Goal: Task Accomplishment & Management: Complete application form

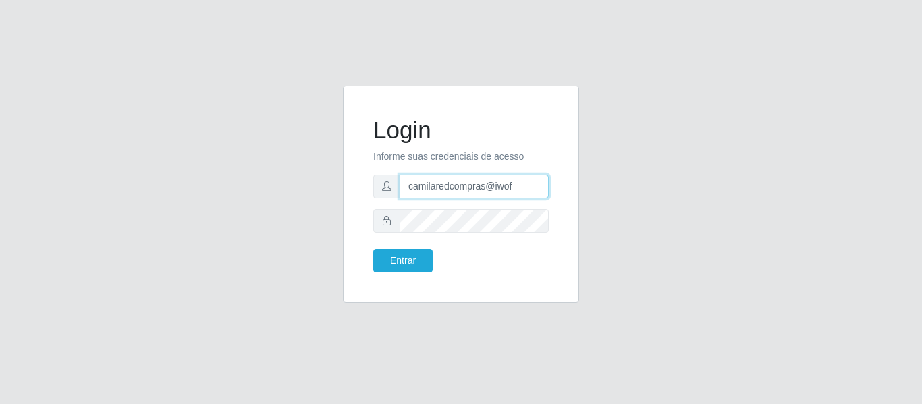
drag, startPoint x: 509, startPoint y: 182, endPoint x: 377, endPoint y: 195, distance: 132.3
click at [377, 195] on div "camilaredcompras@iwof" at bounding box center [461, 187] width 176 height 24
click at [480, 186] on input "caf" at bounding box center [474, 187] width 149 height 24
click at [482, 186] on input "caf" at bounding box center [474, 187] width 149 height 24
click at [483, 186] on input "caf" at bounding box center [474, 187] width 149 height 24
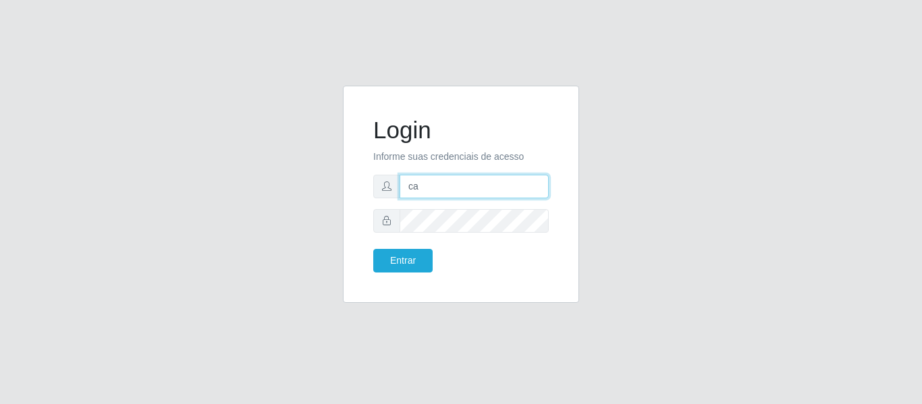
type input "c"
type input "camila@chinatowncg"
click at [434, 257] on div "Entrar" at bounding box center [412, 261] width 98 height 24
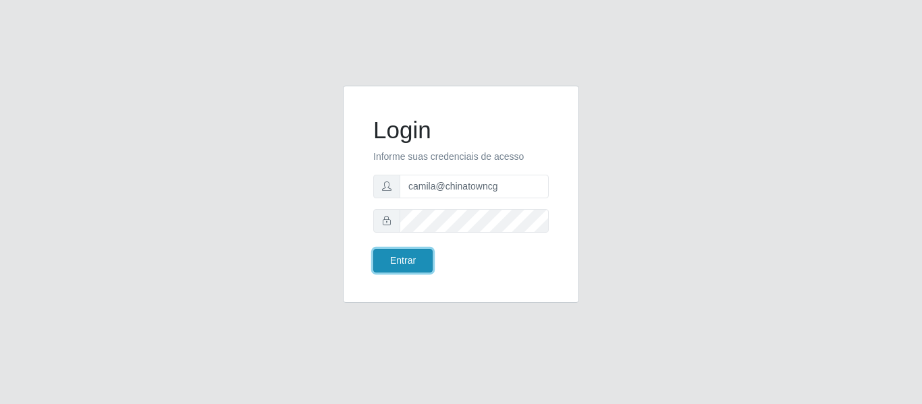
click at [415, 262] on button "Entrar" at bounding box center [402, 261] width 59 height 24
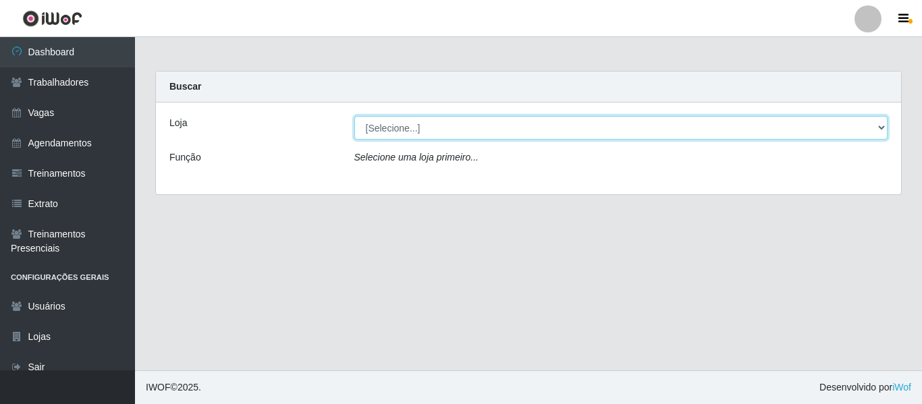
click at [423, 131] on select "[Selecione...] Chinatown Sushimi - Campina Grande" at bounding box center [621, 128] width 534 height 24
select select "357"
click at [354, 116] on select "[Selecione...] Chinatown Sushimi - Campina Grande" at bounding box center [621, 128] width 534 height 24
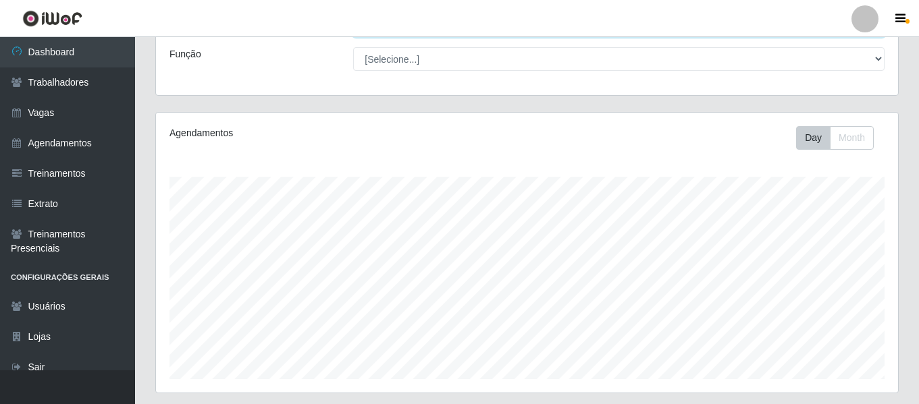
scroll to position [252, 0]
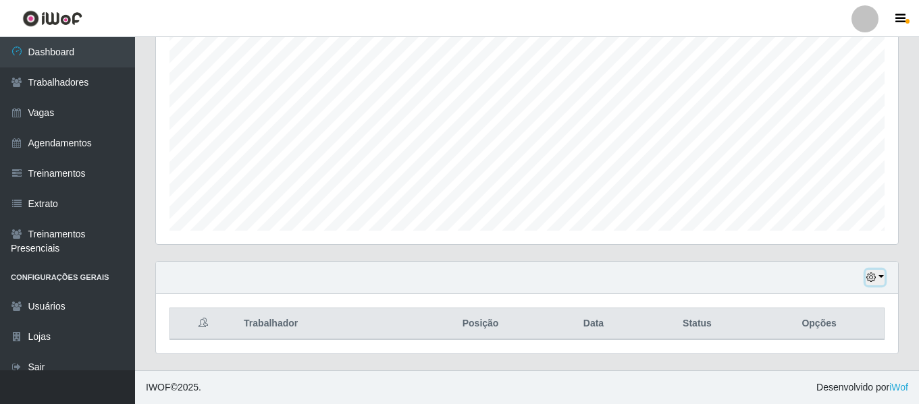
click at [873, 277] on icon "button" at bounding box center [870, 277] width 9 height 9
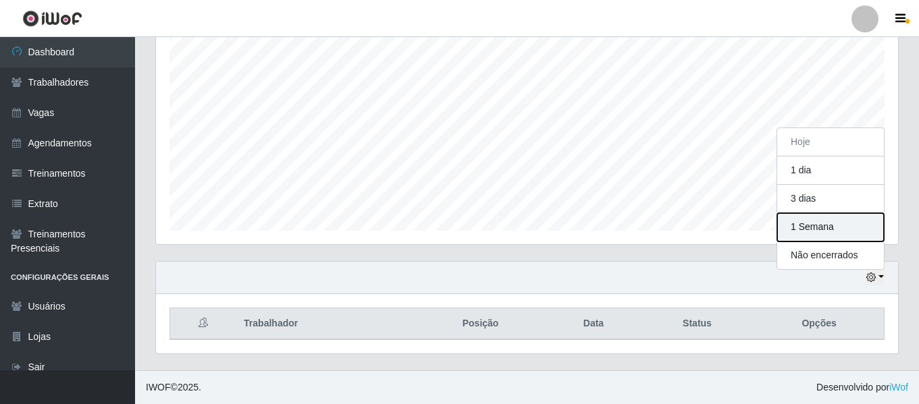
click at [827, 228] on button "1 Semana" at bounding box center [830, 227] width 107 height 28
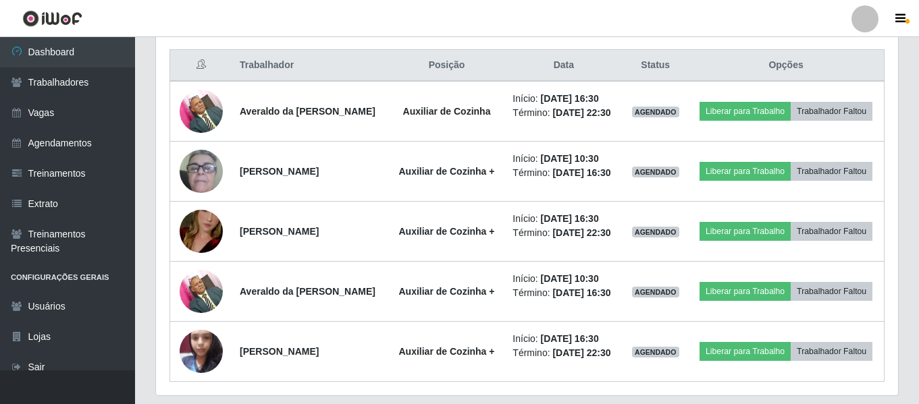
scroll to position [522, 0]
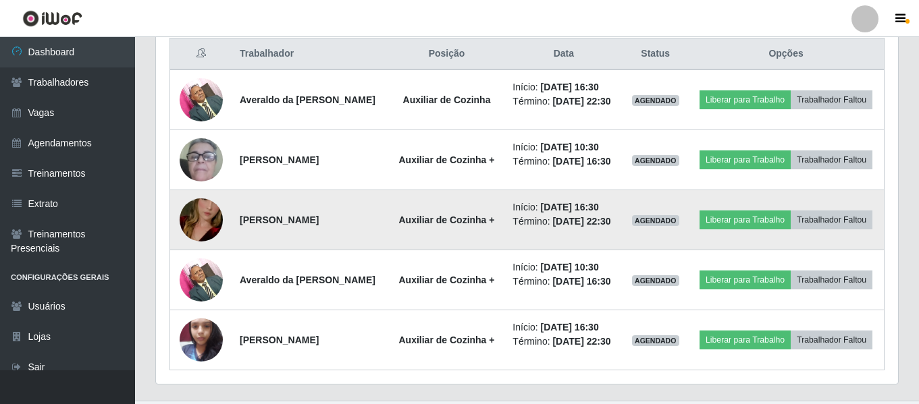
click at [198, 250] on img at bounding box center [201, 220] width 43 height 77
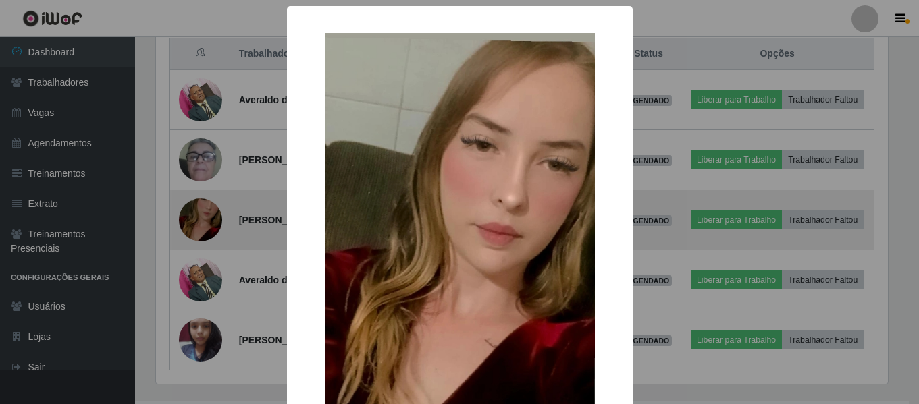
scroll to position [280, 735]
click at [198, 250] on div "× OK Cancel" at bounding box center [461, 202] width 922 height 404
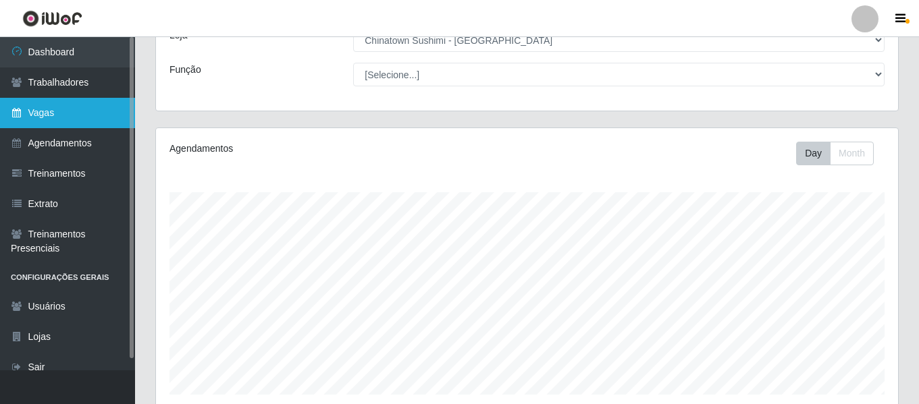
scroll to position [0, 0]
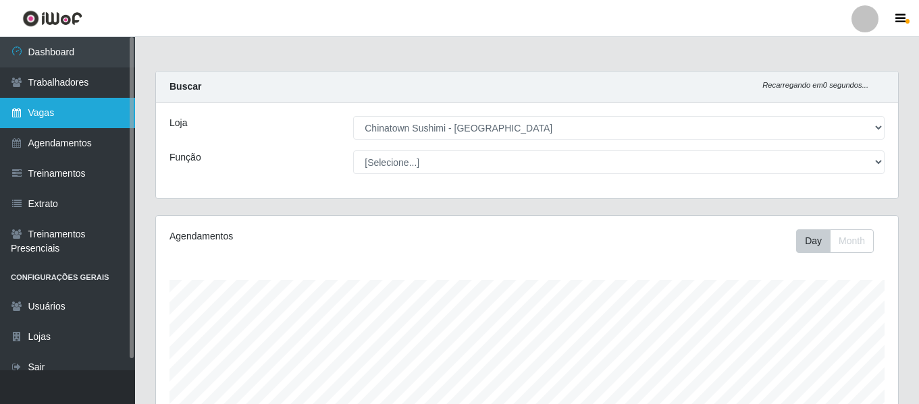
click at [77, 107] on link "Vagas" at bounding box center [67, 113] width 135 height 30
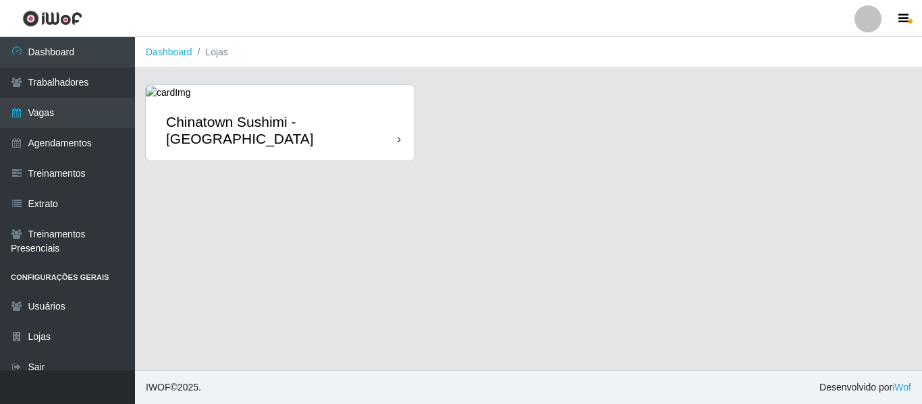
click at [329, 131] on div "Chinatown Sushimi - [GEOGRAPHIC_DATA]" at bounding box center [282, 130] width 232 height 34
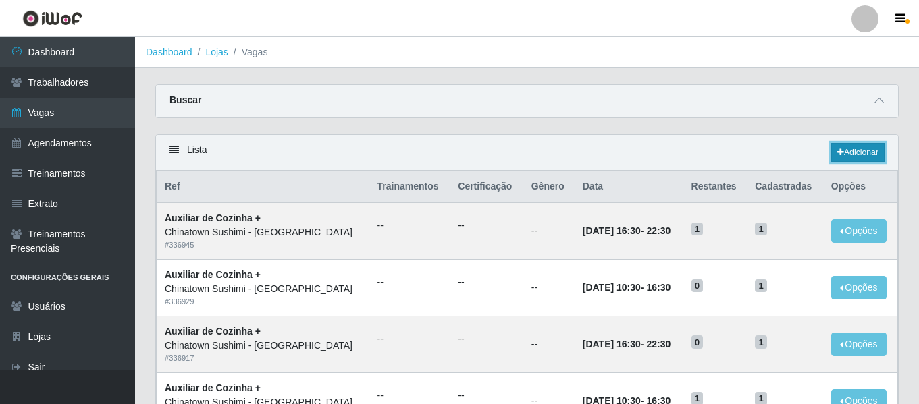
click at [879, 146] on link "Adicionar" at bounding box center [857, 152] width 53 height 19
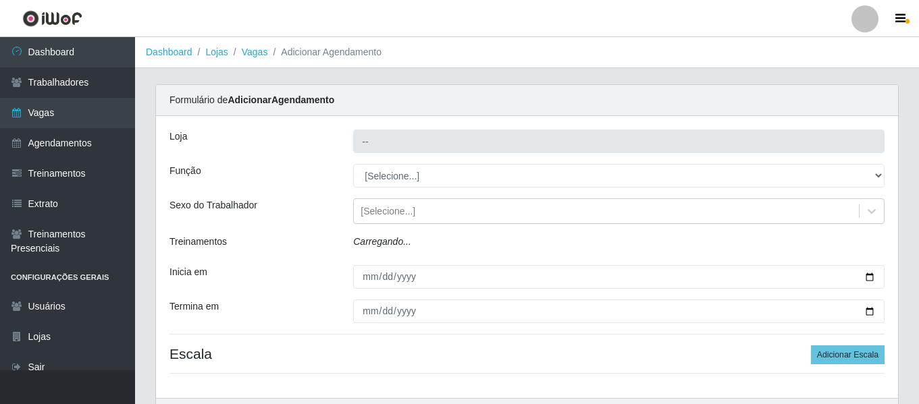
type input "Chinatown Sushimi - [GEOGRAPHIC_DATA]"
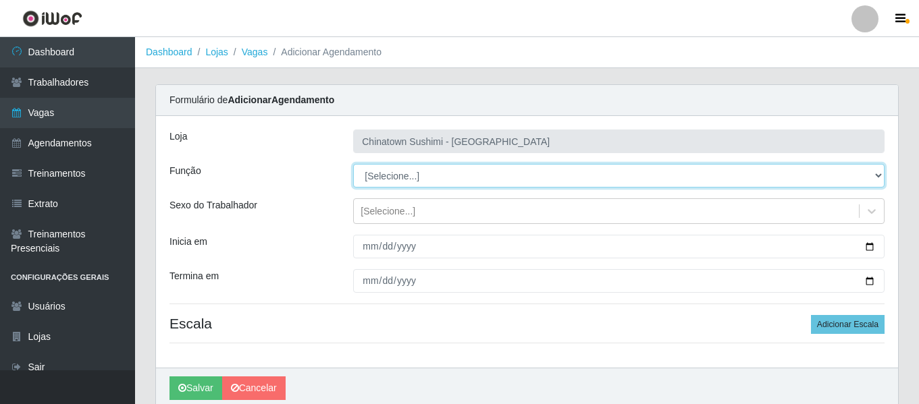
click at [465, 179] on select "[Selecione...] ASG ASG + ASG ++ Auxiliar de Cozinha Auxiliar de Cozinha + Auxil…" at bounding box center [618, 176] width 531 height 24
select select "80"
click at [353, 164] on select "[Selecione...] ASG ASG + ASG ++ Auxiliar de Cozinha Auxiliar de Cozinha + Auxil…" at bounding box center [618, 176] width 531 height 24
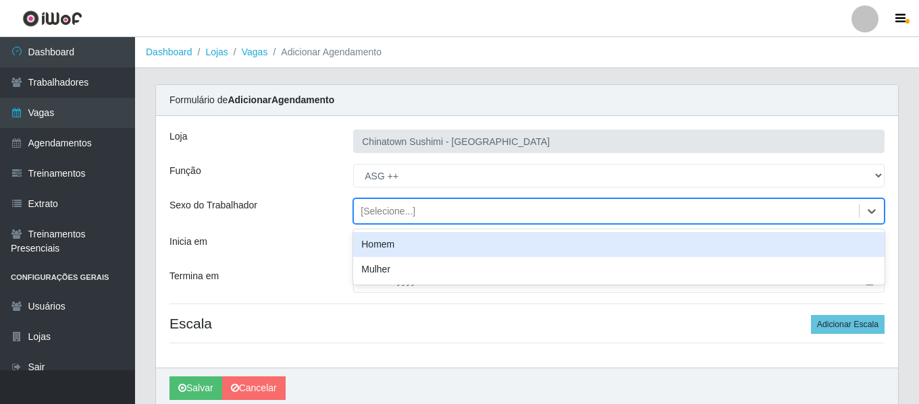
click at [383, 217] on div "[Selecione...]" at bounding box center [388, 212] width 55 height 14
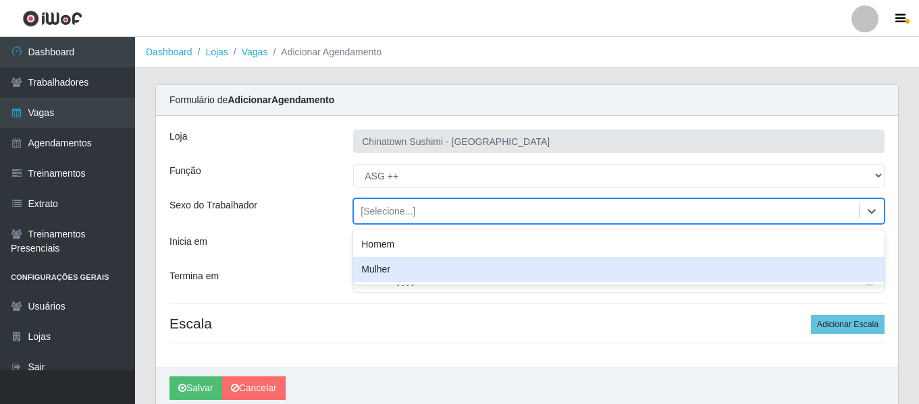
click at [396, 263] on div "Mulher" at bounding box center [618, 269] width 531 height 25
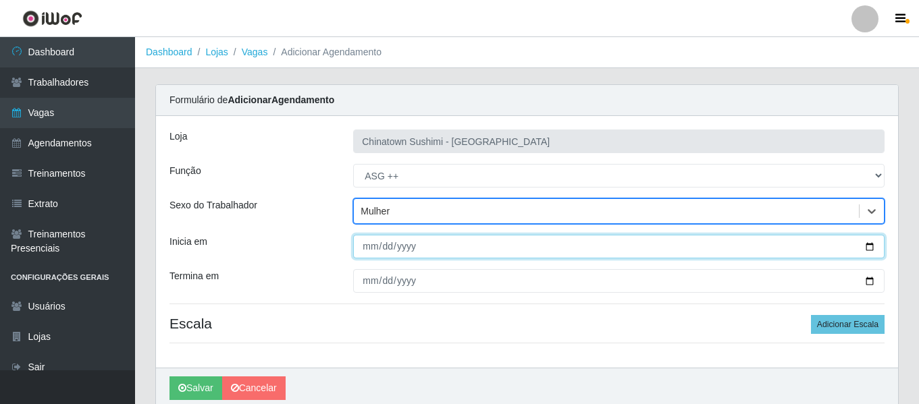
click at [370, 240] on input "Inicia em" at bounding box center [618, 247] width 531 height 24
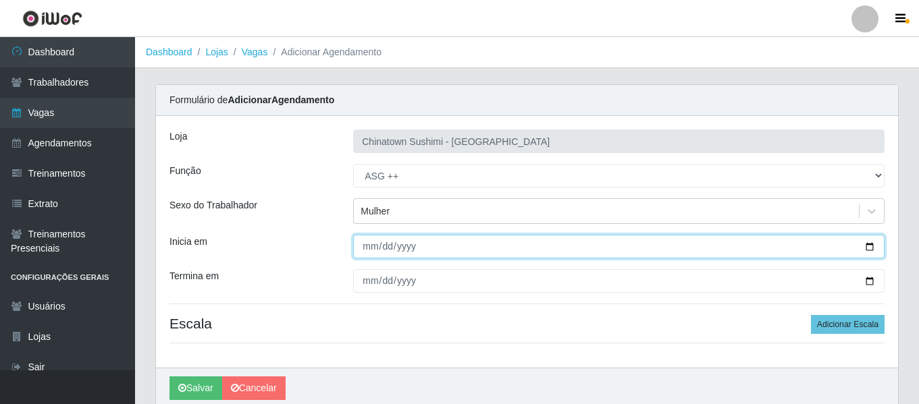
type input "20255-10-14"
type input "[DATE]"
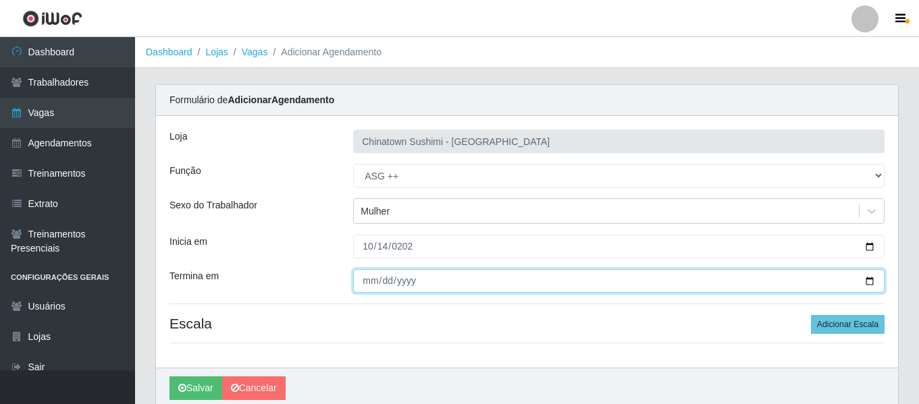
click at [369, 277] on input "Termina em" at bounding box center [618, 281] width 531 height 24
type input "[DATE]"
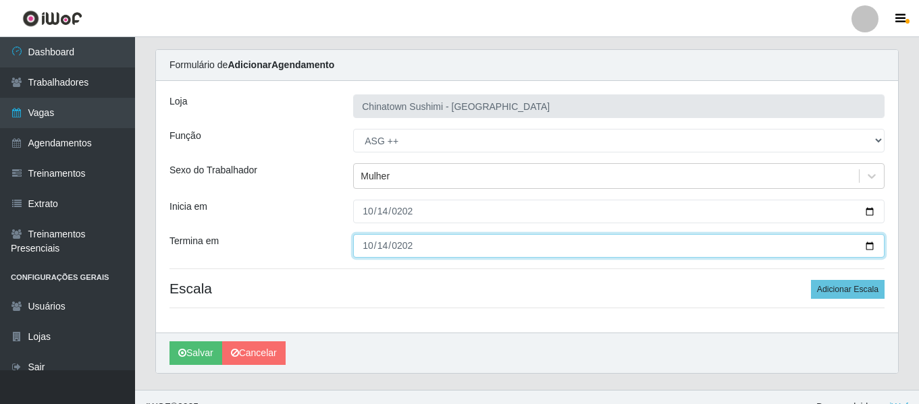
scroll to position [55, 0]
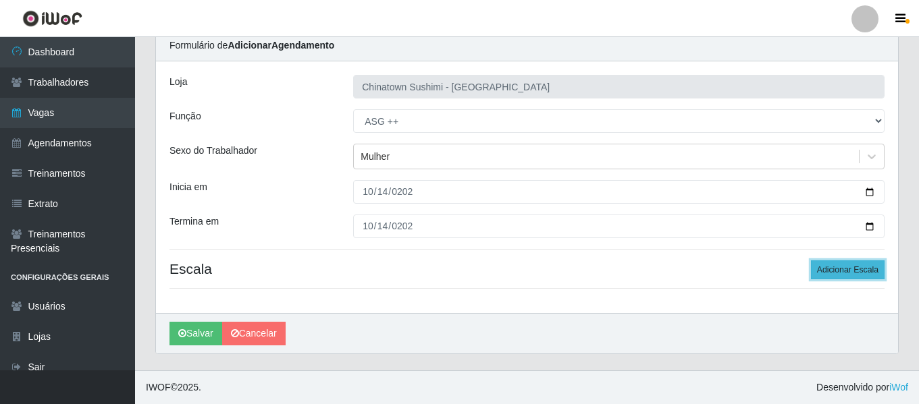
click at [851, 268] on button "Adicionar Escala" at bounding box center [848, 270] width 74 height 19
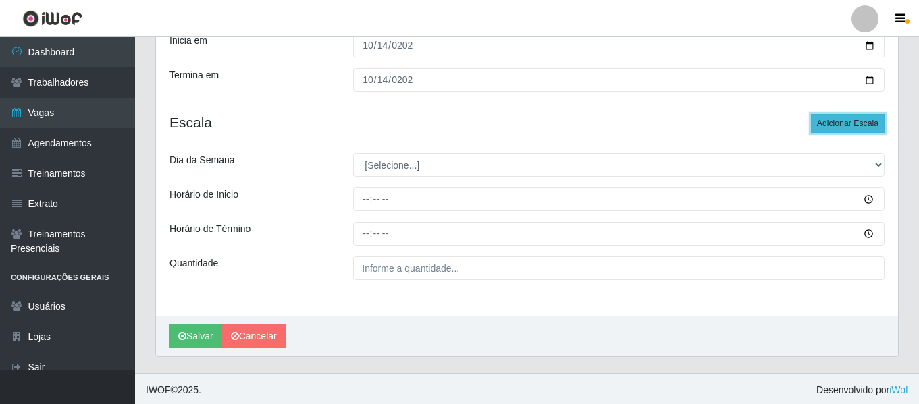
scroll to position [204, 0]
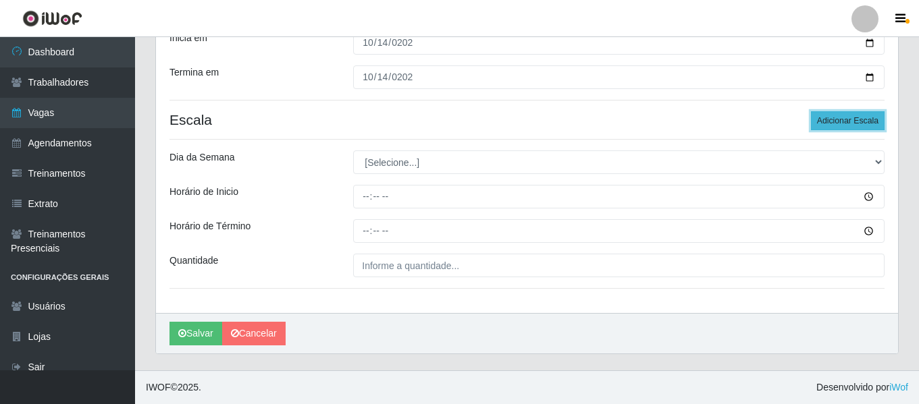
click at [865, 128] on button "Adicionar Escala" at bounding box center [848, 120] width 74 height 19
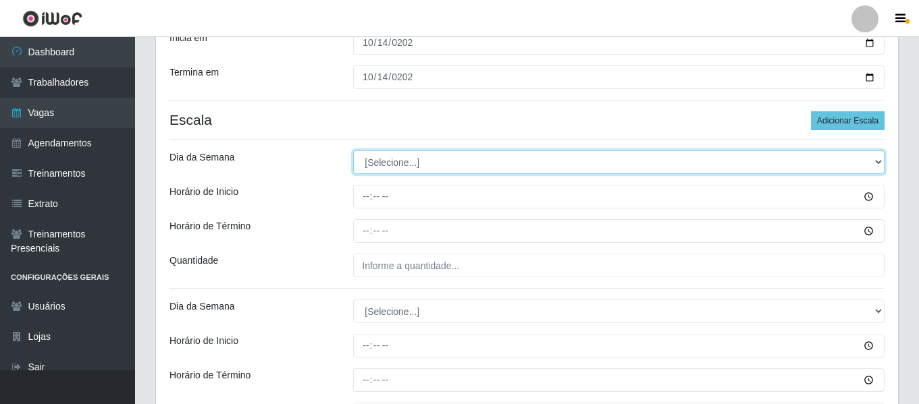
click at [421, 160] on select "[Selecione...] Segunda Terça Quarta Quinta Sexta Sábado Domingo" at bounding box center [618, 163] width 531 height 24
select select "2"
click at [353, 151] on select "[Selecione...] Segunda Terça Quarta Quinta Sexta Sábado Domingo" at bounding box center [618, 163] width 531 height 24
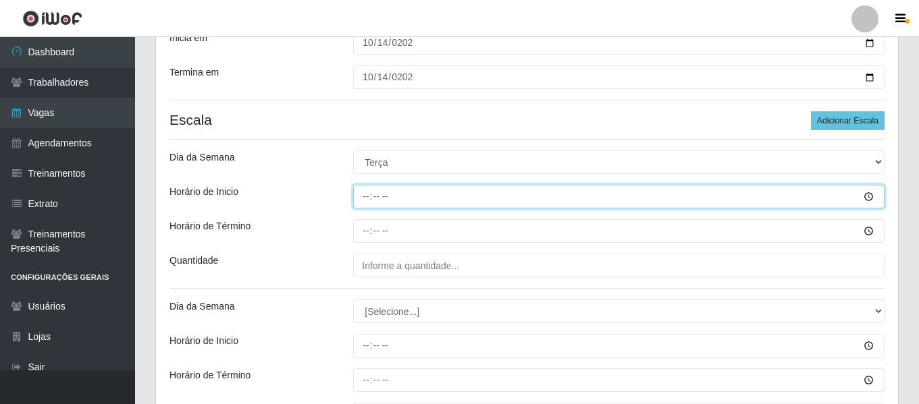
click at [368, 202] on input "Horário de Inicio" at bounding box center [618, 197] width 531 height 24
type input "10:30"
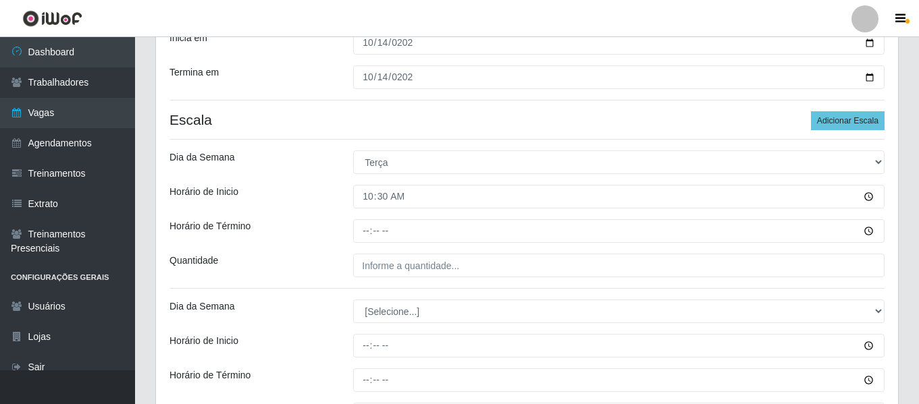
drag, startPoint x: 368, startPoint y: 250, endPoint x: 373, endPoint y: 225, distance: 26.2
click at [368, 249] on div "Loja Chinatown Sushimi - Campina Grande Função [Selecione...] ASG ASG + ASG ++ …" at bounding box center [527, 187] width 742 height 550
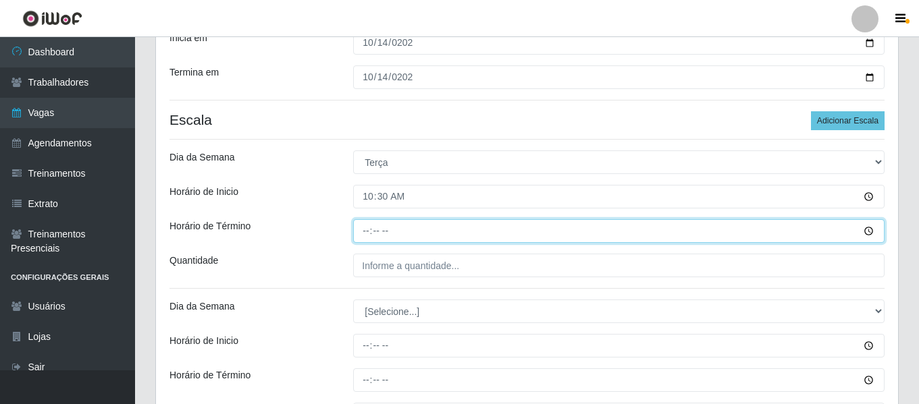
click at [373, 225] on input "Horário de Término" at bounding box center [618, 231] width 531 height 24
click at [361, 230] on input "Horário de Término" at bounding box center [618, 231] width 531 height 24
click at [373, 234] on input "Horário de Término" at bounding box center [618, 231] width 531 height 24
click at [366, 232] on input "Horário de Término" at bounding box center [618, 231] width 531 height 24
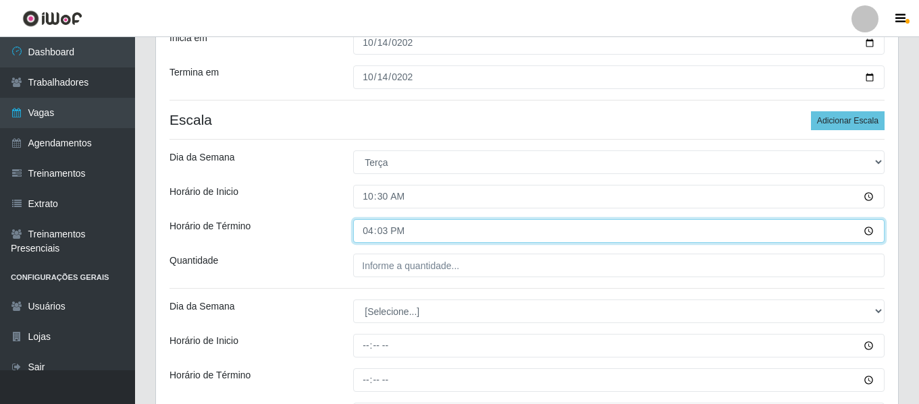
type input "16:30"
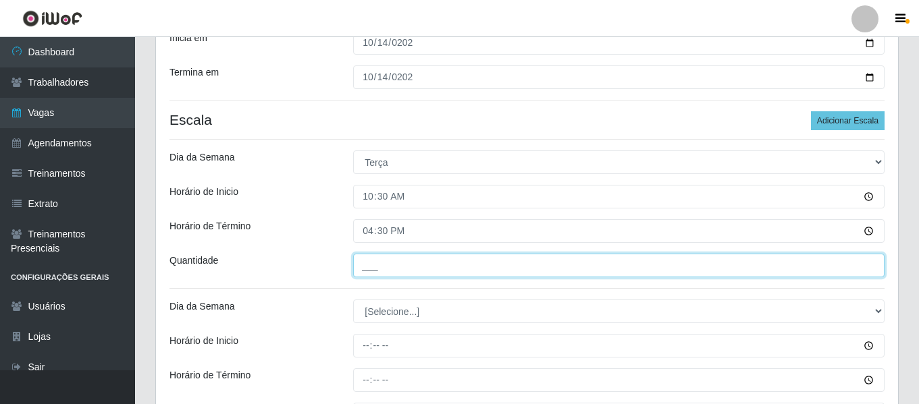
click at [380, 266] on input "___" at bounding box center [618, 266] width 531 height 24
type input "1__"
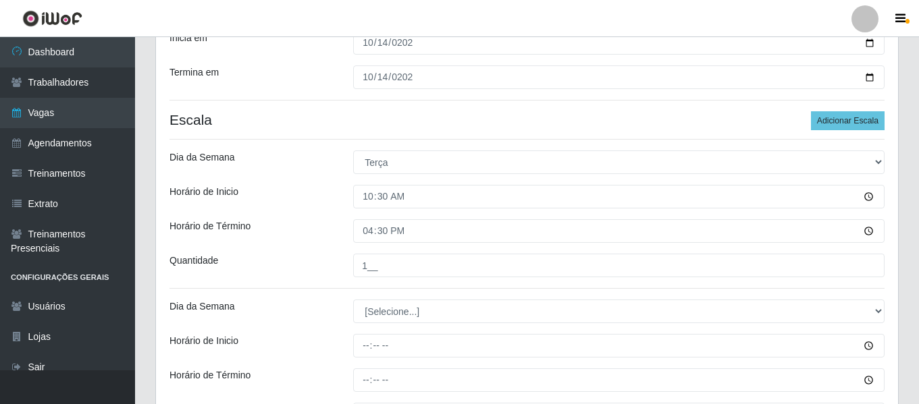
click at [304, 294] on div "Loja Chinatown Sushimi - Campina Grande Função [Selecione...] ASG ASG + ASG ++ …" at bounding box center [527, 187] width 742 height 550
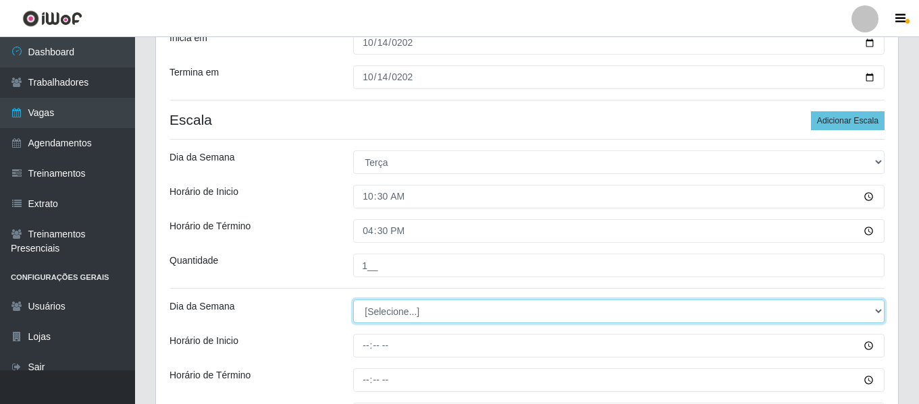
click at [433, 313] on select "[Selecione...] Segunda Terça Quarta Quinta Sexta Sábado Domingo" at bounding box center [618, 312] width 531 height 24
select select "2"
click at [353, 300] on select "[Selecione...] Segunda Terça Quarta Quinta Sexta Sábado Domingo" at bounding box center [618, 312] width 531 height 24
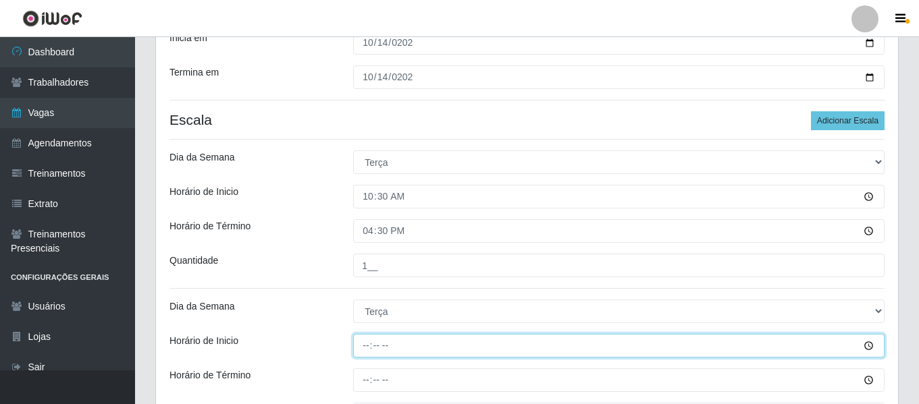
click at [367, 355] on input "Horário de Inicio" at bounding box center [618, 346] width 531 height 24
type input "16:30"
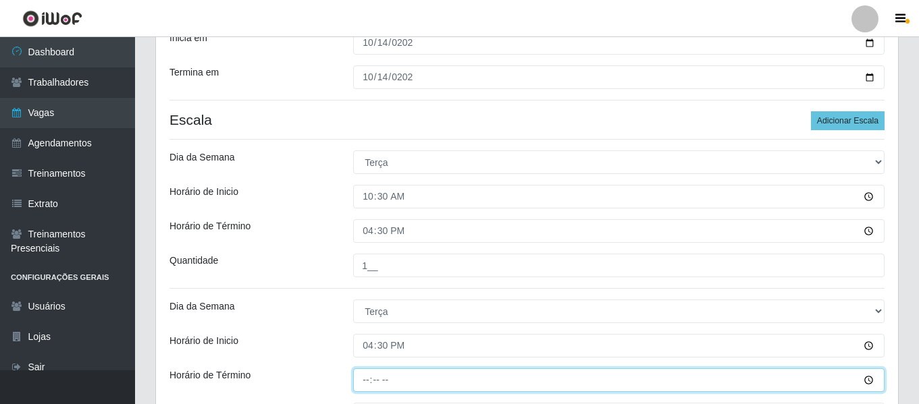
click at [367, 381] on input "Horário de Término" at bounding box center [618, 381] width 531 height 24
type input "22:30"
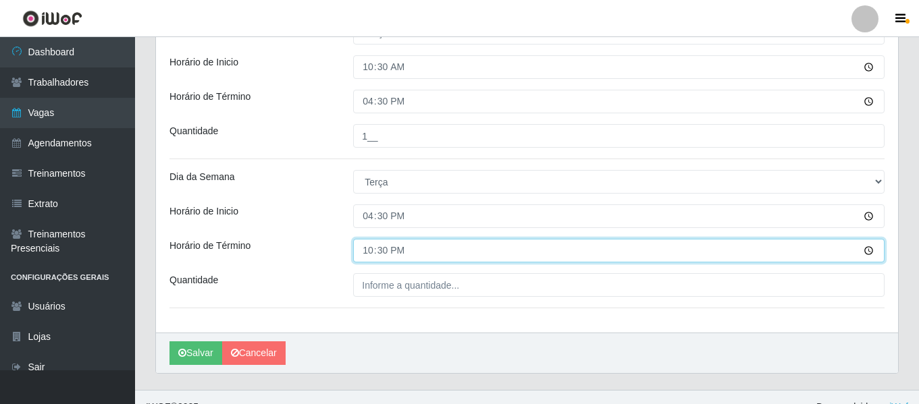
scroll to position [339, 0]
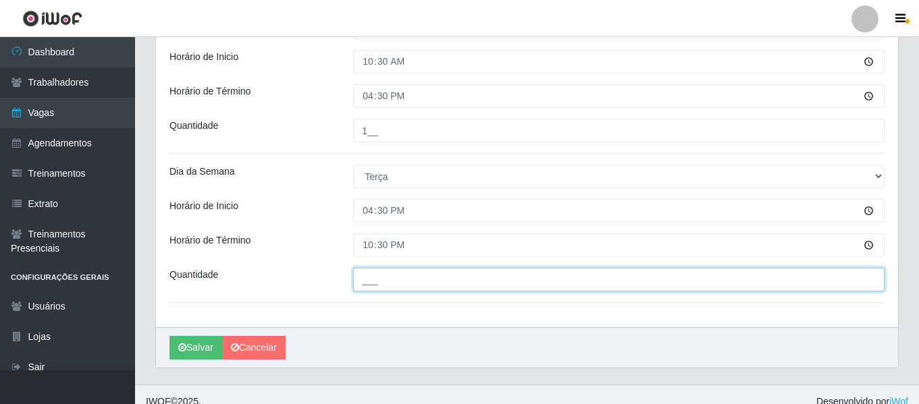
click at [394, 273] on input "___" at bounding box center [618, 280] width 531 height 24
type input "1__"
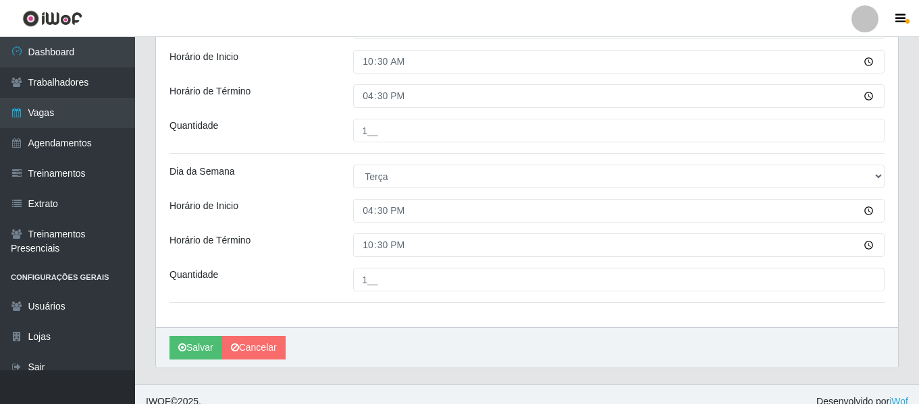
click at [331, 235] on div "Horário de Término" at bounding box center [251, 246] width 184 height 24
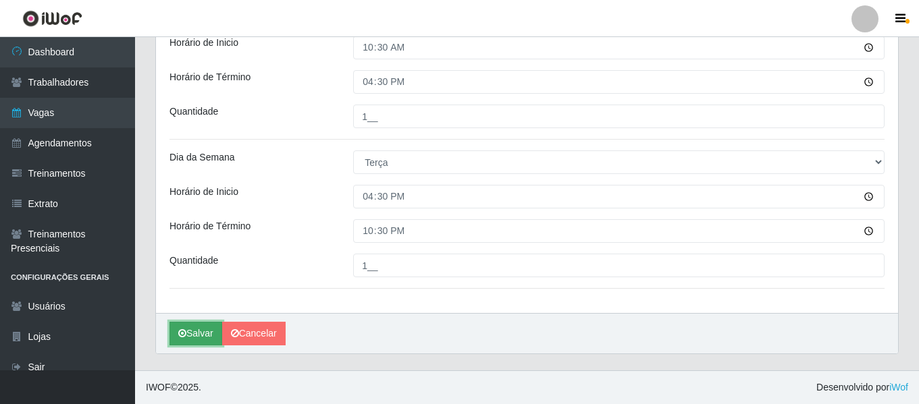
click at [209, 336] on button "Salvar" at bounding box center [195, 334] width 53 height 24
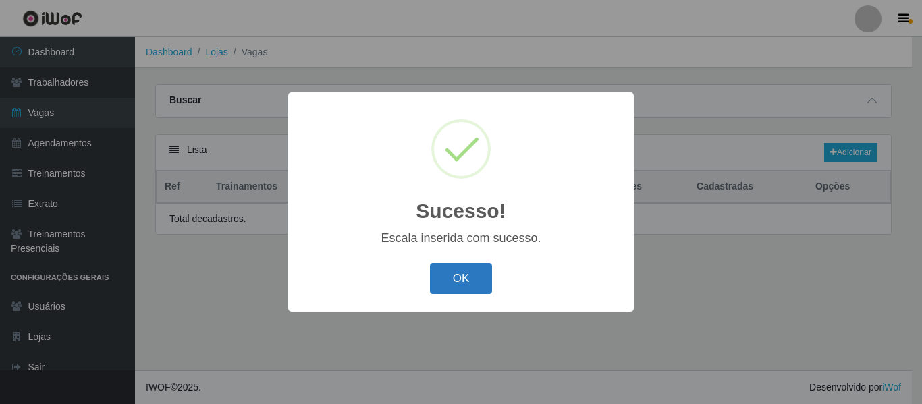
click at [464, 281] on button "OK" at bounding box center [461, 279] width 63 height 32
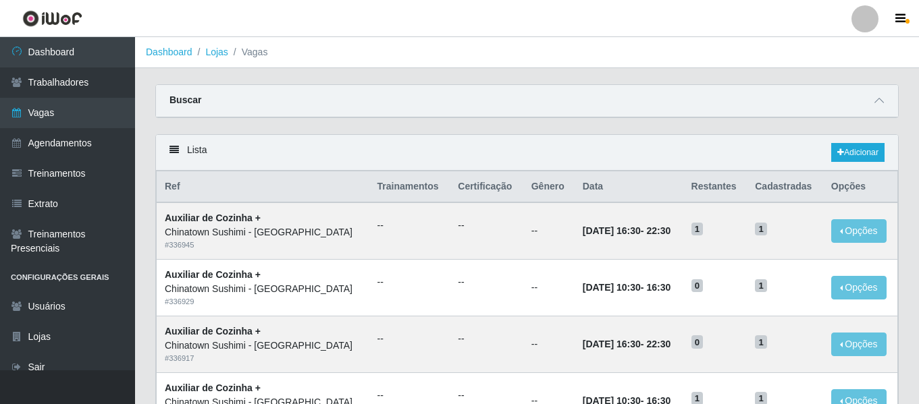
click at [822, 150] on div "Lista Adicionar" at bounding box center [527, 153] width 742 height 36
click at [840, 150] on icon at bounding box center [840, 153] width 7 height 8
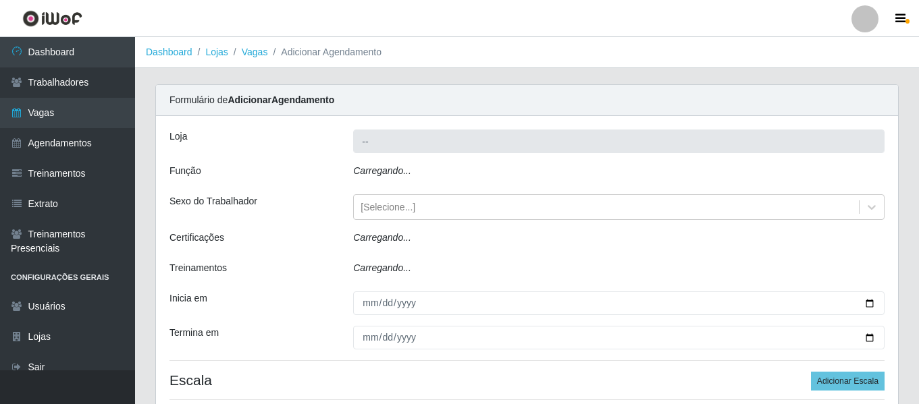
type input "Chinatown Sushimi - [GEOGRAPHIC_DATA]"
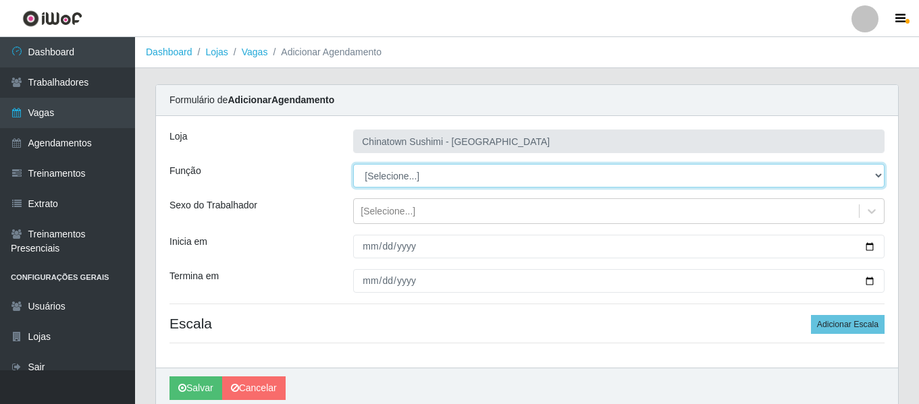
click at [389, 173] on select "[Selecione...] ASG ASG + ASG ++ Auxiliar de Cozinha Auxiliar de Cozinha + Auxil…" at bounding box center [618, 176] width 531 height 24
select select "16"
click at [353, 164] on select "[Selecione...] ASG ASG + ASG ++ Auxiliar de Cozinha Auxiliar de Cozinha + Auxil…" at bounding box center [618, 176] width 531 height 24
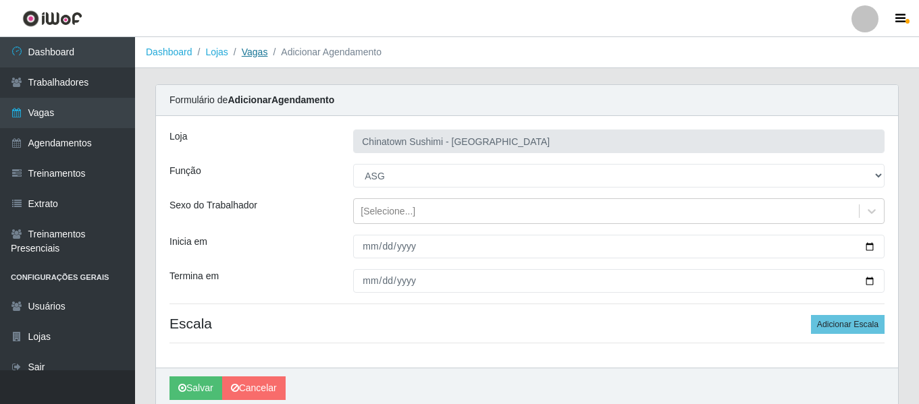
click at [255, 55] on link "Vagas" at bounding box center [255, 52] width 26 height 11
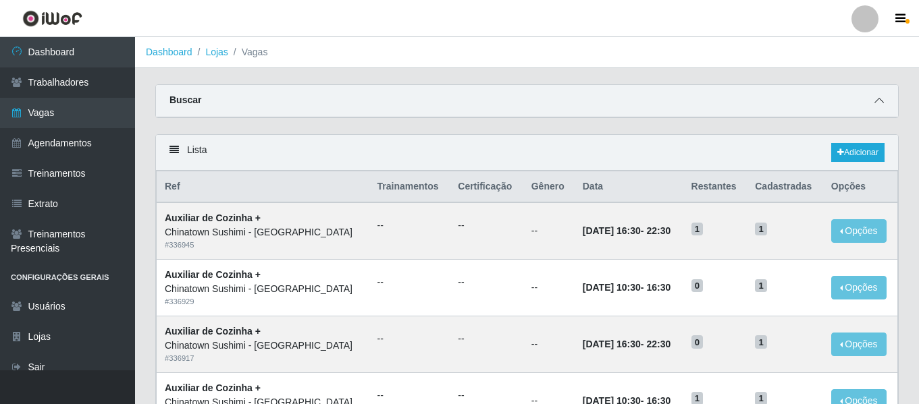
click at [882, 103] on icon at bounding box center [878, 100] width 9 height 9
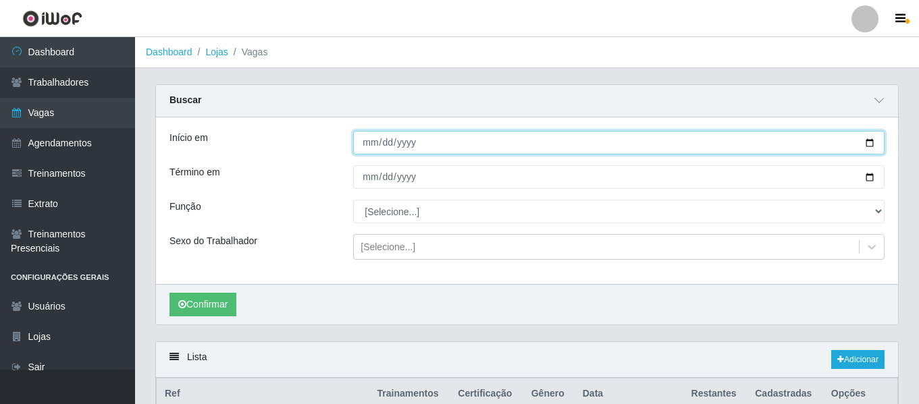
click at [365, 143] on input "Início em" at bounding box center [618, 143] width 531 height 24
click at [366, 146] on input "Início em" at bounding box center [618, 143] width 531 height 24
type input "2025-08-17"
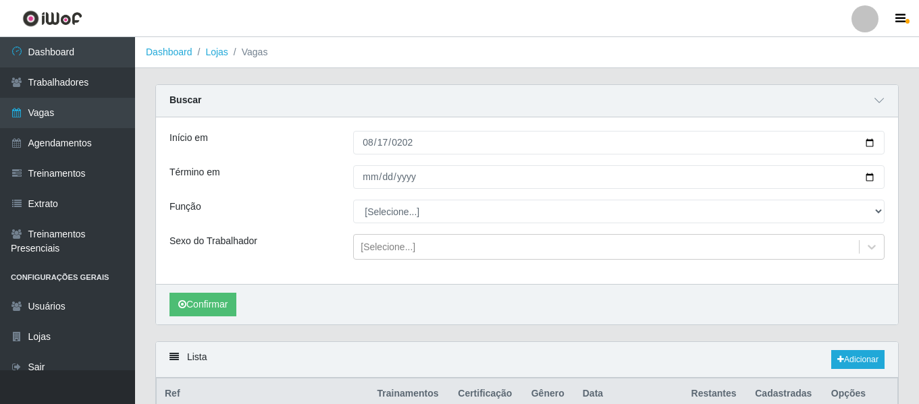
click at [357, 190] on div "Início em 2025-08-17 Término em Função [Selecione...] ASG ASG + ASG ++ Auxiliar…" at bounding box center [527, 200] width 742 height 167
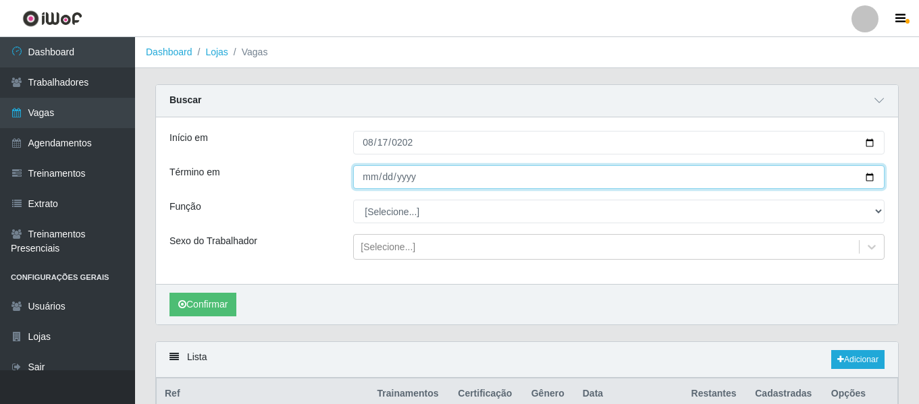
click at [381, 180] on input "Término em" at bounding box center [618, 177] width 531 height 24
click at [369, 181] on input "Término em" at bounding box center [618, 177] width 531 height 24
type input "2025-08-19"
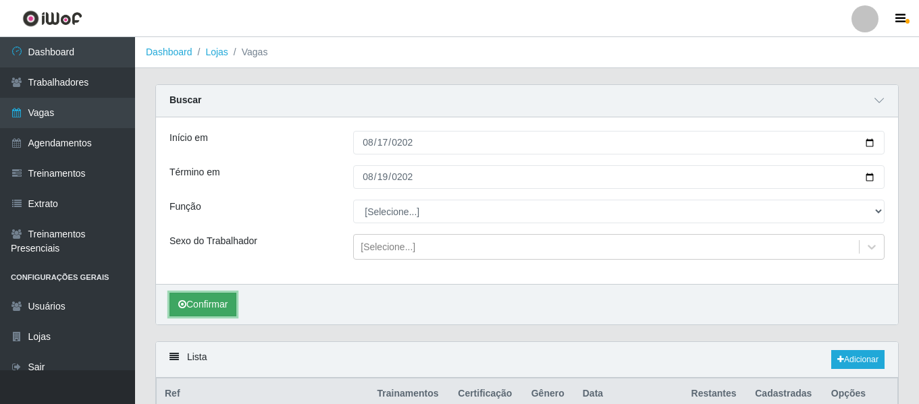
click at [236, 300] on button "Confirmar" at bounding box center [202, 305] width 67 height 24
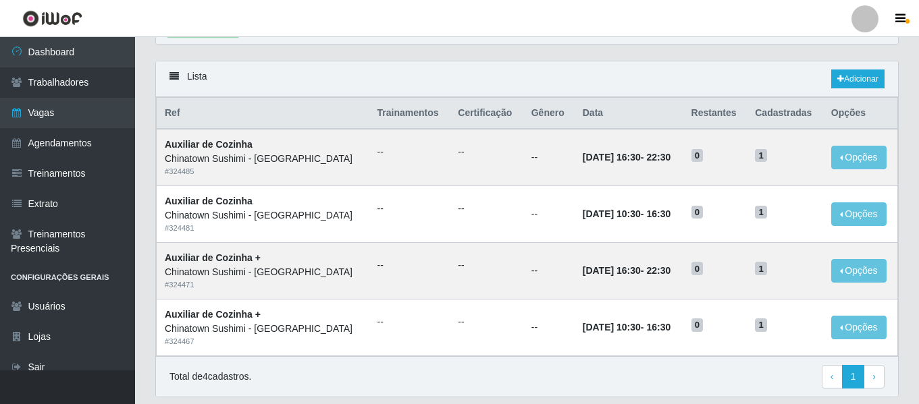
scroll to position [257, 0]
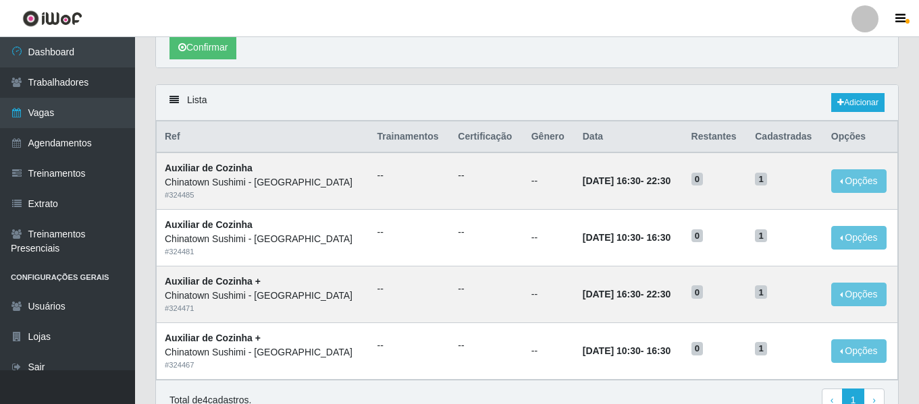
click at [864, 88] on div "Lista Adicionar" at bounding box center [527, 103] width 742 height 36
click at [861, 103] on link "Adicionar" at bounding box center [857, 102] width 53 height 19
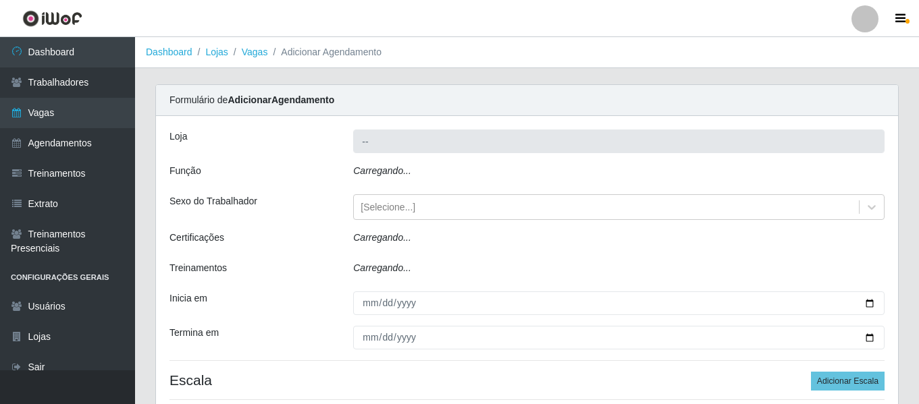
type input "Chinatown Sushimi - [GEOGRAPHIC_DATA]"
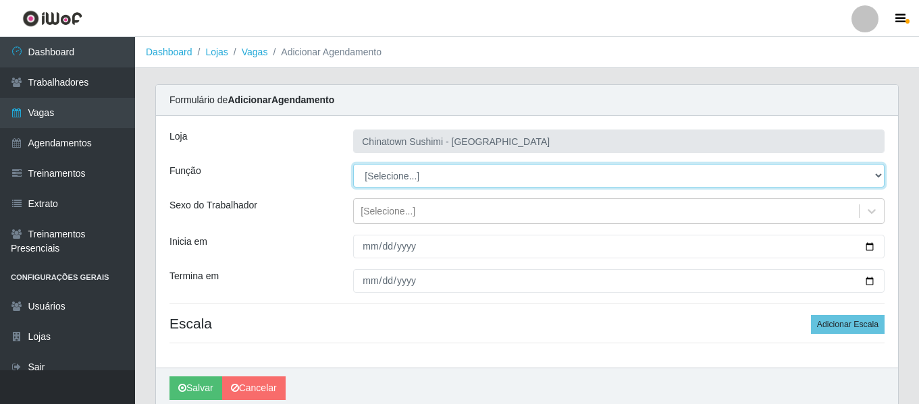
click at [440, 174] on select "[Selecione...] ASG ASG + ASG ++ Auxiliar de Cozinha Auxiliar de Cozinha + Auxil…" at bounding box center [618, 176] width 531 height 24
select select "16"
click at [353, 164] on select "[Selecione...] ASG ASG + ASG ++ Auxiliar de Cozinha Auxiliar de Cozinha + Auxil…" at bounding box center [618, 176] width 531 height 24
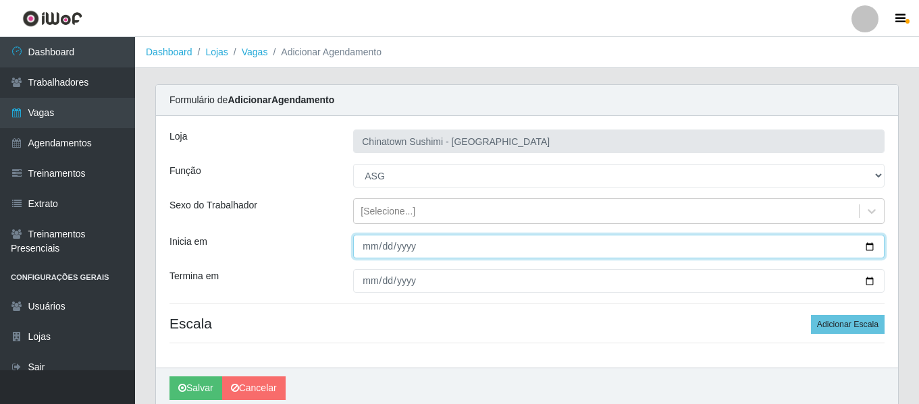
click at [363, 254] on input "Inicia em" at bounding box center [618, 247] width 531 height 24
type input "2025-10-15"
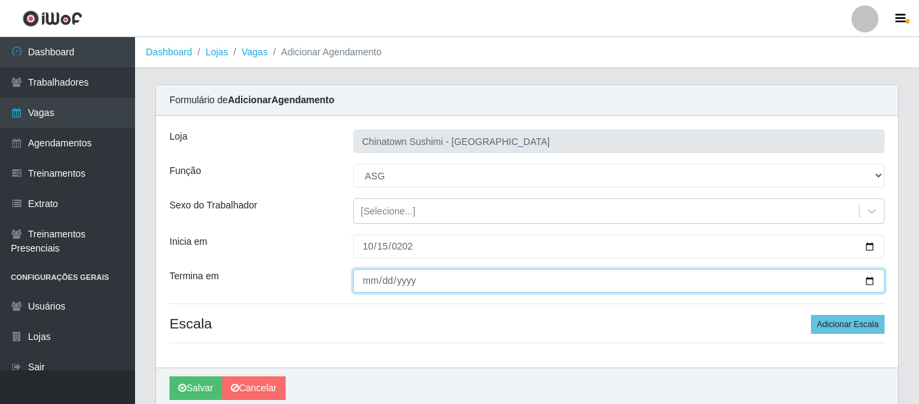
click at [371, 282] on input "Termina em" at bounding box center [618, 281] width 531 height 24
type input "2025-10-28"
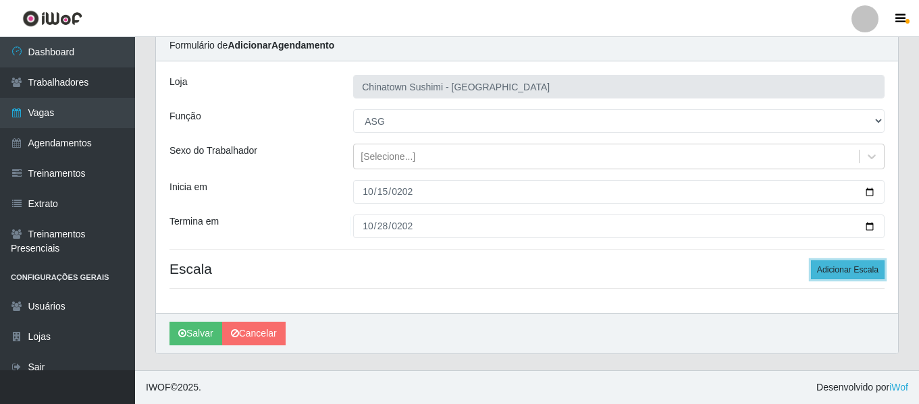
click at [857, 269] on button "Adicionar Escala" at bounding box center [848, 270] width 74 height 19
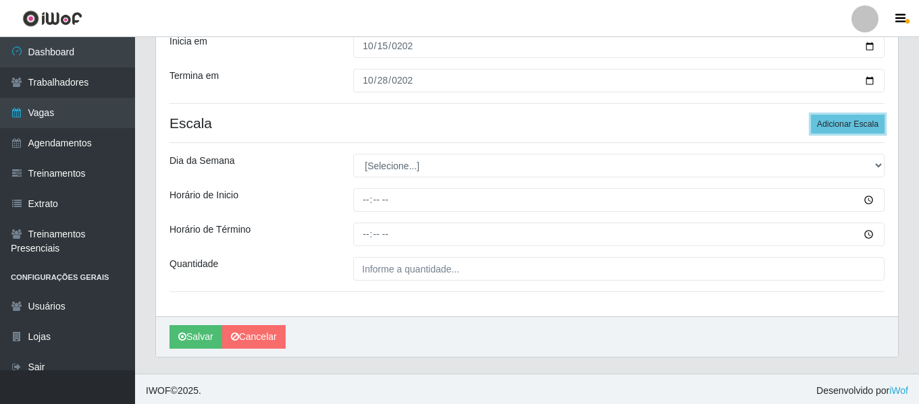
scroll to position [204, 0]
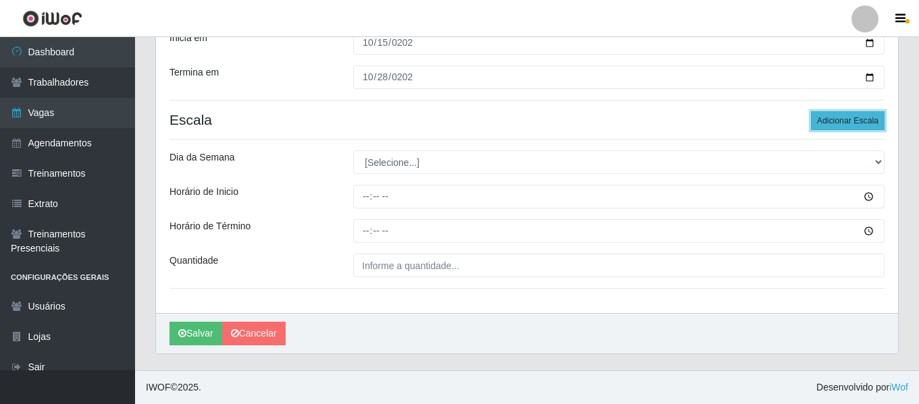
click at [854, 120] on button "Adicionar Escala" at bounding box center [848, 120] width 74 height 19
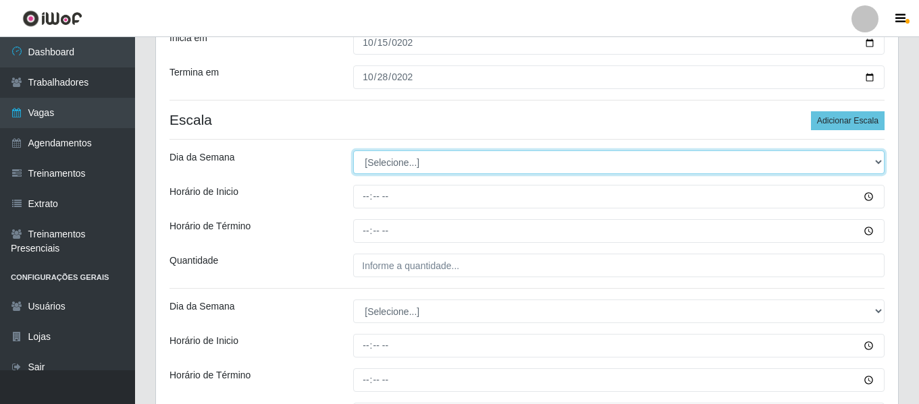
click at [412, 163] on select "[Selecione...] Segunda Terça Quarta Quinta Sexta Sábado Domingo" at bounding box center [618, 163] width 531 height 24
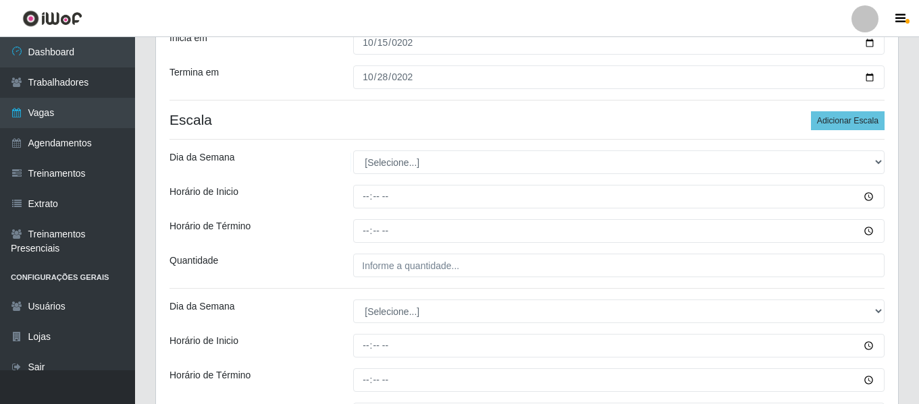
click at [317, 155] on div "Dia da Semana" at bounding box center [251, 163] width 184 height 24
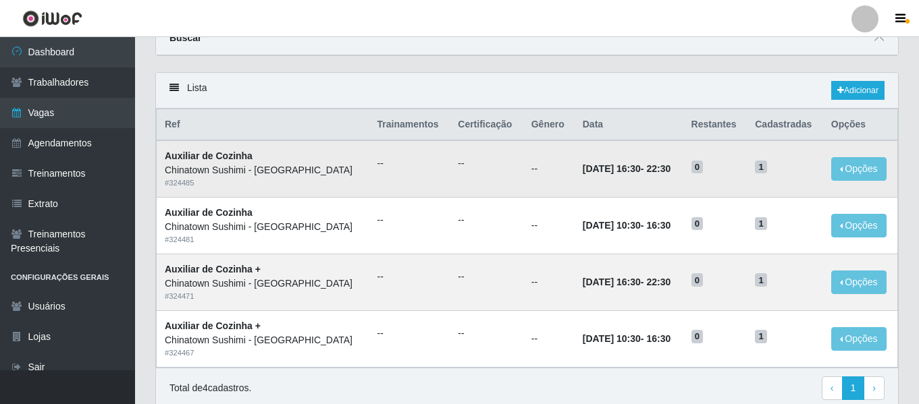
scroll to position [117, 0]
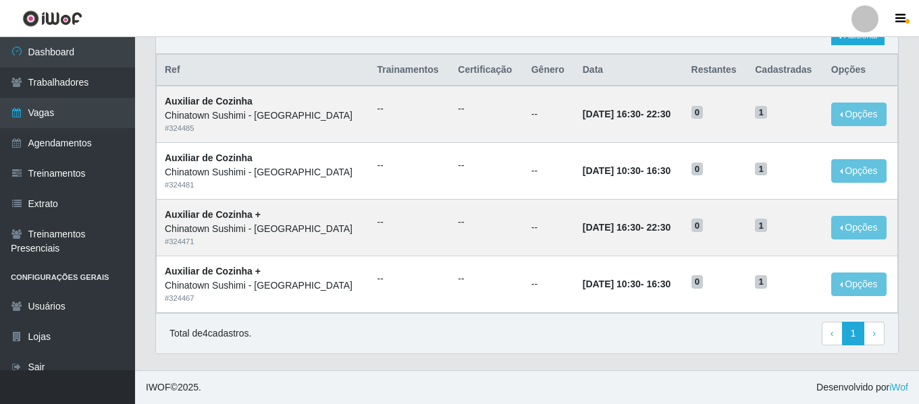
click at [634, 360] on div "Lista Adicionar Ref Trainamentos Certificação Gênero Data Restantes Cadastradas…" at bounding box center [527, 194] width 764 height 353
click at [647, 344] on div "Total de 4 cadastros. ‹ Previous 1 › Next" at bounding box center [526, 334] width 715 height 24
click at [734, 320] on div "Total de 4 cadastros. ‹ Previous 1 › Next" at bounding box center [527, 333] width 742 height 41
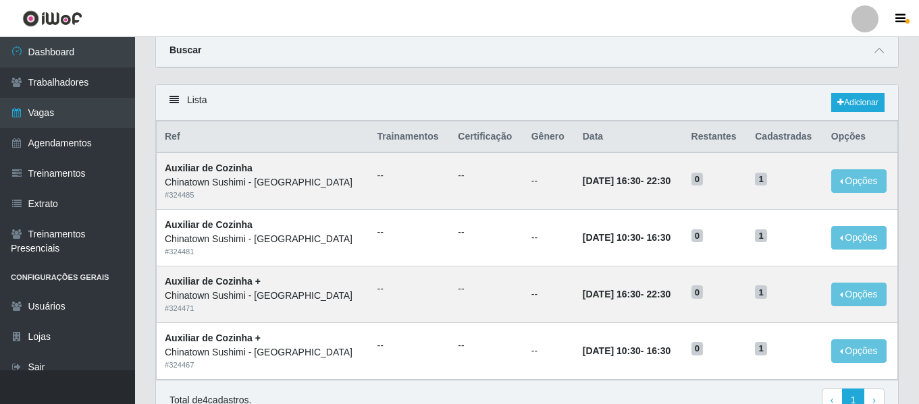
scroll to position [0, 0]
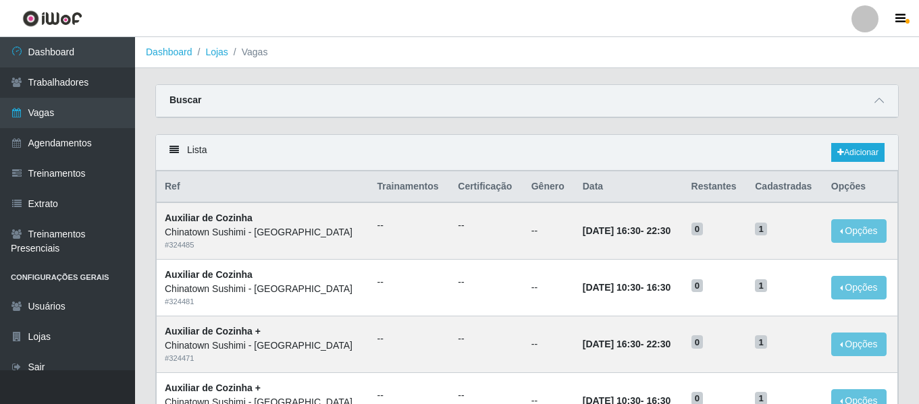
click at [887, 106] on div "Buscar" at bounding box center [527, 101] width 742 height 32
click at [876, 105] on icon at bounding box center [878, 100] width 9 height 9
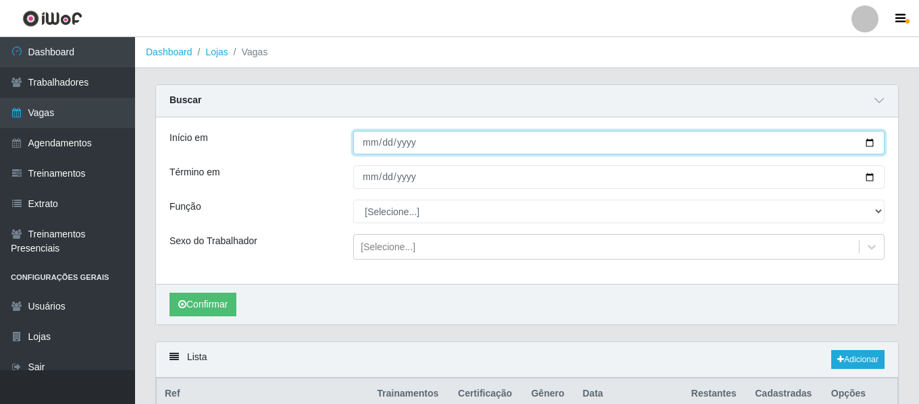
click at [358, 143] on input "2025-08-17" at bounding box center [618, 143] width 531 height 24
type input "2025-08-03"
type input "2025-08-13"
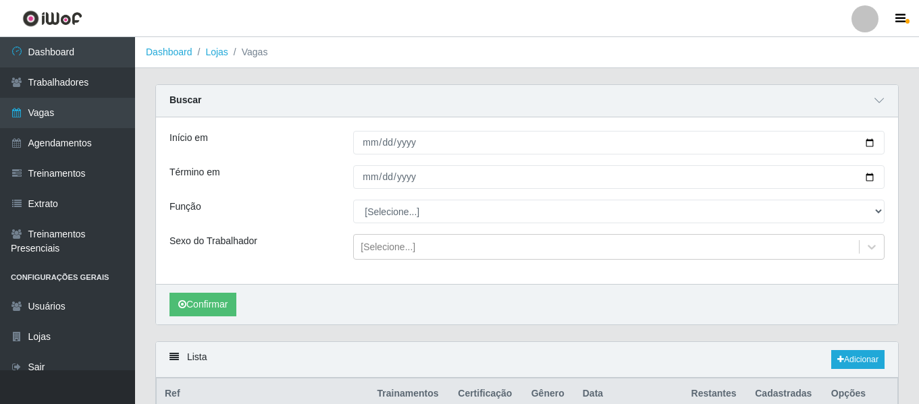
click at [188, 319] on div "Confirmar" at bounding box center [527, 304] width 742 height 41
click at [197, 306] on button "Confirmar" at bounding box center [202, 305] width 67 height 24
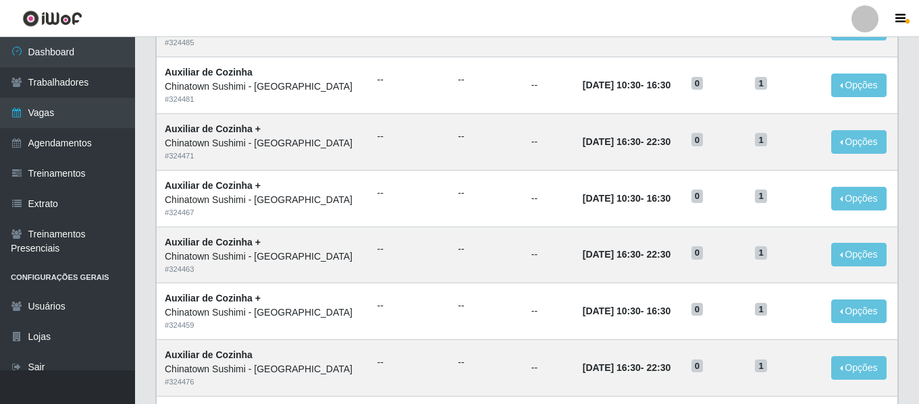
scroll to position [405, 0]
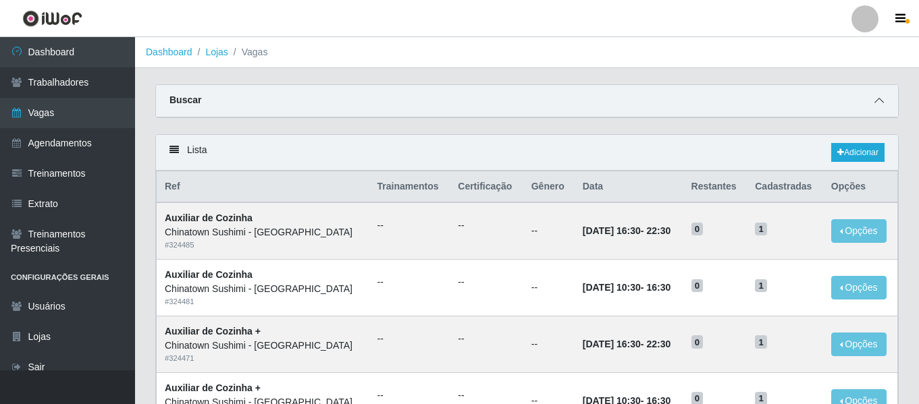
click at [885, 97] on span at bounding box center [879, 101] width 16 height 16
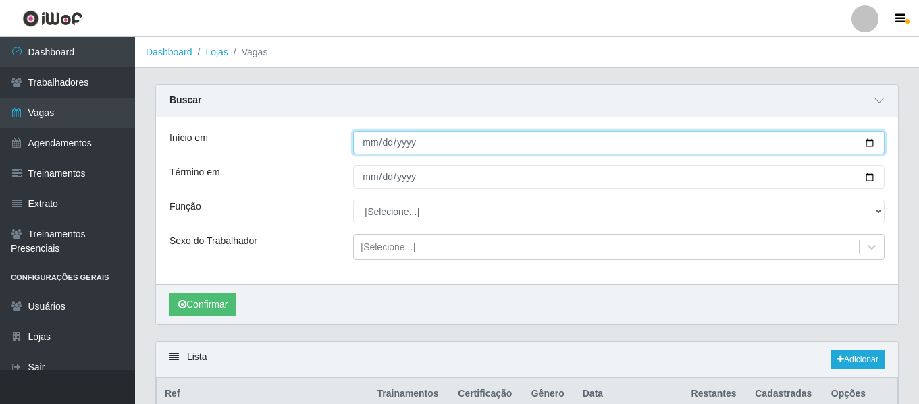
click at [381, 144] on input "2025-08-13" at bounding box center [618, 143] width 531 height 24
type input "[DATE]"
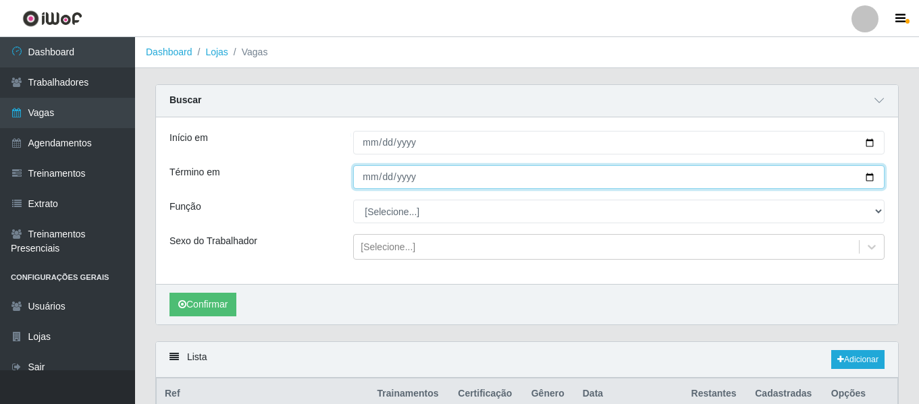
click at [388, 176] on input "2025-08-19" at bounding box center [618, 177] width 531 height 24
click at [383, 179] on input "[DATE]" at bounding box center [618, 177] width 531 height 24
type input "2025-10-19"
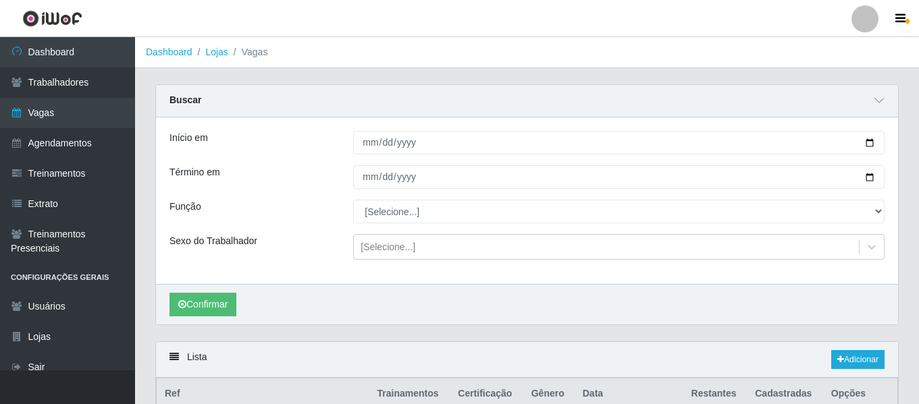
click at [223, 291] on div "Confirmar" at bounding box center [527, 304] width 742 height 41
click at [222, 300] on button "Confirmar" at bounding box center [202, 305] width 67 height 24
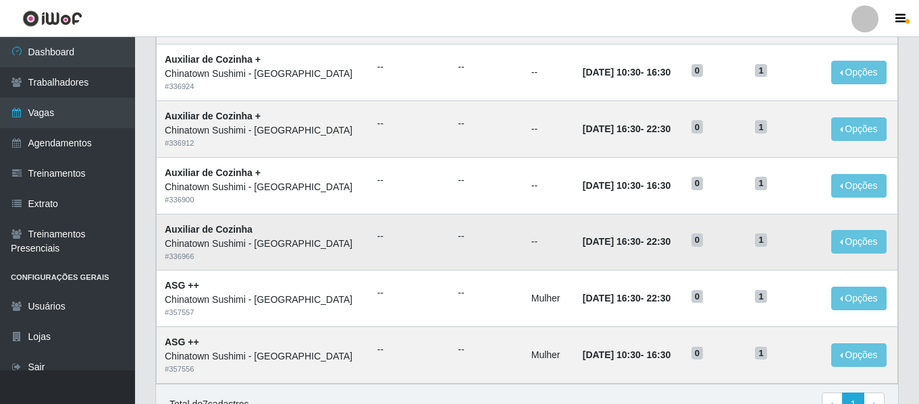
scroll to position [494, 0]
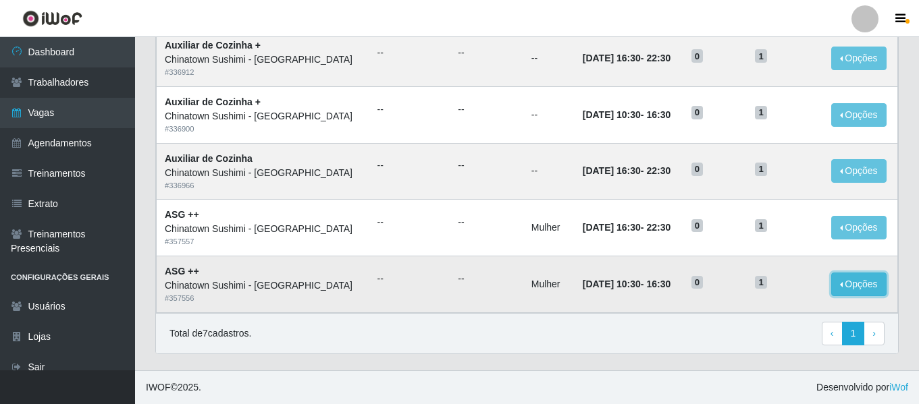
click at [865, 288] on button "Opções" at bounding box center [858, 285] width 55 height 24
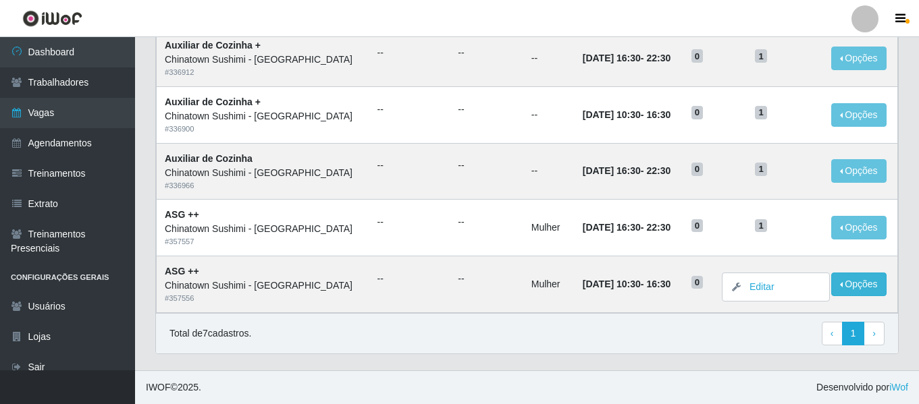
click at [726, 323] on div "Total de 7 cadastros. ‹ Previous 1 › Next" at bounding box center [526, 334] width 715 height 24
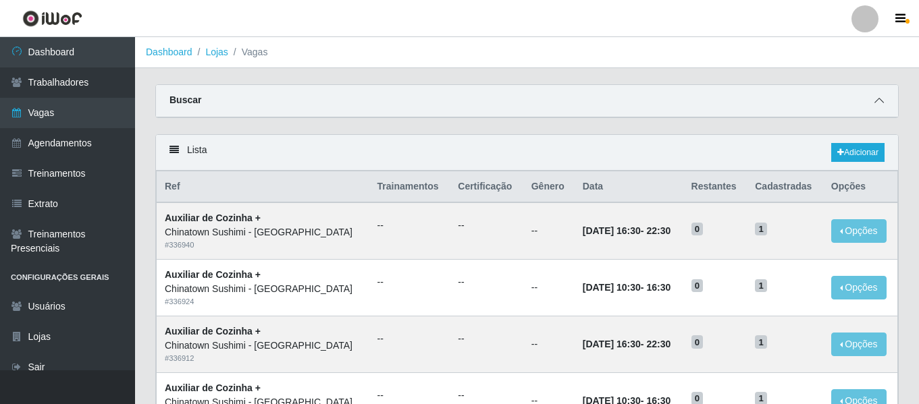
click at [874, 105] on span at bounding box center [879, 101] width 16 height 16
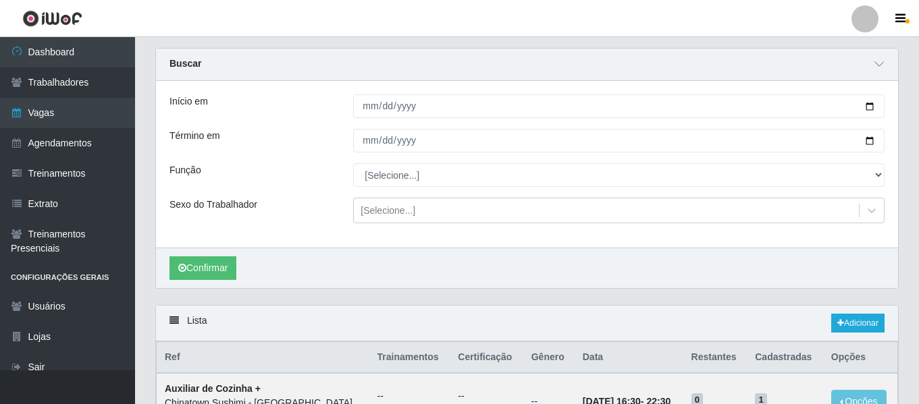
scroll to position [68, 0]
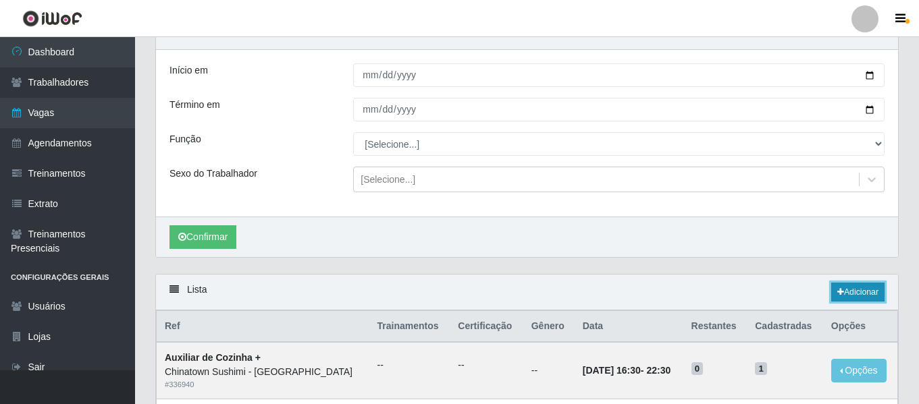
click at [865, 294] on link "Adicionar" at bounding box center [857, 292] width 53 height 19
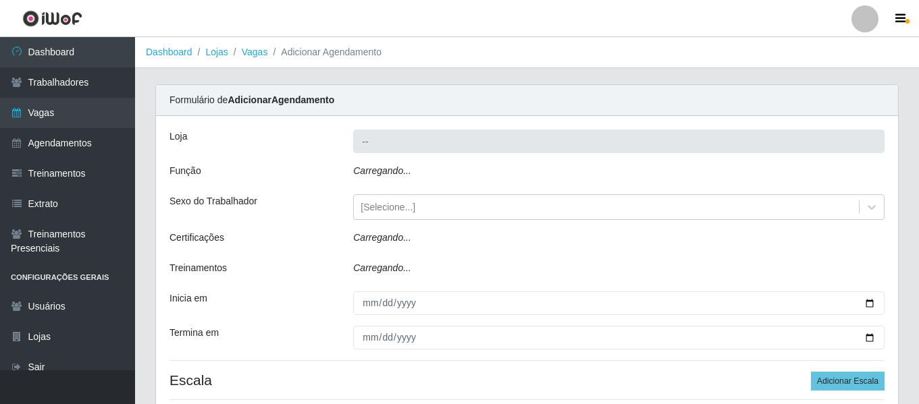
type input "Chinatown Sushimi - [GEOGRAPHIC_DATA]"
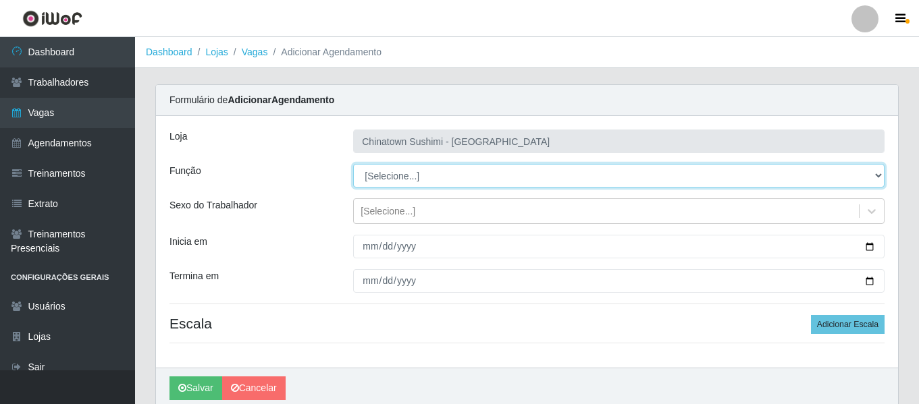
click at [408, 178] on select "[Selecione...] ASG ASG + ASG ++ Auxiliar de Cozinha Auxiliar de Cozinha + Auxil…" at bounding box center [618, 176] width 531 height 24
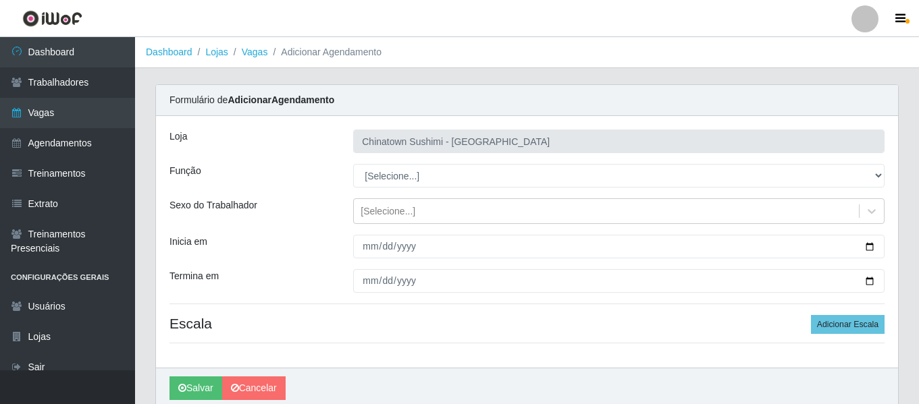
click at [309, 190] on div "Loja Chinatown Sushimi - Campina Grande Função [Selecione...] ASG ASG + ASG ++ …" at bounding box center [527, 242] width 742 height 252
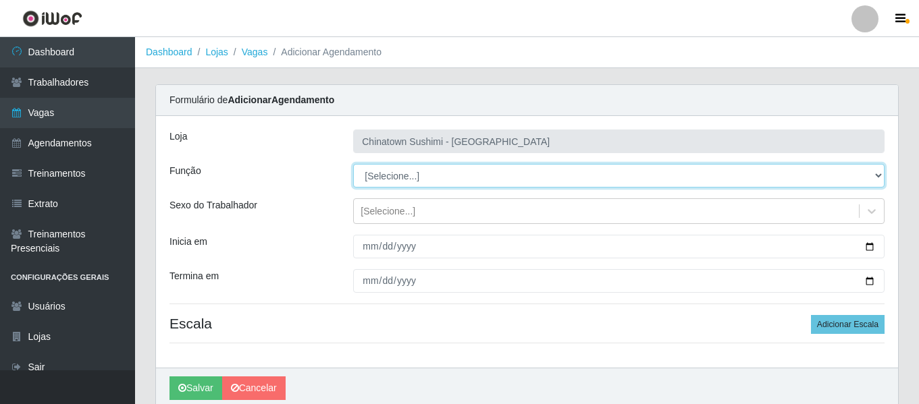
click at [433, 184] on select "[Selecione...] ASG ASG + ASG ++ Auxiliar de Cozinha Auxiliar de Cozinha + Auxil…" at bounding box center [618, 176] width 531 height 24
select select "94"
click at [353, 164] on select "[Selecione...] ASG ASG + ASG ++ Auxiliar de Cozinha Auxiliar de Cozinha + Auxil…" at bounding box center [618, 176] width 531 height 24
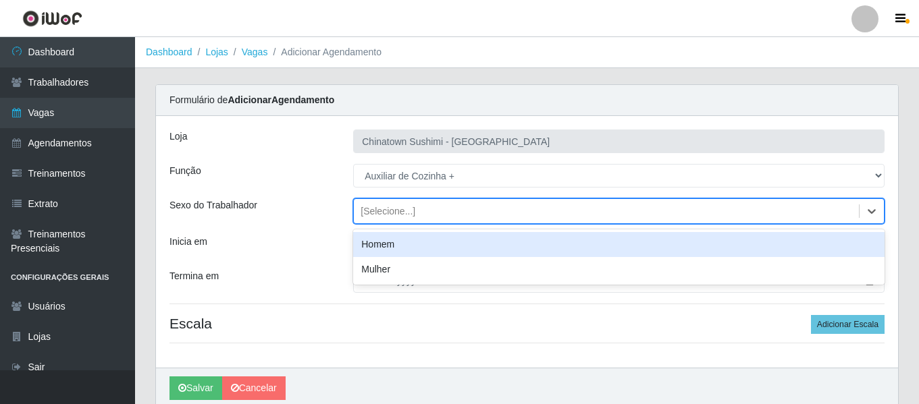
click at [392, 219] on div "[Selecione...]" at bounding box center [606, 212] width 505 height 22
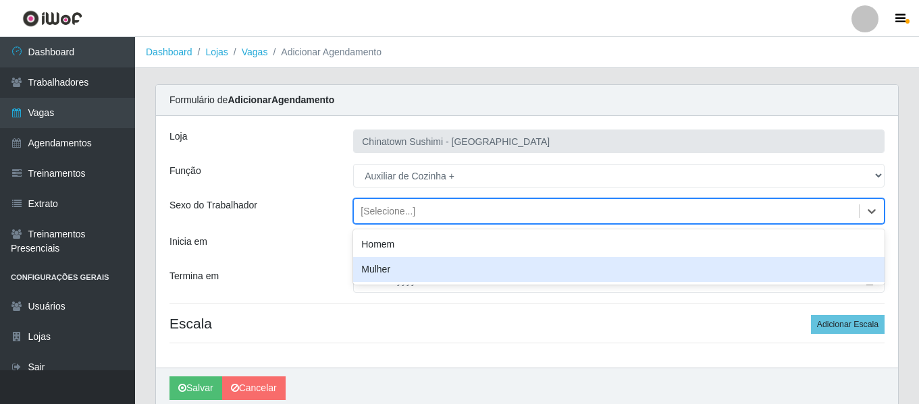
click at [393, 269] on div "Mulher" at bounding box center [618, 269] width 531 height 25
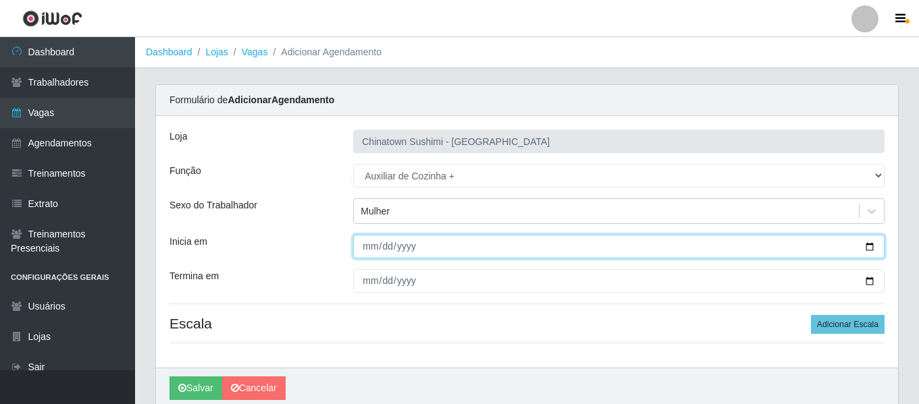
click at [368, 238] on input "Inicia em" at bounding box center [618, 247] width 531 height 24
type input "[DATE]"
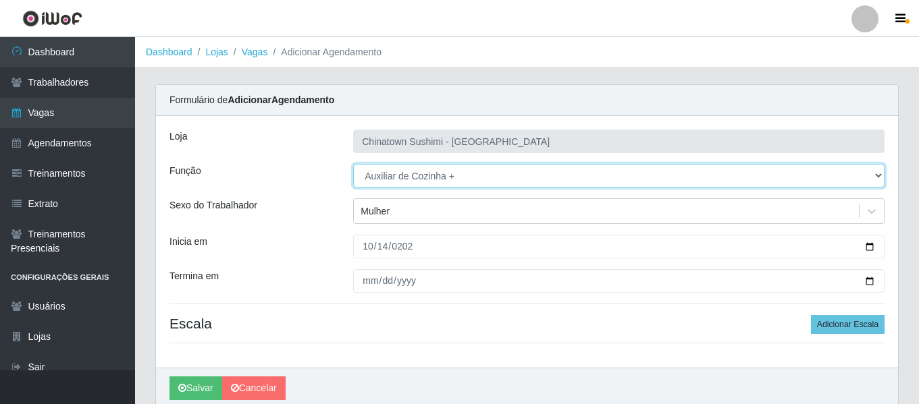
click at [412, 165] on select "[Selecione...] ASG ASG + ASG ++ Auxiliar de Cozinha Auxiliar de Cozinha + Auxil…" at bounding box center [618, 176] width 531 height 24
select select "95"
click at [353, 164] on select "[Selecione...] ASG ASG + ASG ++ Auxiliar de Cozinha Auxiliar de Cozinha + Auxil…" at bounding box center [618, 176] width 531 height 24
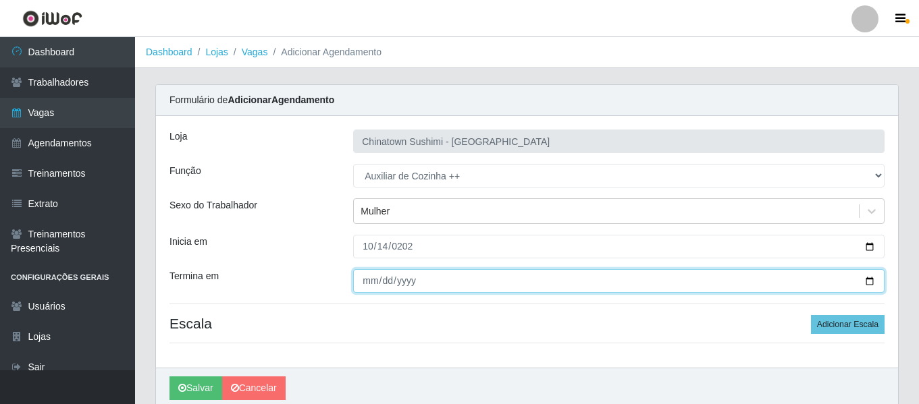
click at [372, 282] on input "Termina em" at bounding box center [618, 281] width 531 height 24
type input "[DATE]"
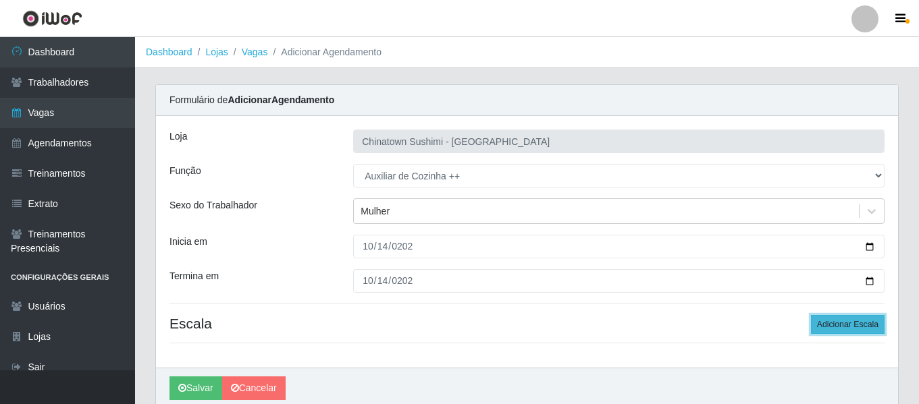
click at [874, 326] on button "Adicionar Escala" at bounding box center [848, 324] width 74 height 19
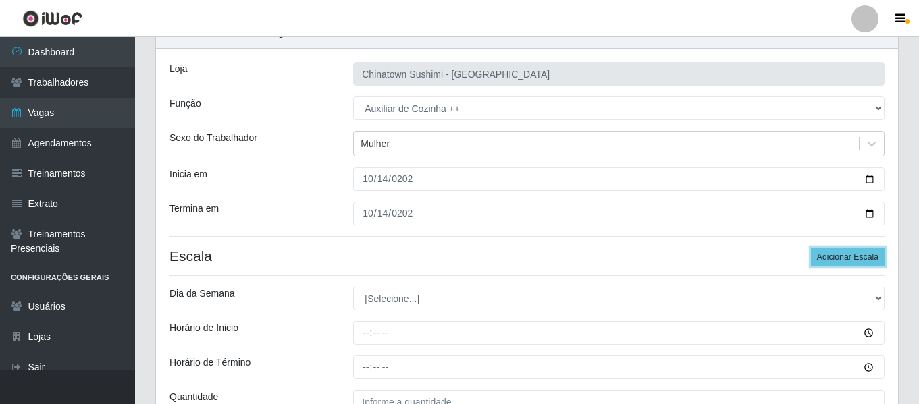
scroll to position [203, 0]
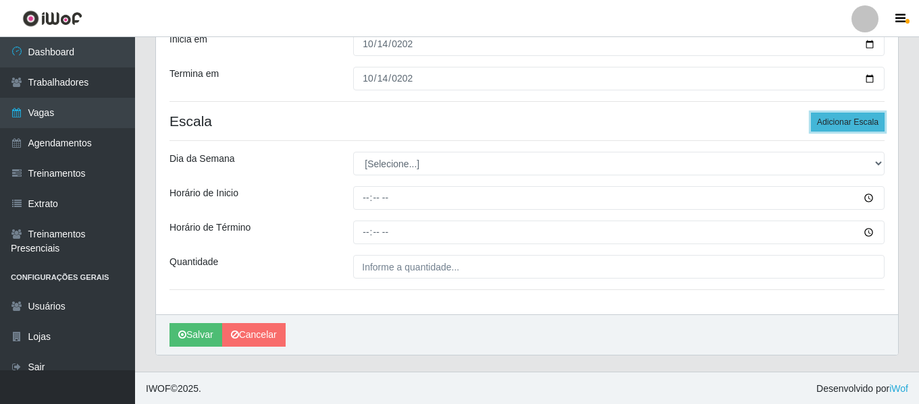
click at [861, 124] on button "Adicionar Escala" at bounding box center [848, 122] width 74 height 19
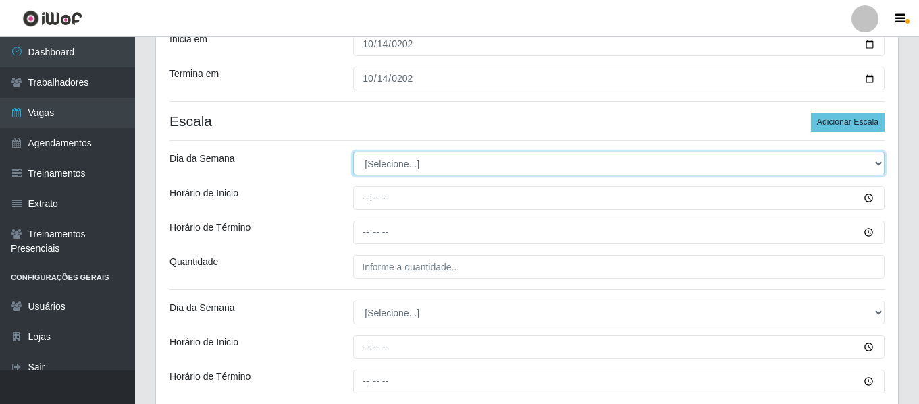
click at [400, 163] on select "[Selecione...] Segunda Terça Quarta Quinta Sexta Sábado Domingo" at bounding box center [618, 164] width 531 height 24
select select "2"
click at [353, 152] on select "[Selecione...] Segunda Terça Quarta Quinta Sexta Sábado Domingo" at bounding box center [618, 164] width 531 height 24
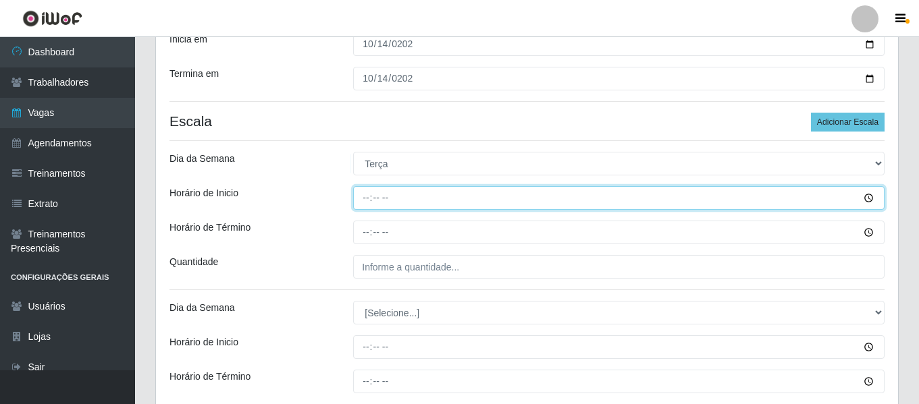
click at [366, 201] on input "Horário de Inicio" at bounding box center [618, 198] width 531 height 24
click at [365, 203] on input "16:30" at bounding box center [618, 198] width 531 height 24
type input "10:30"
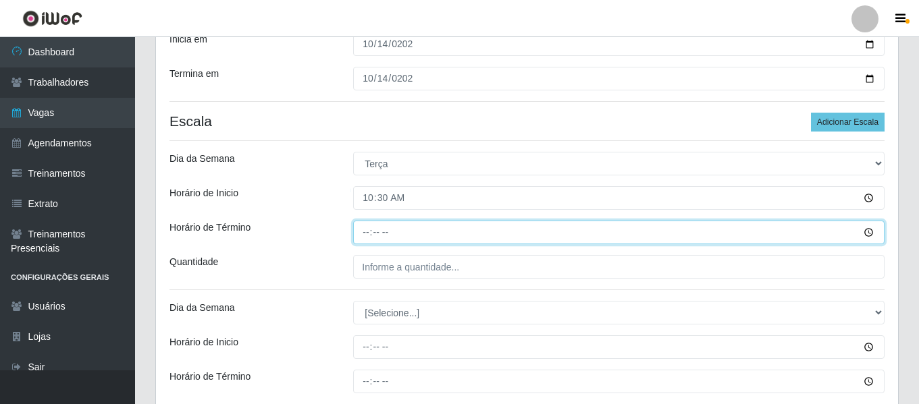
click at [365, 236] on input "Horário de Término" at bounding box center [618, 233] width 531 height 24
type input "16:30"
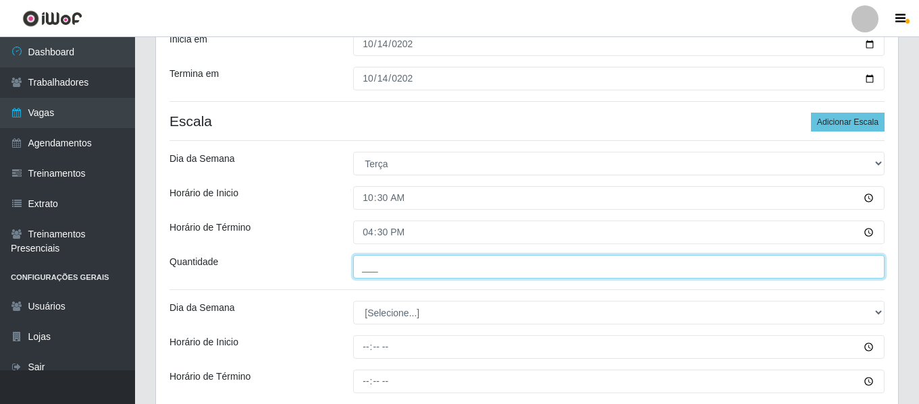
click at [369, 263] on input "___" at bounding box center [618, 267] width 531 height 24
type input "1__"
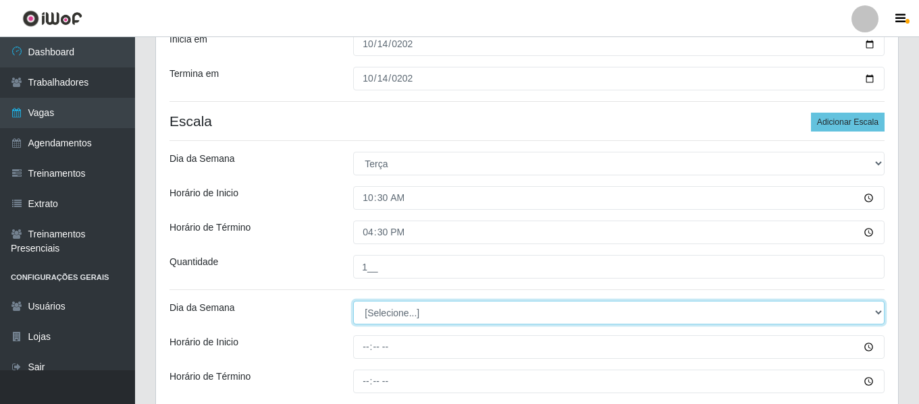
click at [367, 323] on select "[Selecione...] Segunda Terça Quarta Quinta Sexta Sábado Domingo" at bounding box center [618, 313] width 531 height 24
select select "2"
click at [353, 301] on select "[Selecione...] Segunda Terça Quarta Quinta Sexta Sábado Domingo" at bounding box center [618, 313] width 531 height 24
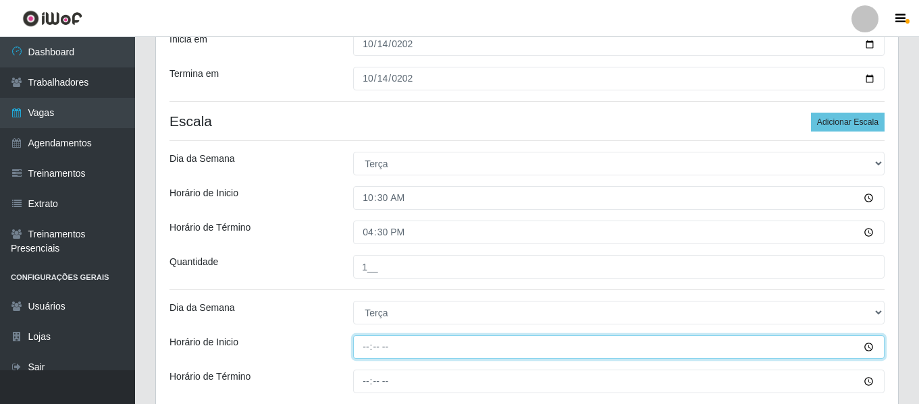
click at [363, 346] on input "Horário de Inicio" at bounding box center [618, 348] width 531 height 24
type input "16:00"
type input "16:30"
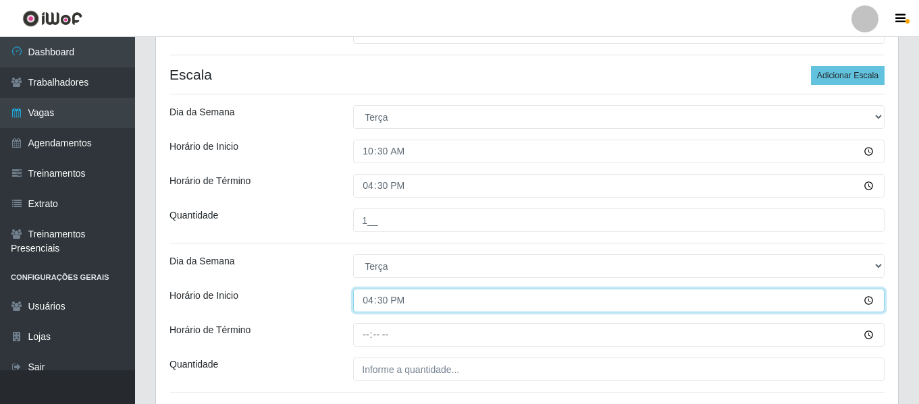
scroll to position [338, 0]
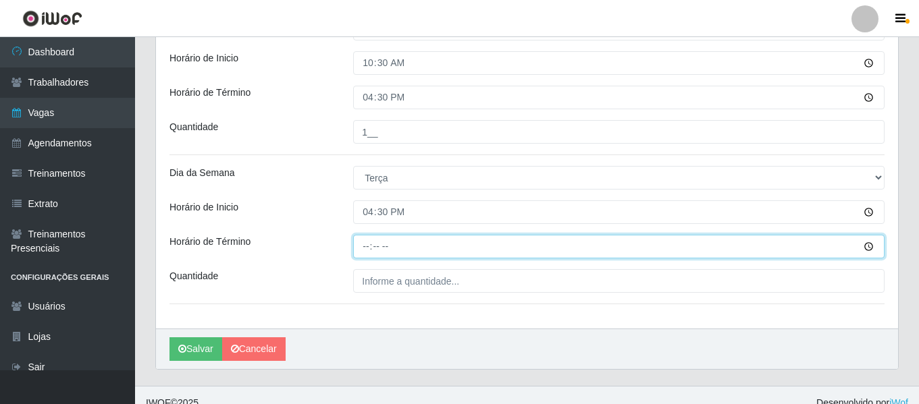
click at [361, 248] on input "Horário de Término" at bounding box center [618, 247] width 531 height 24
type input "22:30"
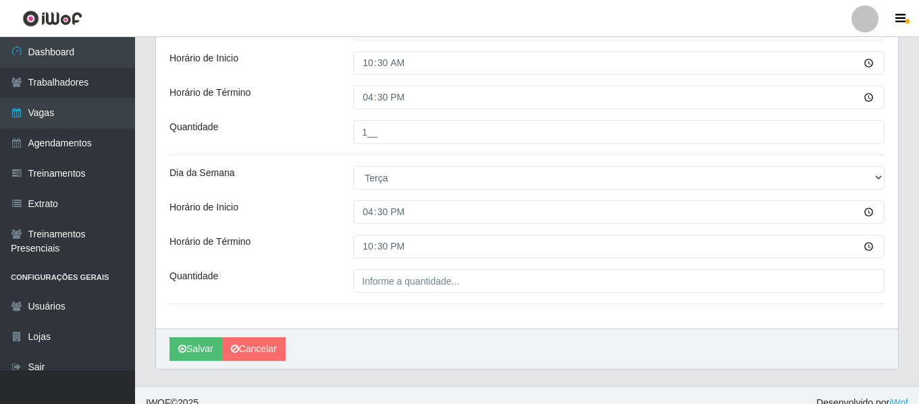
click at [386, 267] on div "Loja Chinatown Sushimi - Campina Grande Função [Selecione...] ASG ASG + ASG ++ …" at bounding box center [527, 54] width 742 height 550
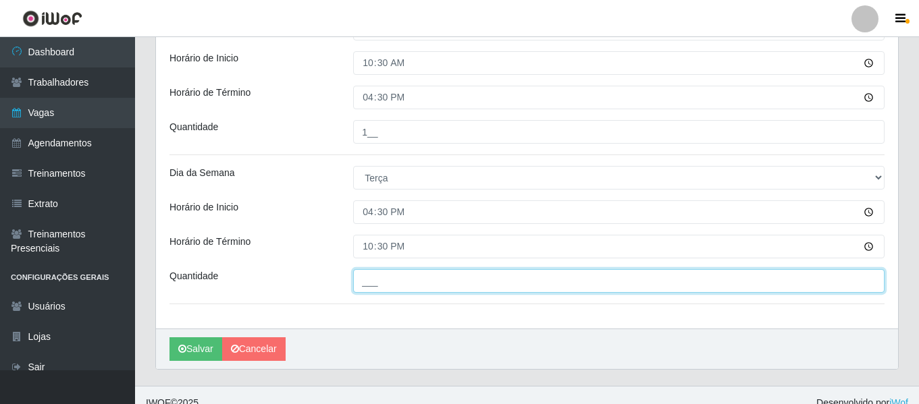
click at [388, 282] on input "___" at bounding box center [618, 281] width 531 height 24
type input "1__"
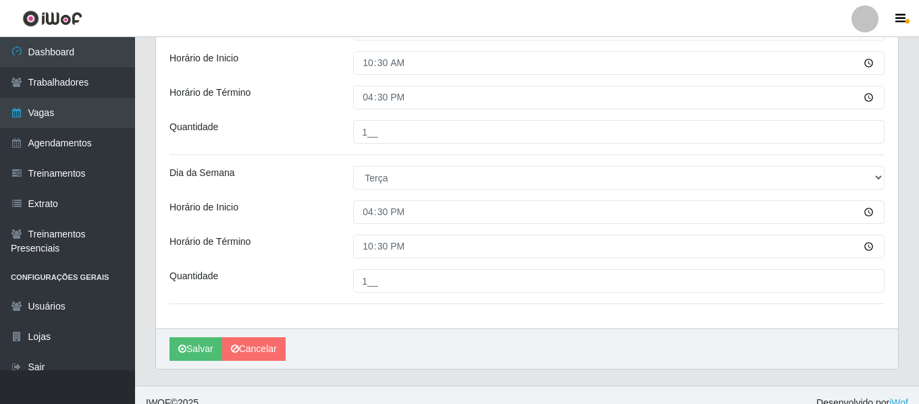
click at [310, 234] on div "Loja Chinatown Sushimi - Campina Grande Função [Selecione...] ASG ASG + ASG ++ …" at bounding box center [527, 54] width 742 height 550
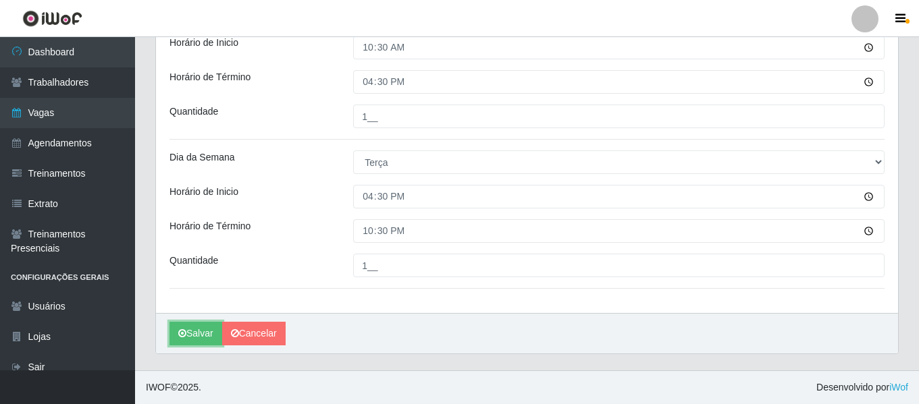
drag, startPoint x: 206, startPoint y: 330, endPoint x: 242, endPoint y: 313, distance: 40.2
click at [206, 331] on button "Salvar" at bounding box center [195, 334] width 53 height 24
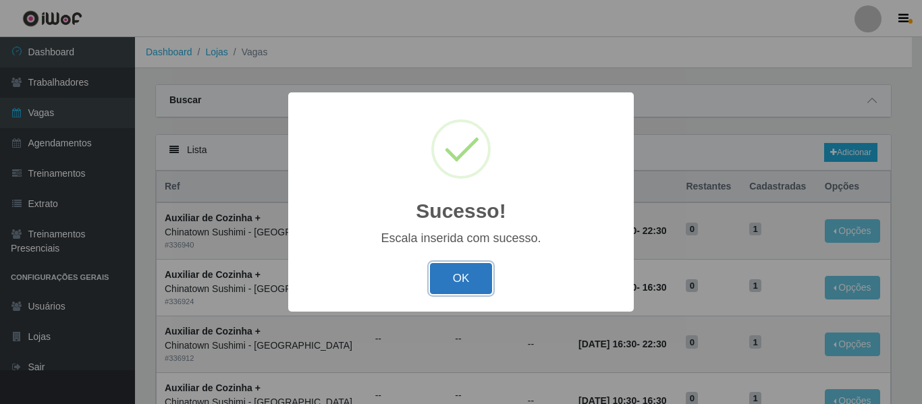
click at [450, 267] on button "OK" at bounding box center [461, 279] width 63 height 32
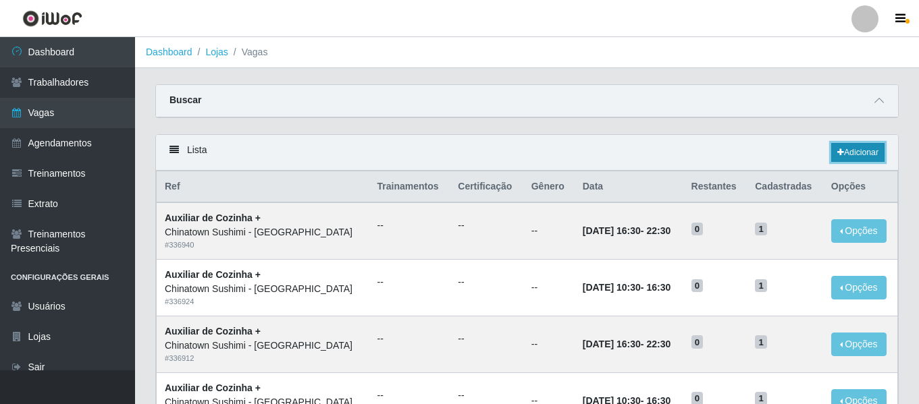
click at [856, 156] on link "Adicionar" at bounding box center [857, 152] width 53 height 19
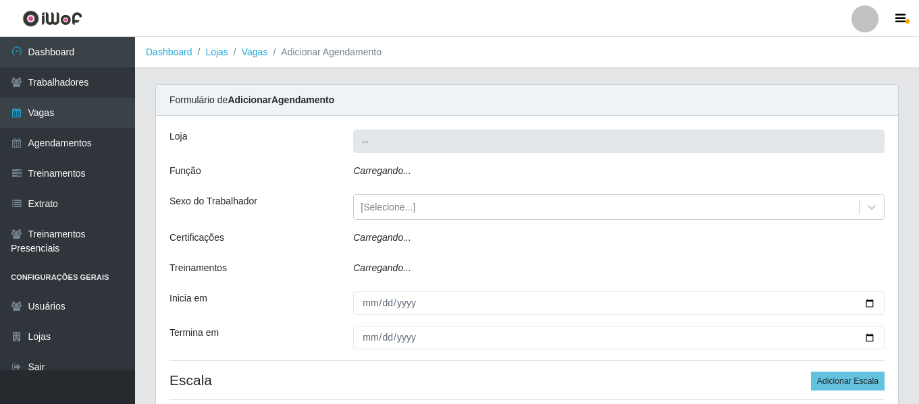
type input "Chinatown Sushimi - [GEOGRAPHIC_DATA]"
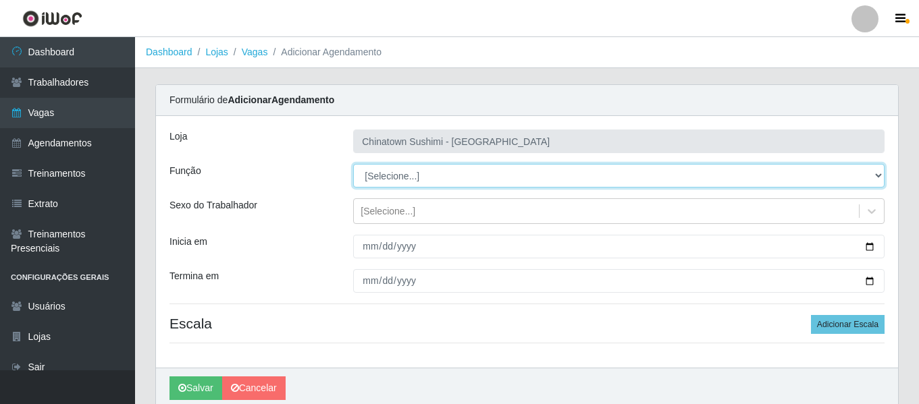
click at [399, 172] on select "[Selecione...] ASG ASG + ASG ++ Auxiliar de Cozinha Auxiliar de Cozinha + Auxil…" at bounding box center [618, 176] width 531 height 24
select select "9"
click at [353, 164] on select "[Selecione...] ASG ASG + ASG ++ Auxiliar de Cozinha Auxiliar de Cozinha + Auxil…" at bounding box center [618, 176] width 531 height 24
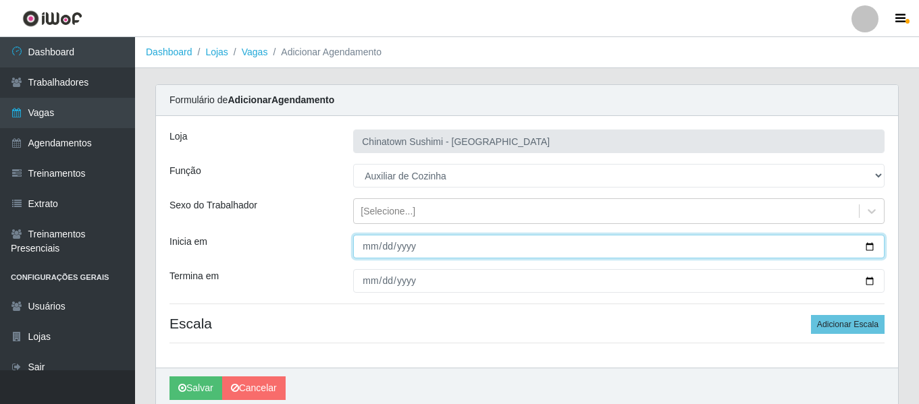
click at [363, 244] on input "Inicia em" at bounding box center [618, 247] width 531 height 24
type input "2025-10-15"
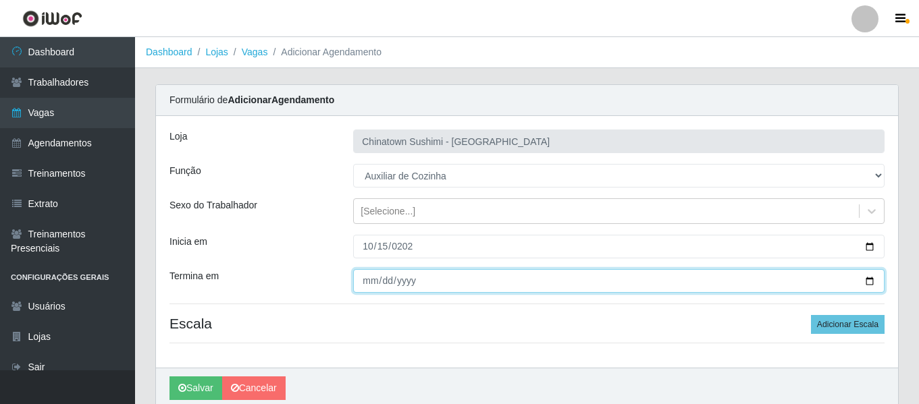
click at [365, 282] on input "Termina em" at bounding box center [618, 281] width 531 height 24
type input "2025-10-24"
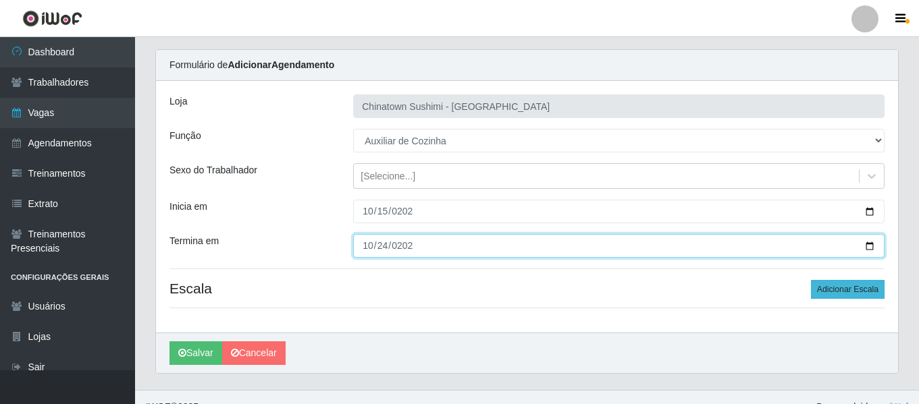
scroll to position [55, 0]
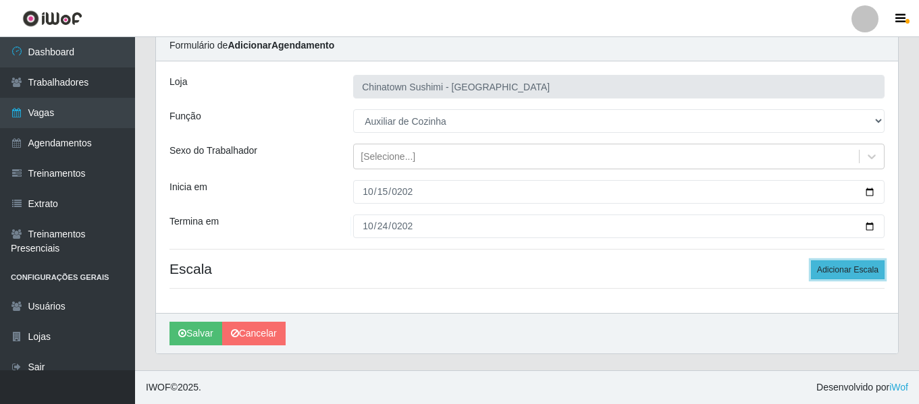
click at [841, 270] on button "Adicionar Escala" at bounding box center [848, 270] width 74 height 19
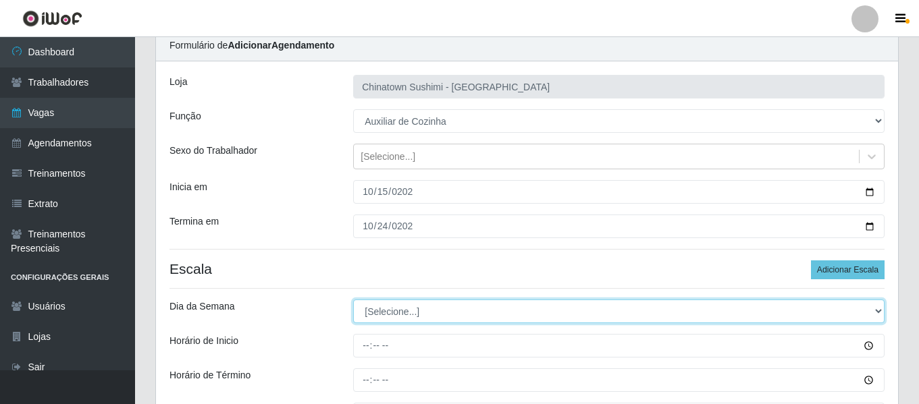
click at [414, 319] on select "[Selecione...] Segunda Terça Quarta Quinta Sexta Sábado Domingo" at bounding box center [618, 312] width 531 height 24
select select "3"
click at [353, 300] on select "[Selecione...] Segunda Terça Quarta Quinta Sexta Sábado Domingo" at bounding box center [618, 312] width 531 height 24
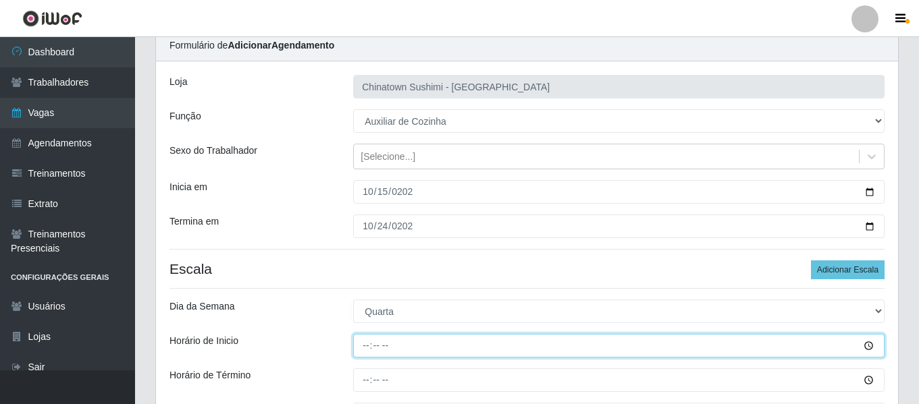
click at [365, 343] on input "Horário de Inicio" at bounding box center [618, 346] width 531 height 24
type input "10:30"
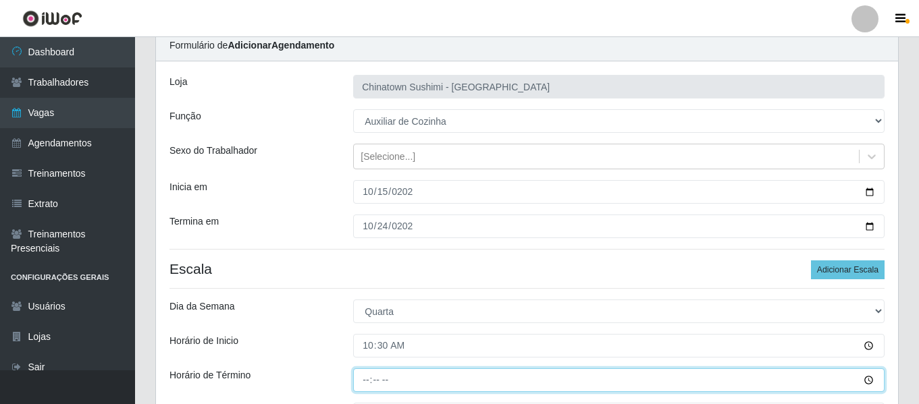
click at [366, 389] on input "Horário de Término" at bounding box center [618, 381] width 531 height 24
type input "16:30"
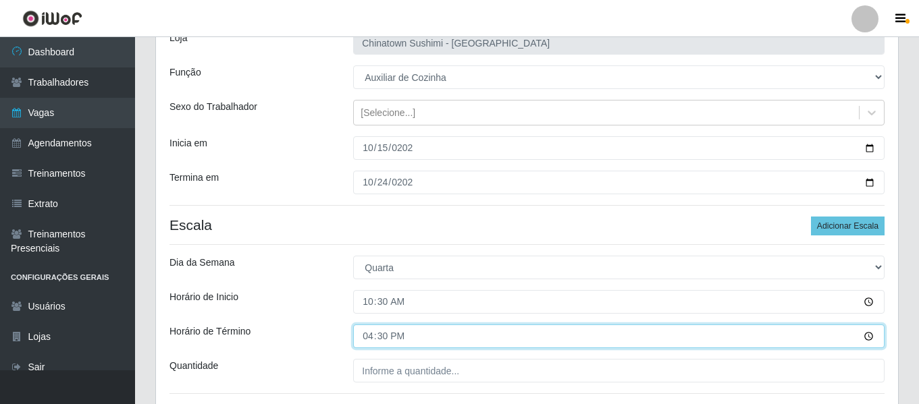
scroll to position [122, 0]
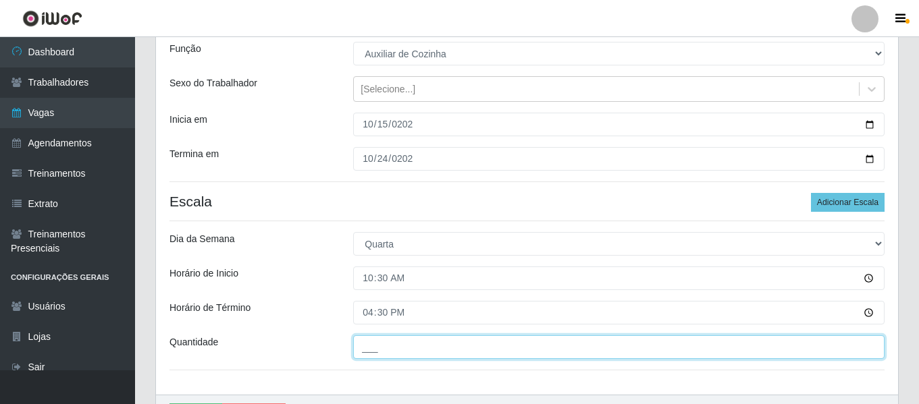
click at [398, 341] on input "___" at bounding box center [618, 348] width 531 height 24
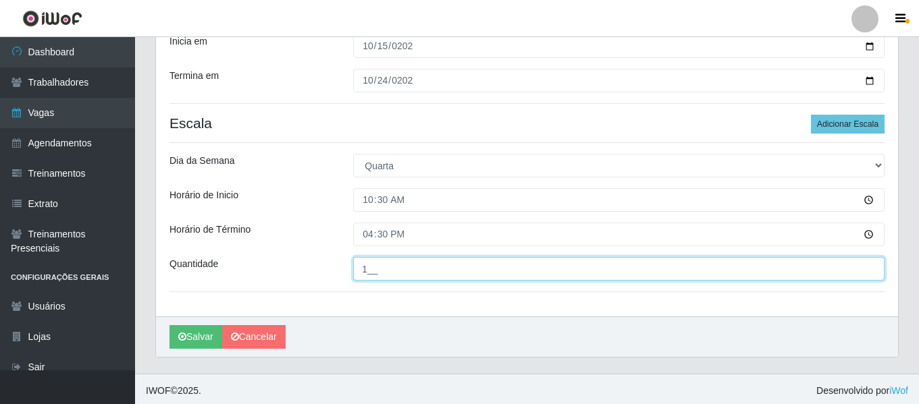
scroll to position [204, 0]
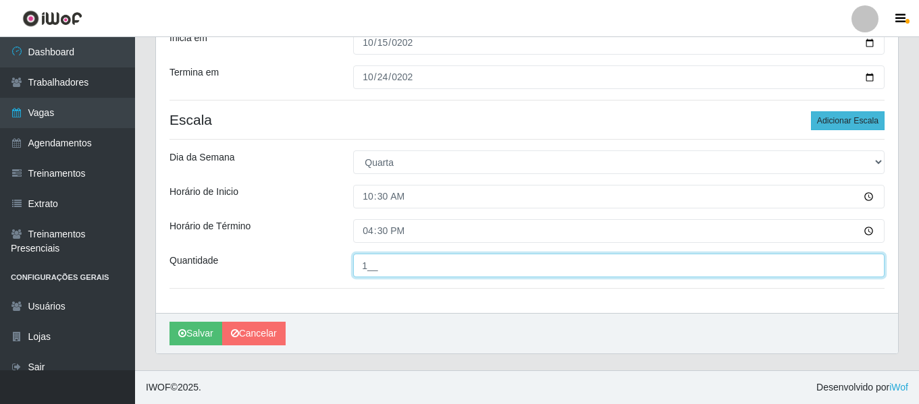
type input "1__"
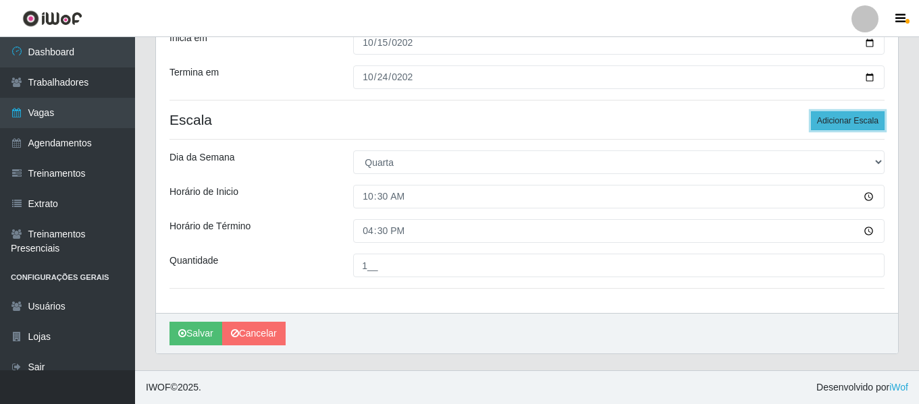
click at [848, 120] on button "Adicionar Escala" at bounding box center [848, 120] width 74 height 19
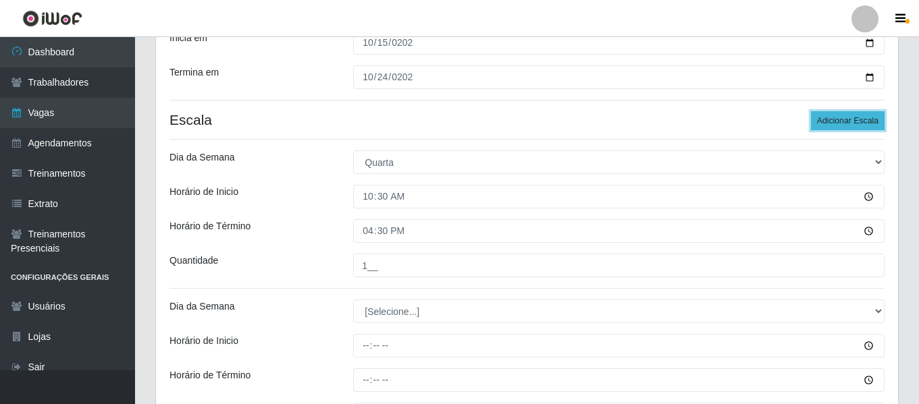
click at [848, 120] on button "Adicionar Escala" at bounding box center [848, 120] width 74 height 19
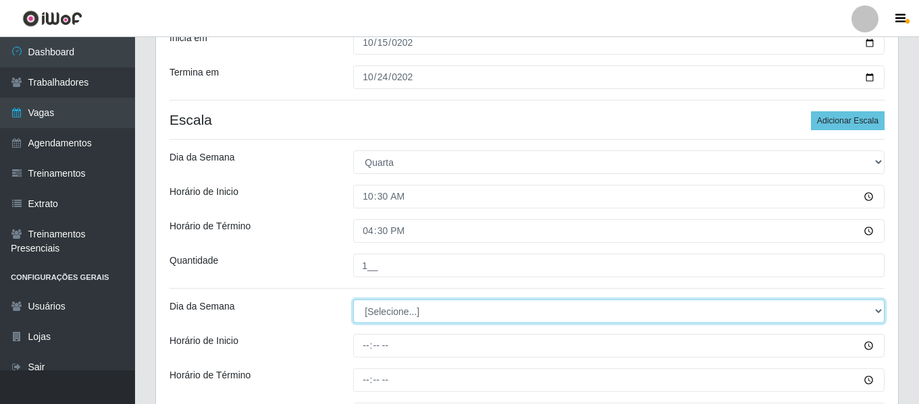
drag, startPoint x: 376, startPoint y: 318, endPoint x: 378, endPoint y: 302, distance: 16.3
click at [376, 318] on select "[Selecione...] Segunda Terça Quarta Quinta Sexta Sábado Domingo" at bounding box center [618, 312] width 531 height 24
select select "3"
click at [353, 300] on select "[Selecione...] Segunda Terça Quarta Quinta Sexta Sábado Domingo" at bounding box center [618, 312] width 531 height 24
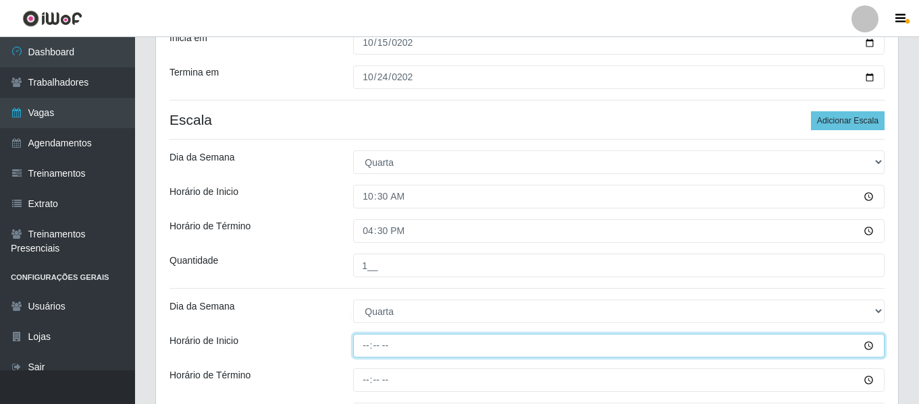
click at [362, 342] on input "Horário de Inicio" at bounding box center [618, 346] width 531 height 24
type input "16:30"
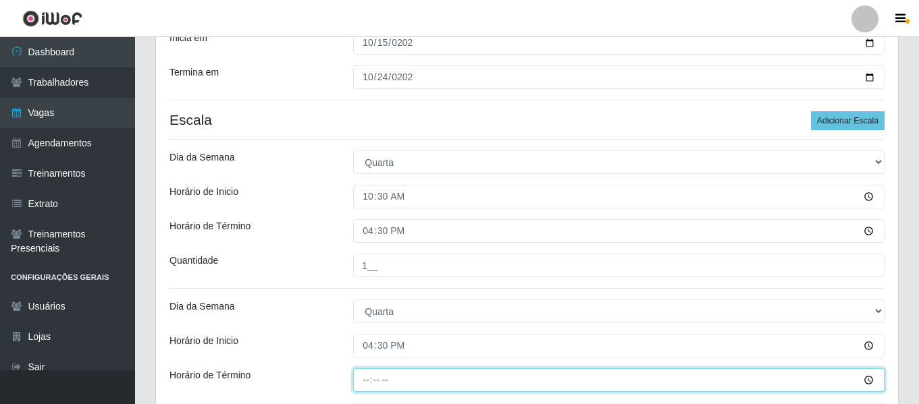
click at [367, 377] on input "Horário de Término" at bounding box center [618, 381] width 531 height 24
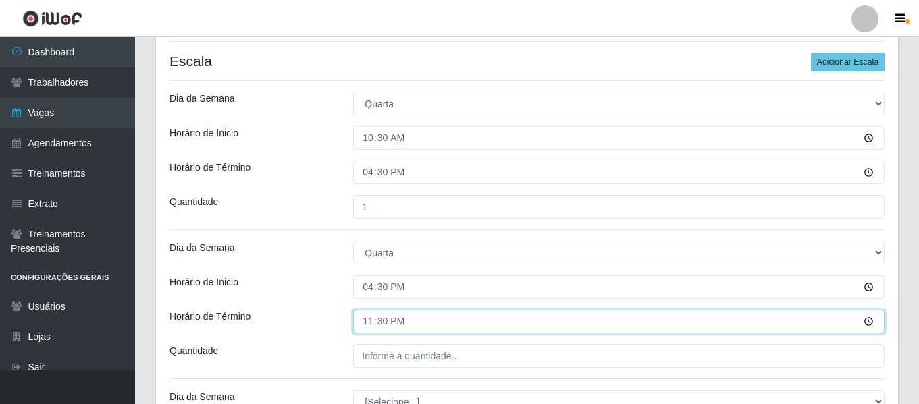
scroll to position [339, 0]
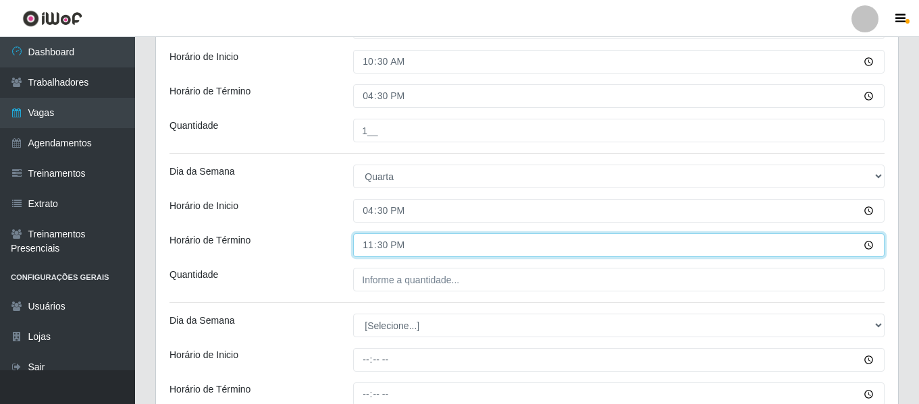
click at [370, 244] on input "23:30" at bounding box center [618, 246] width 531 height 24
type input "22:30"
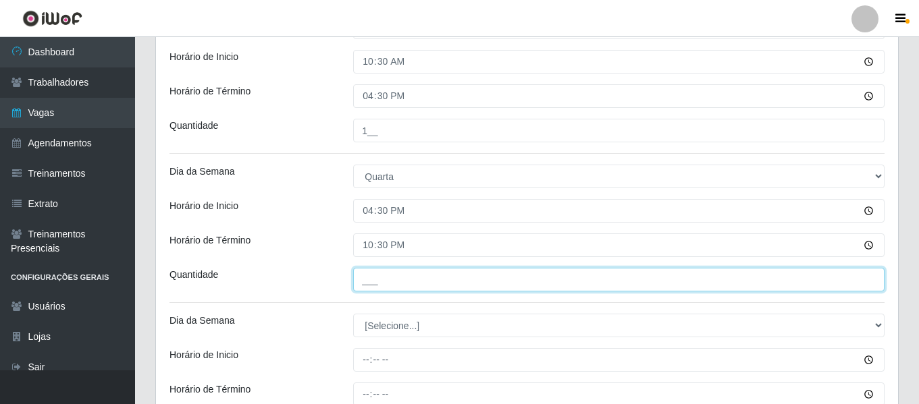
click at [419, 284] on input "___" at bounding box center [618, 280] width 531 height 24
type input "1__"
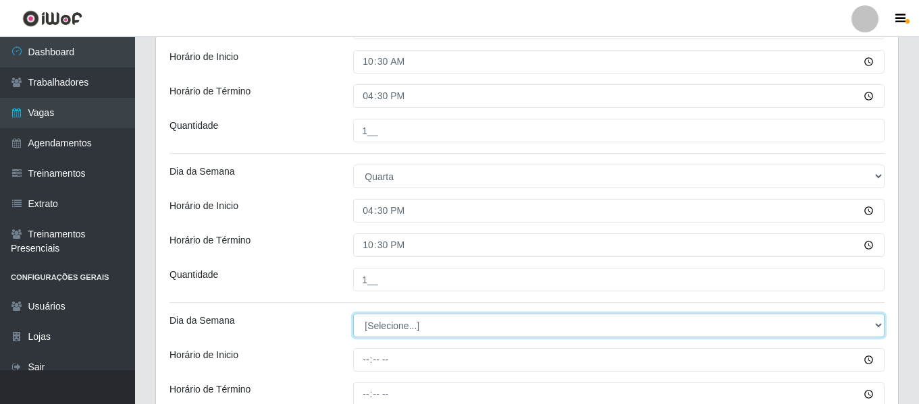
click at [412, 330] on select "[Selecione...] Segunda Terça Quarta Quinta Sexta Sábado Domingo" at bounding box center [618, 326] width 531 height 24
select select "4"
click at [353, 314] on select "[Selecione...] Segunda Terça Quarta Quinta Sexta Sábado Domingo" at bounding box center [618, 326] width 531 height 24
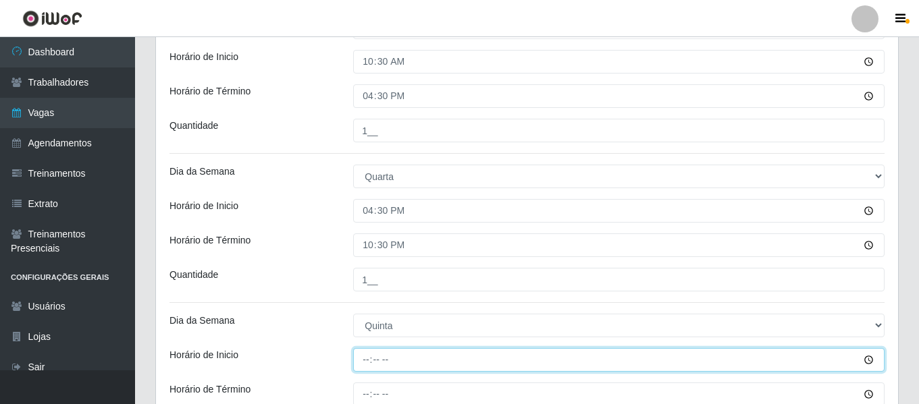
click at [365, 353] on input "Horário de Inicio" at bounding box center [618, 360] width 531 height 24
type input "10:30"
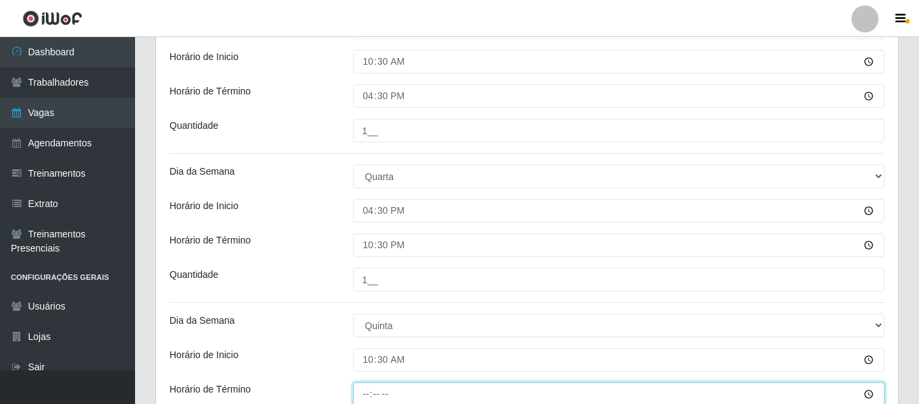
click at [367, 396] on input "Horário de Término" at bounding box center [618, 395] width 531 height 24
type input "16:30"
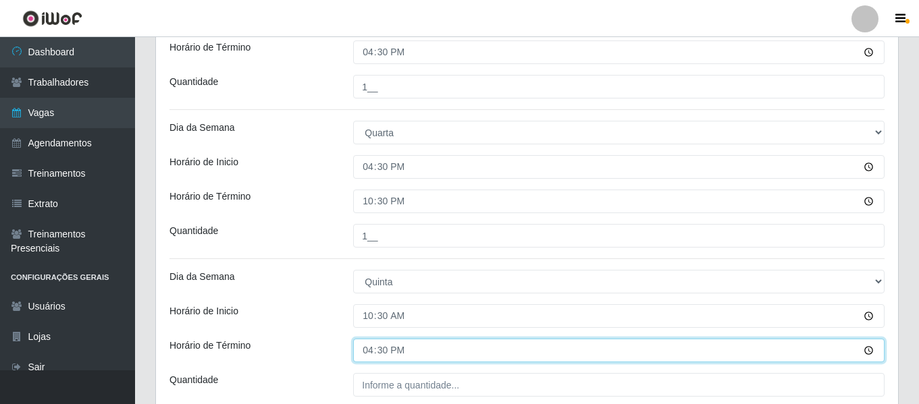
scroll to position [406, 0]
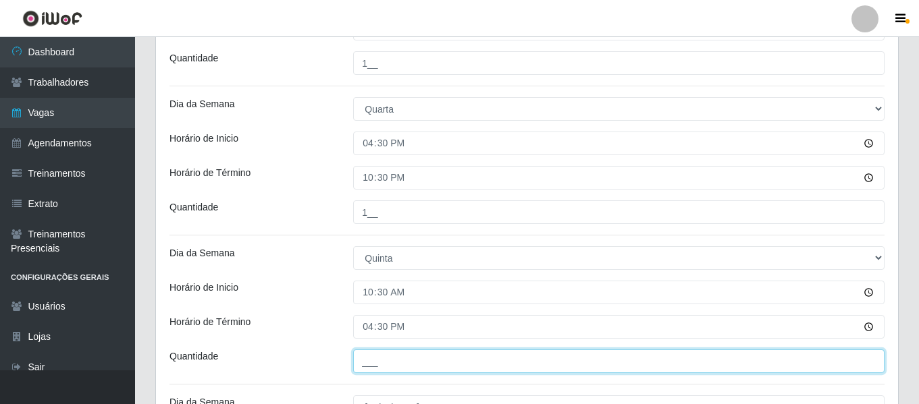
click at [391, 363] on input "___" at bounding box center [618, 362] width 531 height 24
type input "1__"
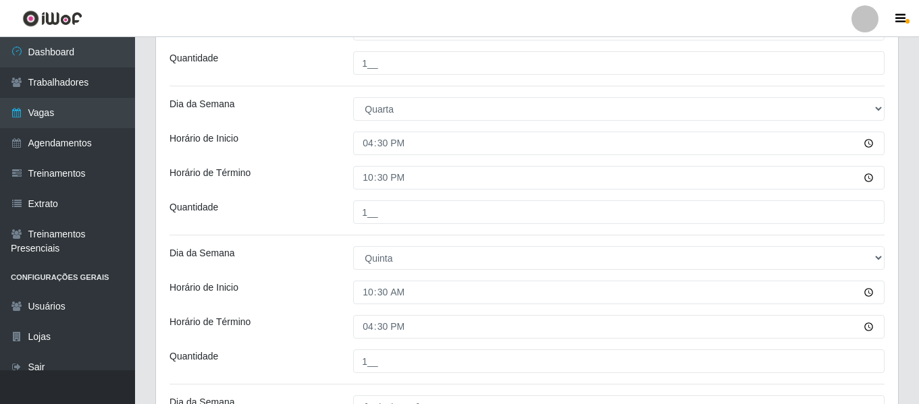
click at [301, 346] on div "Loja Chinatown Sushimi - Campina Grande Função [Selecione...] ASG ASG + ASG ++ …" at bounding box center [527, 134] width 742 height 849
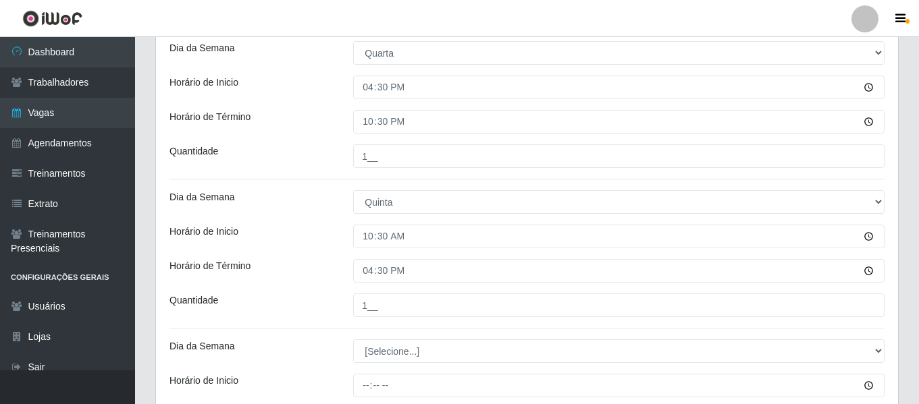
scroll to position [541, 0]
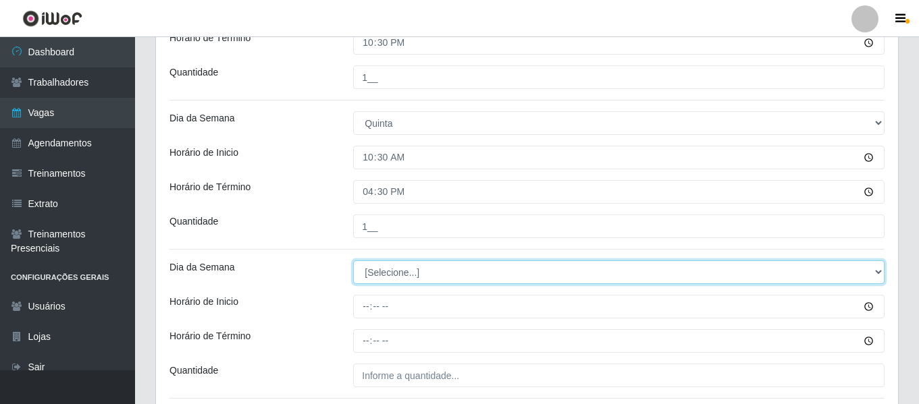
click at [388, 270] on select "[Selecione...] Segunda Terça Quarta Quinta Sexta Sábado Domingo" at bounding box center [618, 273] width 531 height 24
select select "4"
click at [353, 261] on select "[Selecione...] Segunda Terça Quarta Quinta Sexta Sábado Domingo" at bounding box center [618, 273] width 531 height 24
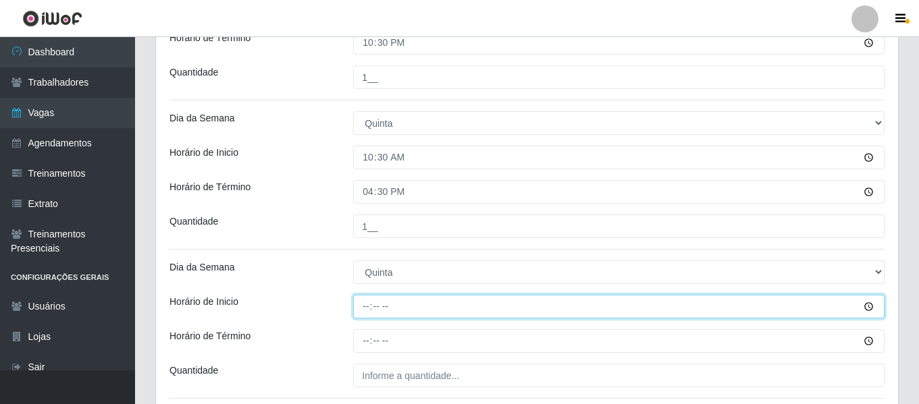
click at [363, 302] on input "Horário de Inicio" at bounding box center [618, 307] width 531 height 24
type input "16:30"
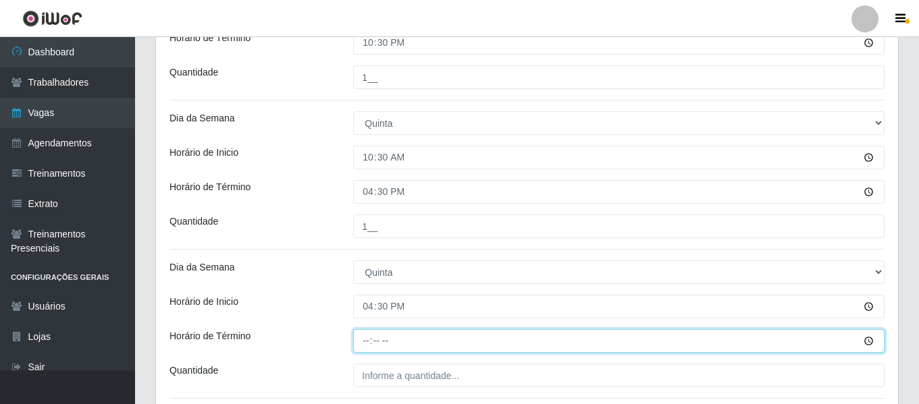
click at [365, 330] on input "Horário de Término" at bounding box center [618, 341] width 531 height 24
type input "22:30"
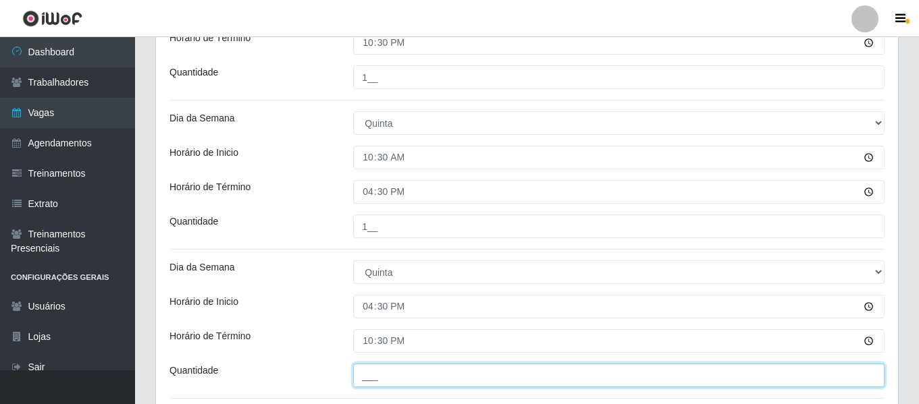
click at [385, 373] on input "___" at bounding box center [618, 376] width 531 height 24
type input "1__"
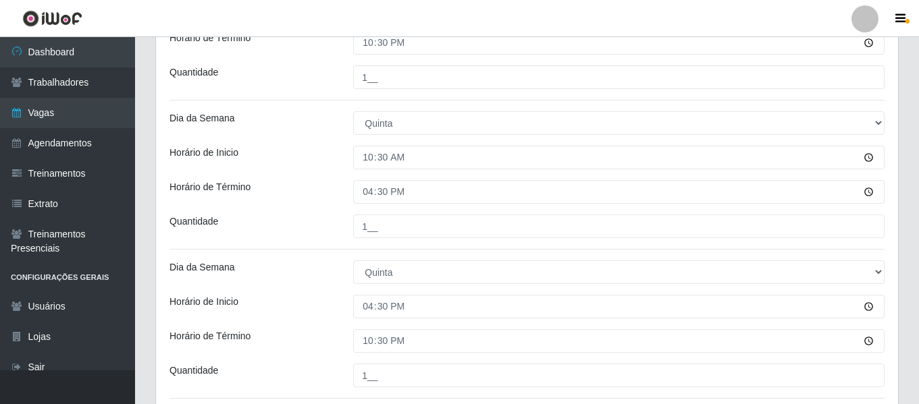
click at [325, 349] on div "Horário de Término" at bounding box center [251, 341] width 184 height 24
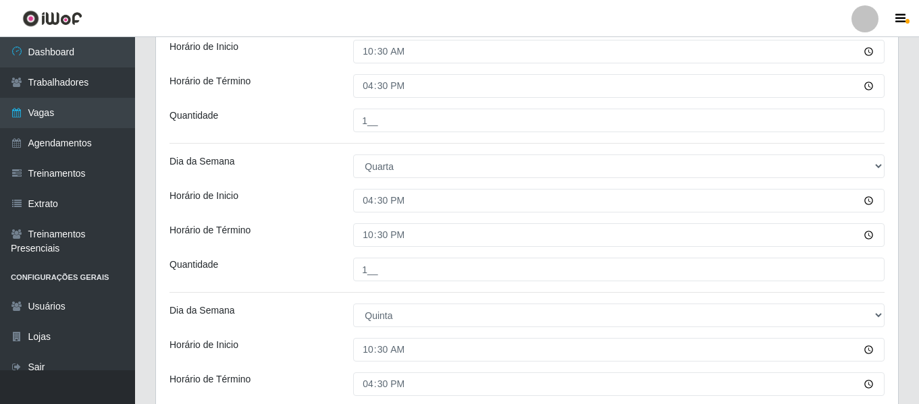
scroll to position [271, 0]
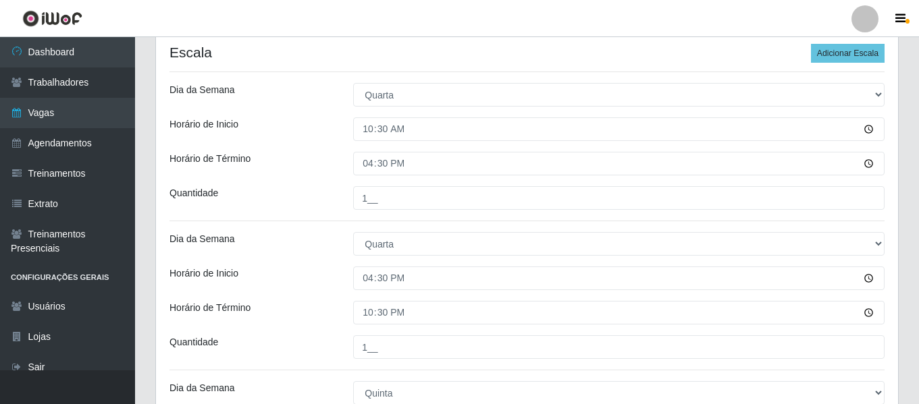
click at [333, 244] on div "Dia da Semana" at bounding box center [251, 244] width 184 height 24
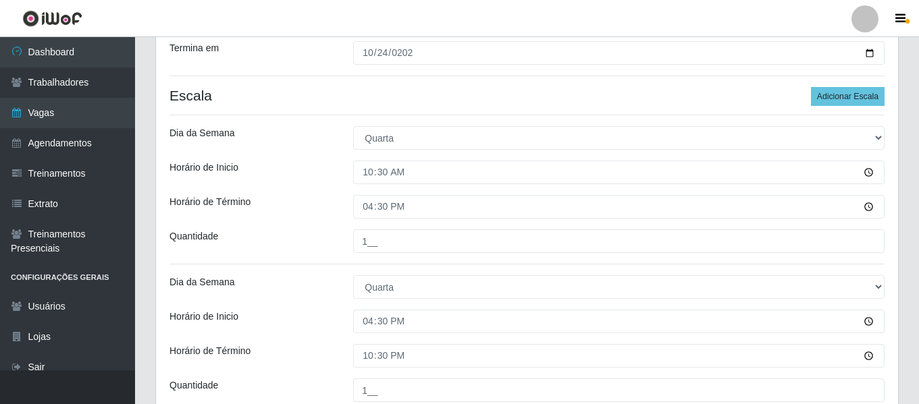
scroll to position [204, 0]
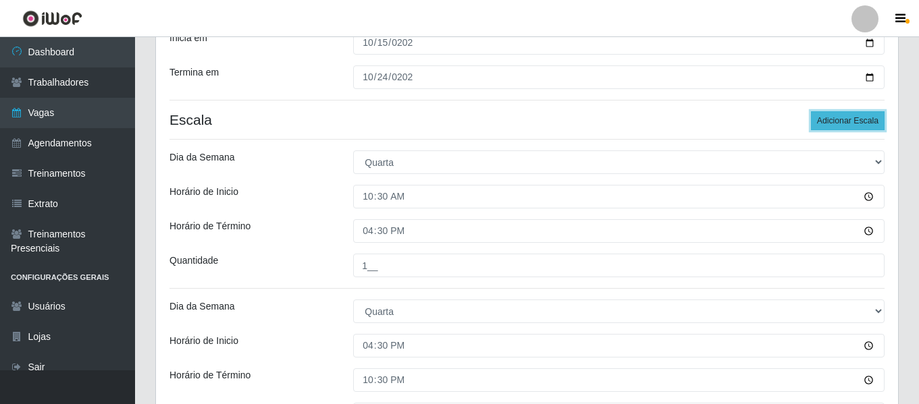
click at [862, 122] on button "Adicionar Escala" at bounding box center [848, 120] width 74 height 19
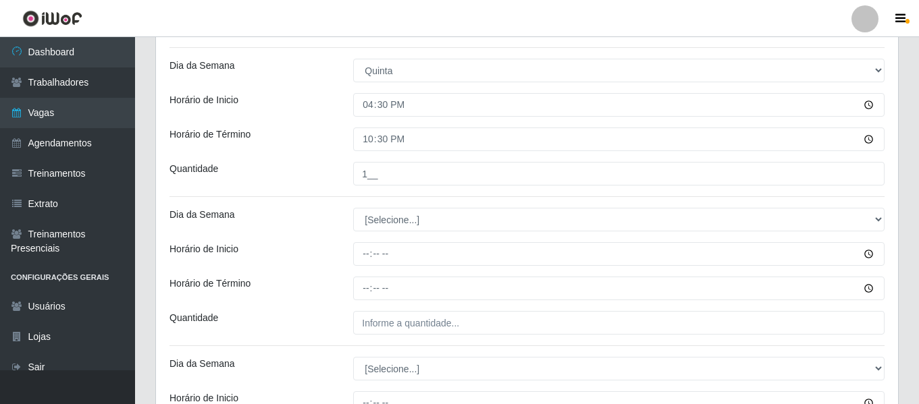
scroll to position [744, 0]
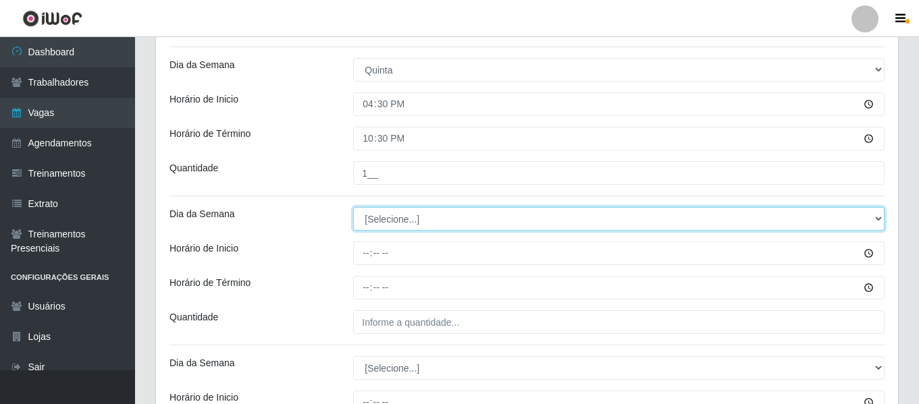
click at [389, 219] on select "[Selecione...] Segunda Terça Quarta Quinta Sexta Sábado Domingo" at bounding box center [618, 219] width 531 height 24
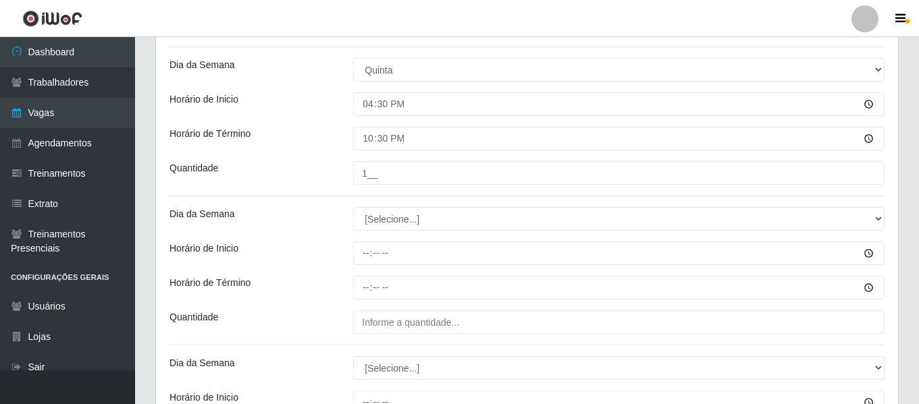
click at [249, 252] on div "Horário de Inicio" at bounding box center [251, 254] width 184 height 24
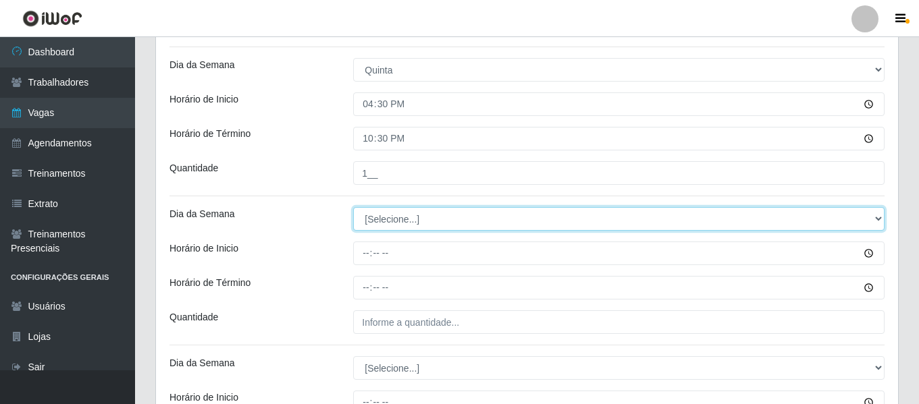
click at [424, 228] on select "[Selecione...] Segunda Terça Quarta Quinta Sexta Sábado Domingo" at bounding box center [618, 219] width 531 height 24
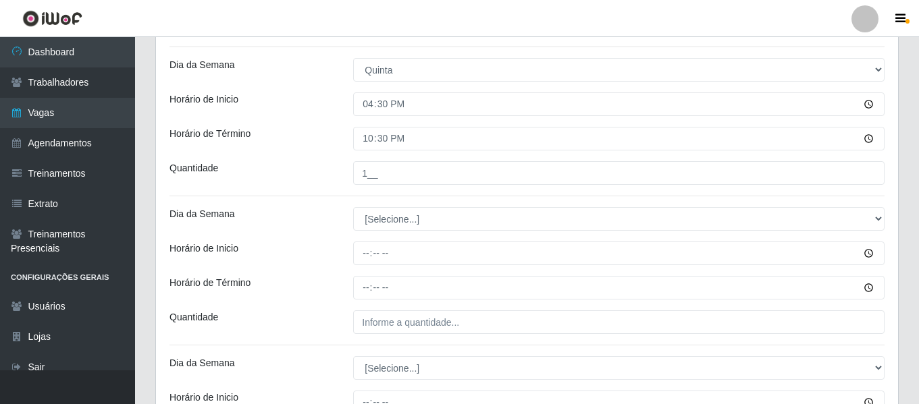
click at [304, 267] on div "Loja Chinatown Sushimi - Campina Grande Função [Selecione...] ASG ASG + ASG ++ …" at bounding box center [527, 94] width 742 height 1445
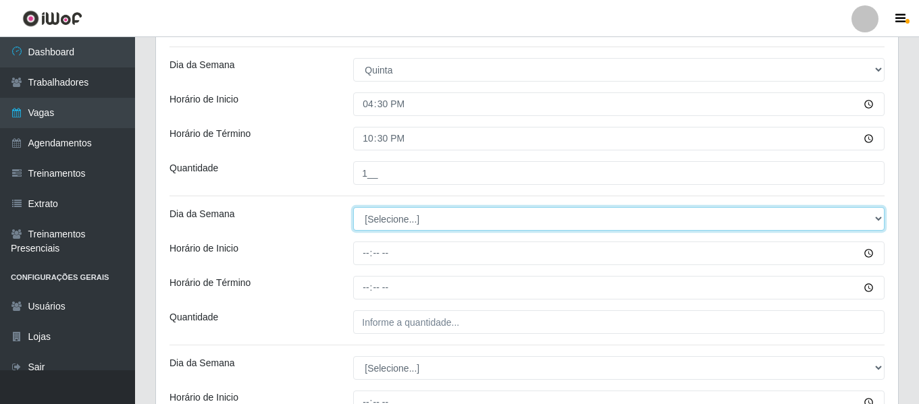
click at [396, 217] on select "[Selecione...] Segunda Terça Quarta Quinta Sexta Sábado Domingo" at bounding box center [618, 219] width 531 height 24
select select "5"
click at [353, 207] on select "[Selecione...] Segunda Terça Quarta Quinta Sexta Sábado Domingo" at bounding box center [618, 219] width 531 height 24
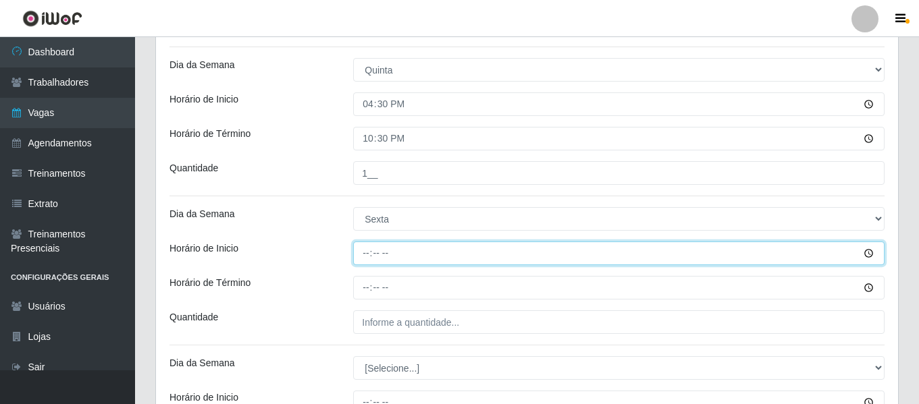
click at [363, 265] on input "Horário de Inicio" at bounding box center [618, 254] width 531 height 24
type input "10:30"
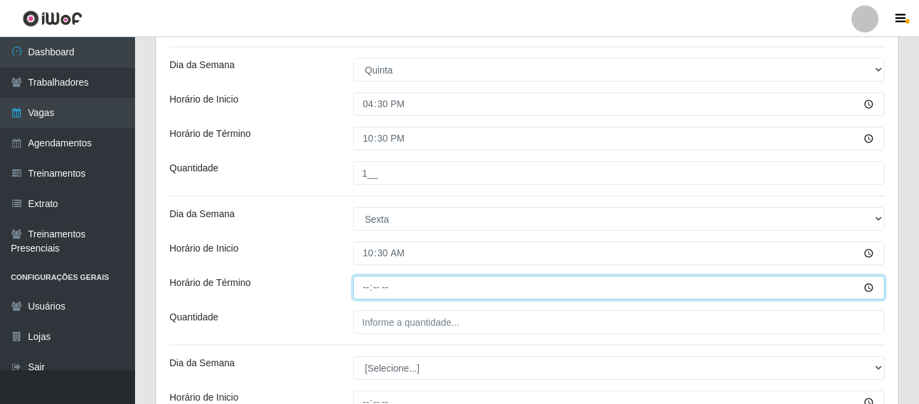
click at [370, 294] on input "Horário de Término" at bounding box center [618, 288] width 531 height 24
type input "16:30"
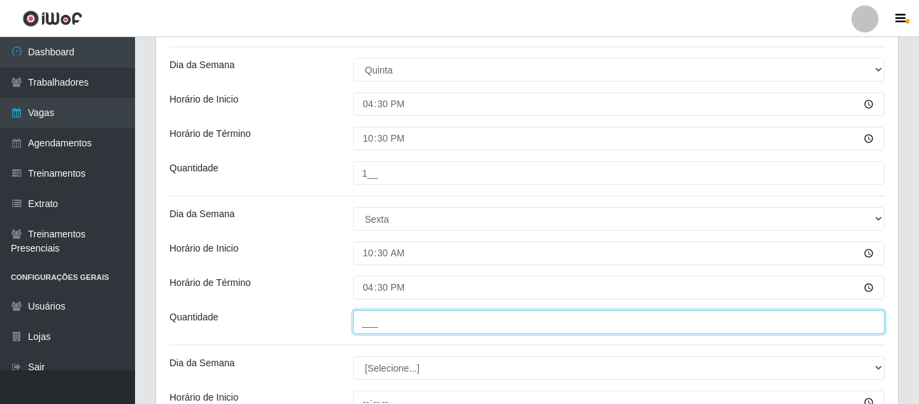
click at [456, 320] on input "___" at bounding box center [618, 323] width 531 height 24
type input "1__"
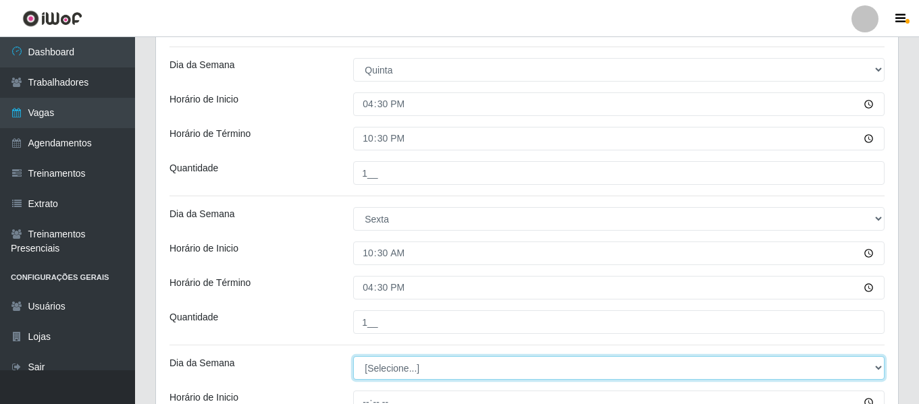
drag, startPoint x: 423, startPoint y: 373, endPoint x: 429, endPoint y: 365, distance: 10.1
click at [423, 373] on select "[Selecione...] Segunda Terça Quarta Quinta Sexta Sábado Domingo" at bounding box center [618, 368] width 531 height 24
select select "5"
click at [353, 356] on select "[Selecione...] Segunda Terça Quarta Quinta Sexta Sábado Domingo" at bounding box center [618, 368] width 531 height 24
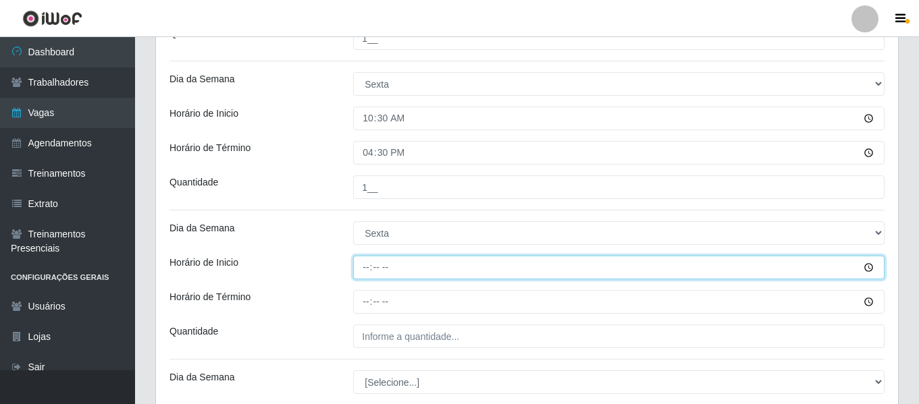
click at [372, 270] on input "Horário de Inicio" at bounding box center [618, 268] width 531 height 24
type input "16:30"
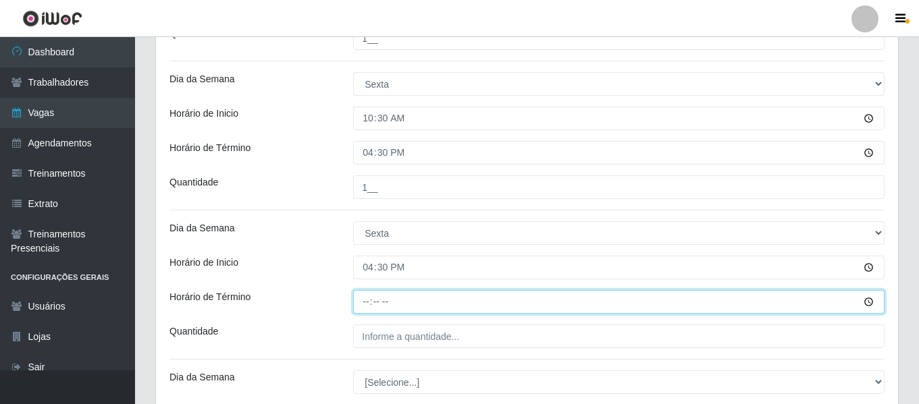
click at [358, 303] on input "Horário de Término" at bounding box center [618, 302] width 531 height 24
type input "22:30"
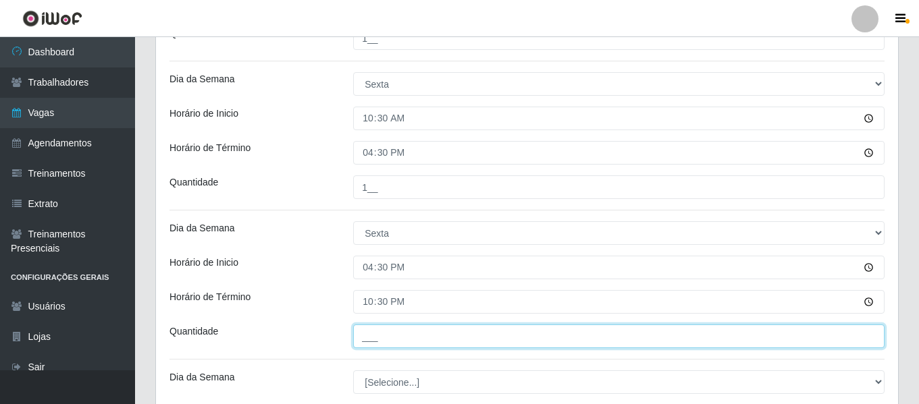
click at [381, 328] on input "___" at bounding box center [618, 337] width 531 height 24
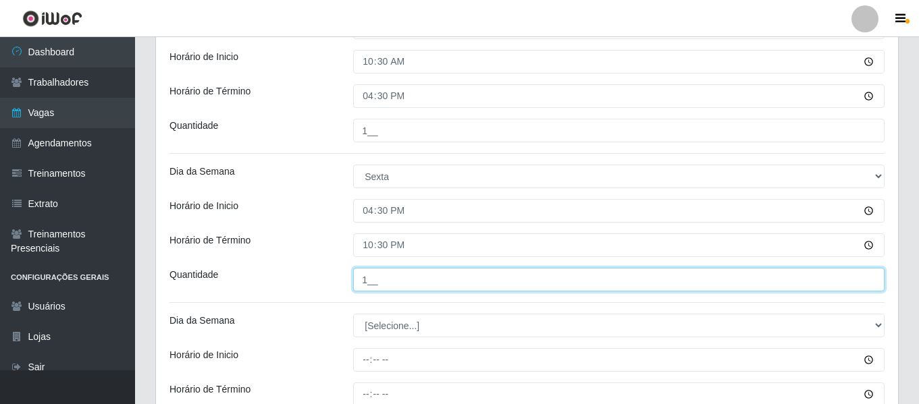
scroll to position [1014, 0]
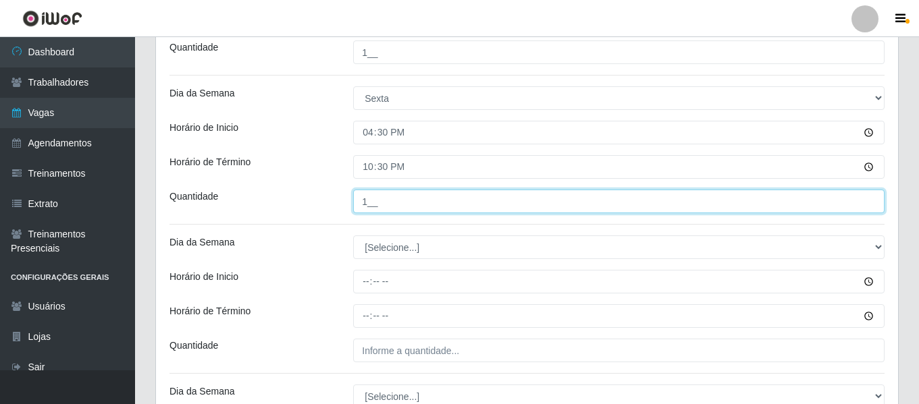
type input "1__"
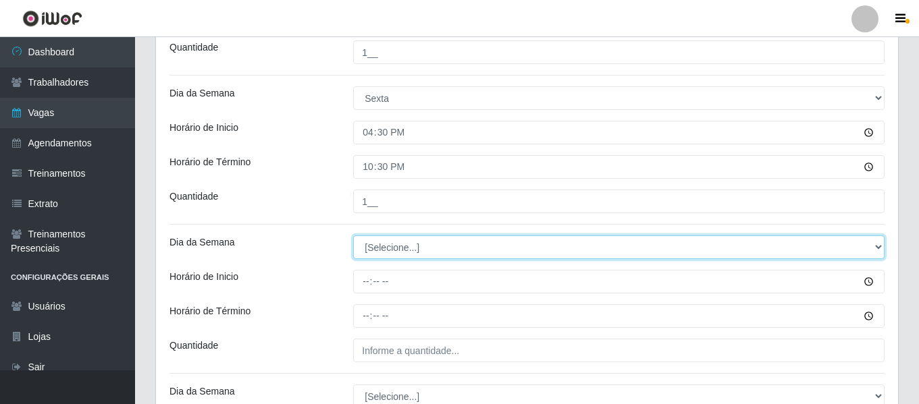
click at [425, 256] on select "[Selecione...] Segunda Terça Quarta Quinta Sexta Sábado Domingo" at bounding box center [618, 248] width 531 height 24
select select "1"
click at [353, 236] on select "[Selecione...] Segunda Terça Quarta Quinta Sexta Sábado Domingo" at bounding box center [618, 248] width 531 height 24
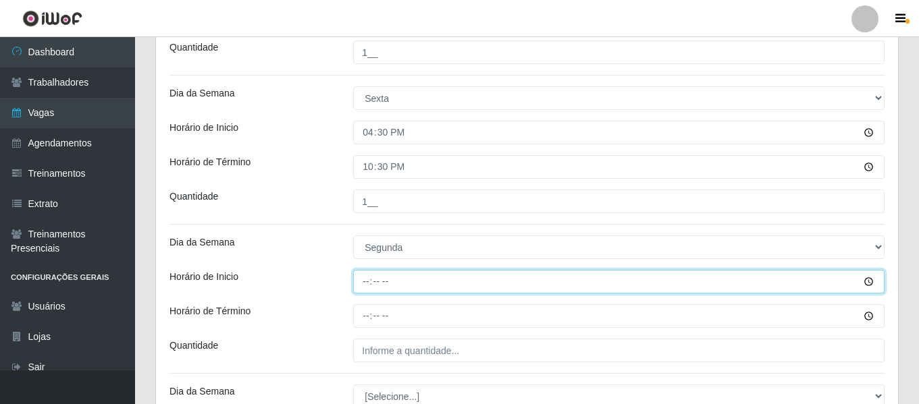
click at [373, 282] on input "Horário de Inicio" at bounding box center [618, 282] width 531 height 24
click at [357, 282] on input "Horário de Inicio" at bounding box center [618, 282] width 531 height 24
click at [370, 281] on input "Horário de Inicio" at bounding box center [618, 282] width 531 height 24
type input "10:30"
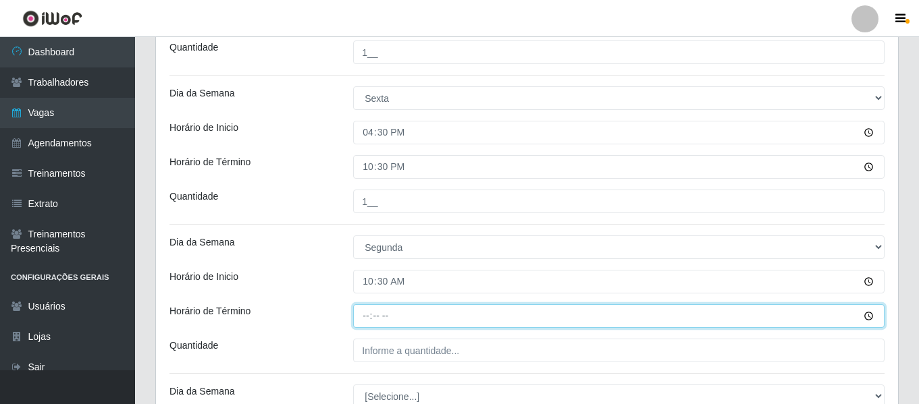
click at [361, 317] on input "Horário de Término" at bounding box center [618, 316] width 531 height 24
type input "16:30"
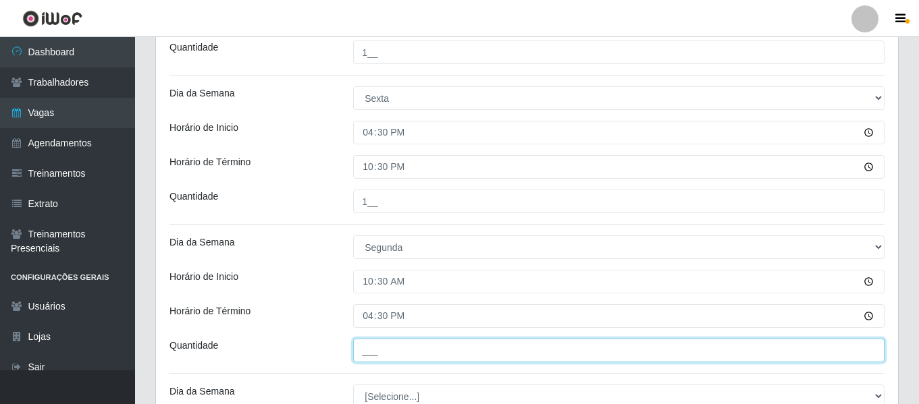
click at [389, 343] on input "___" at bounding box center [618, 351] width 531 height 24
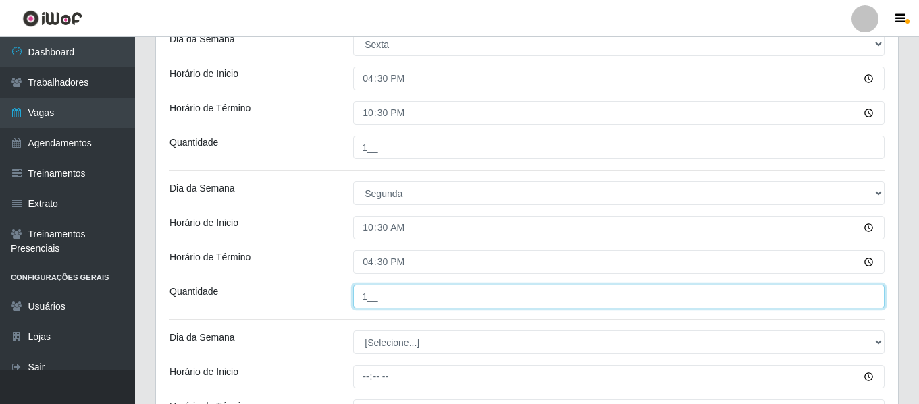
scroll to position [1149, 0]
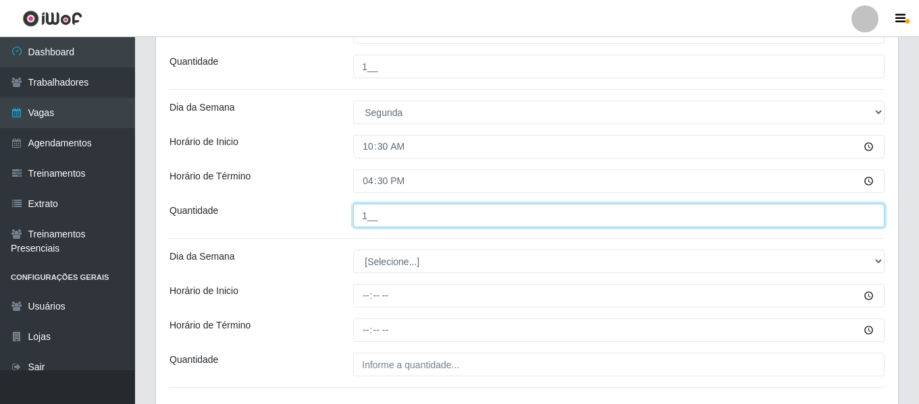
type input "1__"
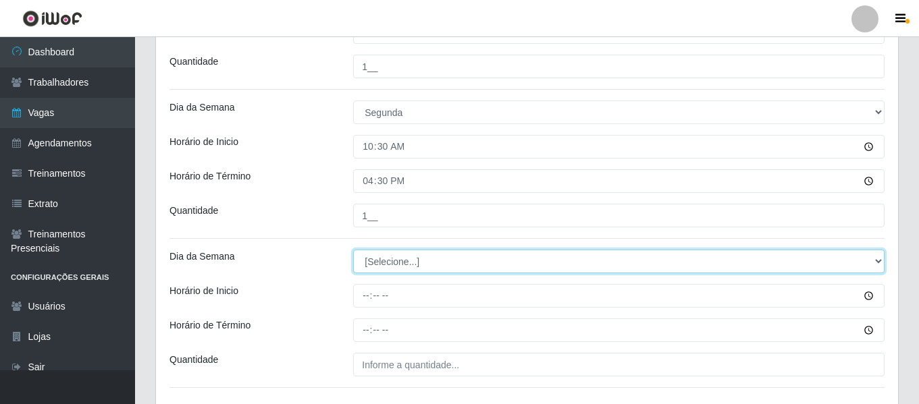
click at [415, 261] on select "[Selecione...] Segunda Terça Quarta Quinta Sexta Sábado Domingo" at bounding box center [618, 262] width 531 height 24
click at [353, 250] on select "[Selecione...] Segunda Terça Quarta Quinta Sexta Sábado Domingo" at bounding box center [618, 262] width 531 height 24
click at [406, 254] on select "[Selecione...] Segunda Terça Quarta Quinta Sexta Sábado Domingo" at bounding box center [618, 262] width 531 height 24
select select "1"
click at [353, 250] on select "[Selecione...] Segunda Terça Quarta Quinta Sexta Sábado Domingo" at bounding box center [618, 262] width 531 height 24
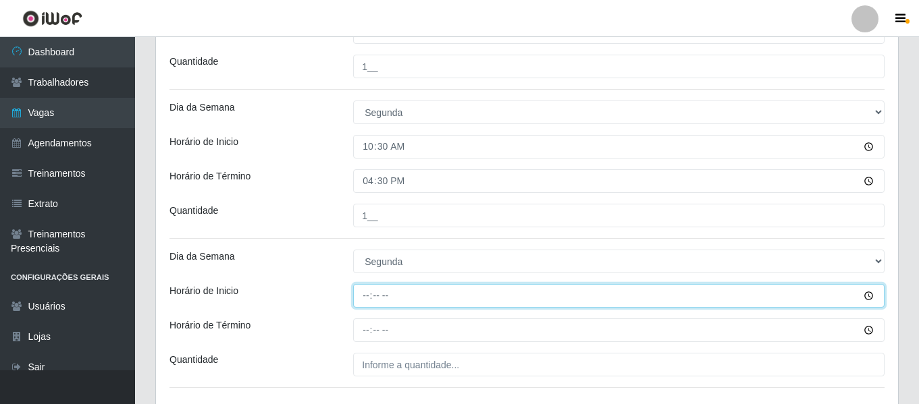
click at [363, 289] on input "Horário de Inicio" at bounding box center [618, 296] width 531 height 24
type input "16:30"
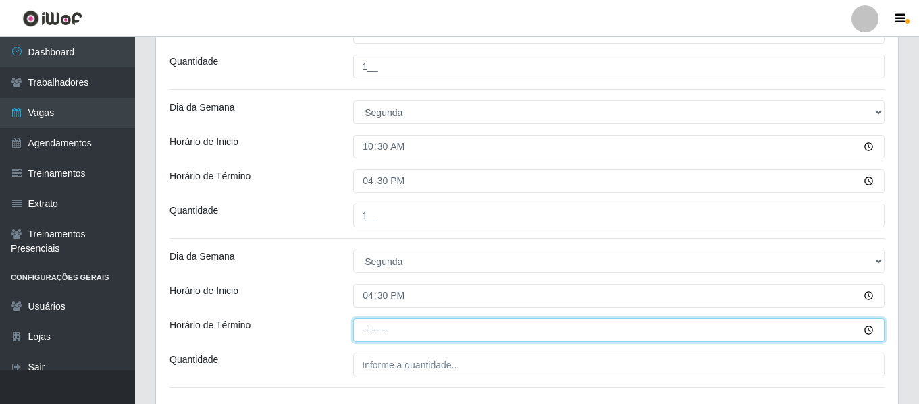
click at [372, 322] on input "Horário de Término" at bounding box center [618, 331] width 531 height 24
type input "22:30"
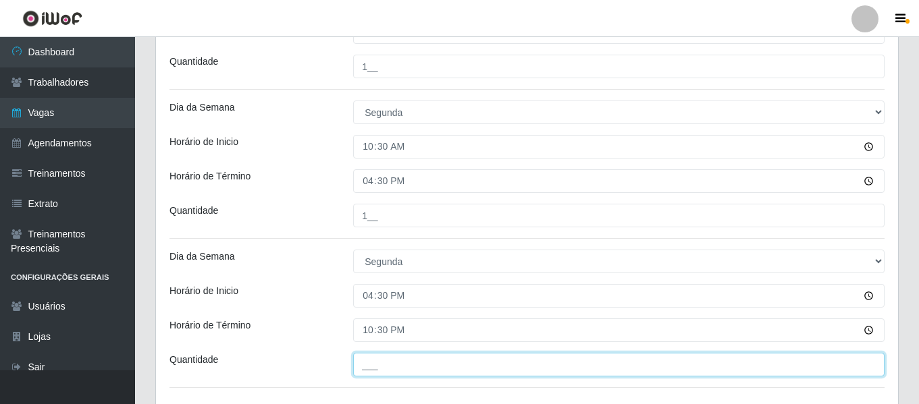
click at [371, 361] on input "___" at bounding box center [618, 365] width 531 height 24
type input "1__"
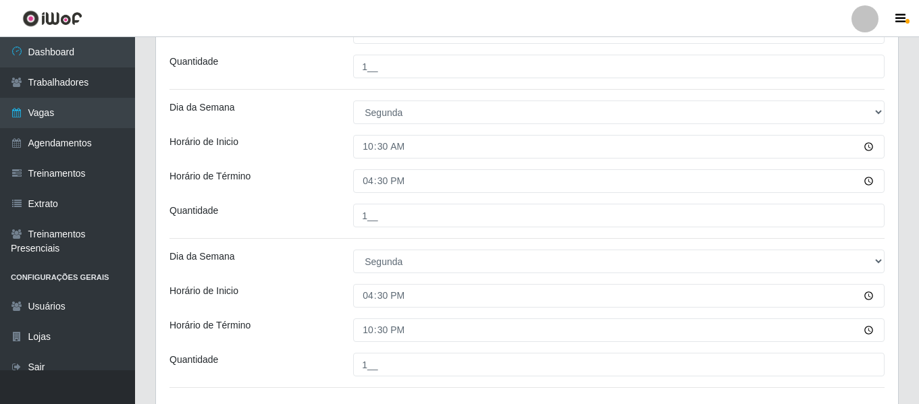
click at [317, 296] on div "Horário de Inicio" at bounding box center [251, 296] width 184 height 24
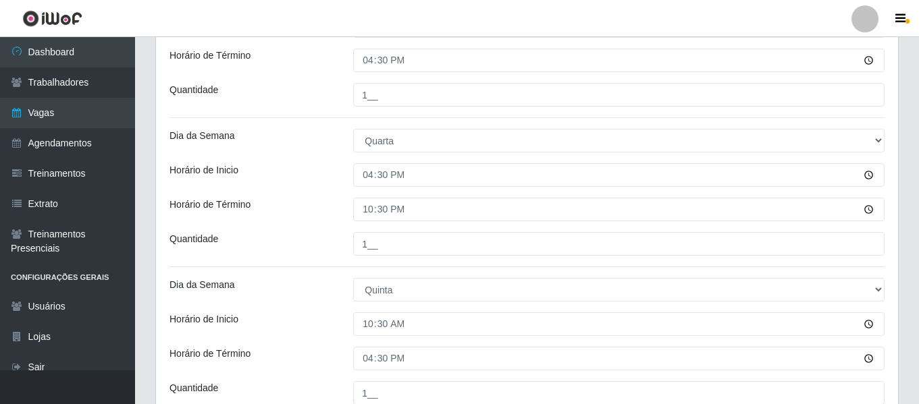
scroll to position [236, 0]
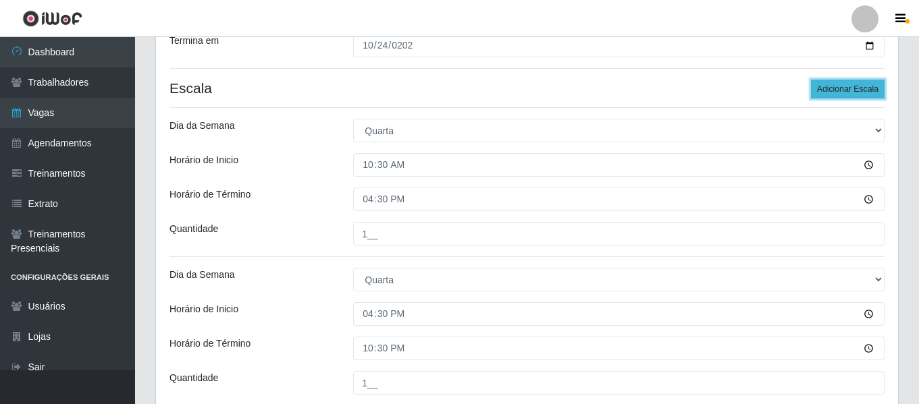
click at [867, 97] on button "Adicionar Escala" at bounding box center [848, 89] width 74 height 19
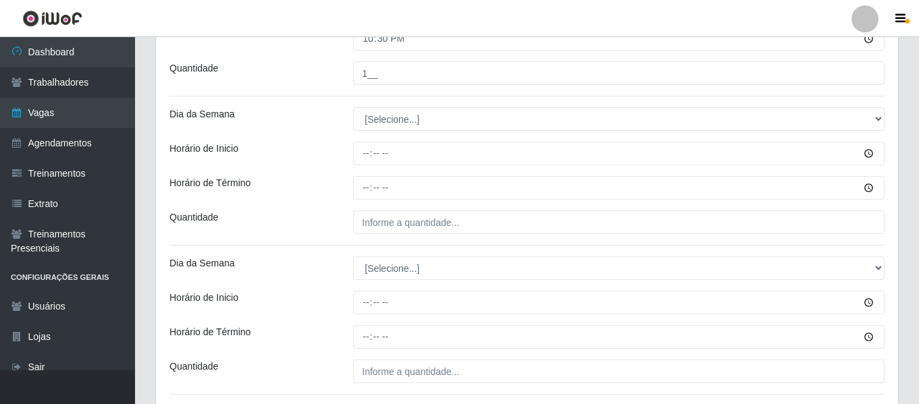
scroll to position [1412, 0]
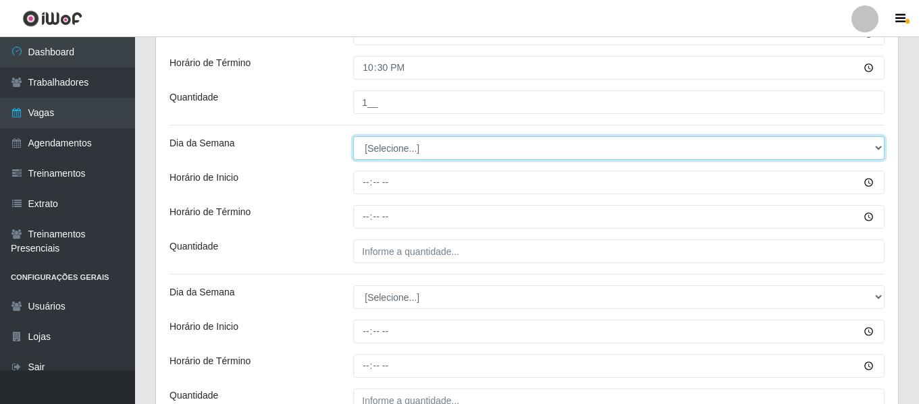
drag, startPoint x: 399, startPoint y: 149, endPoint x: 400, endPoint y: 157, distance: 8.1
click at [399, 149] on select "[Selecione...] Segunda Terça Quarta Quinta Sexta Sábado Domingo" at bounding box center [618, 148] width 531 height 24
select select "2"
click at [353, 136] on select "[Selecione...] Segunda Terça Quarta Quinta Sexta Sábado Domingo" at bounding box center [618, 148] width 531 height 24
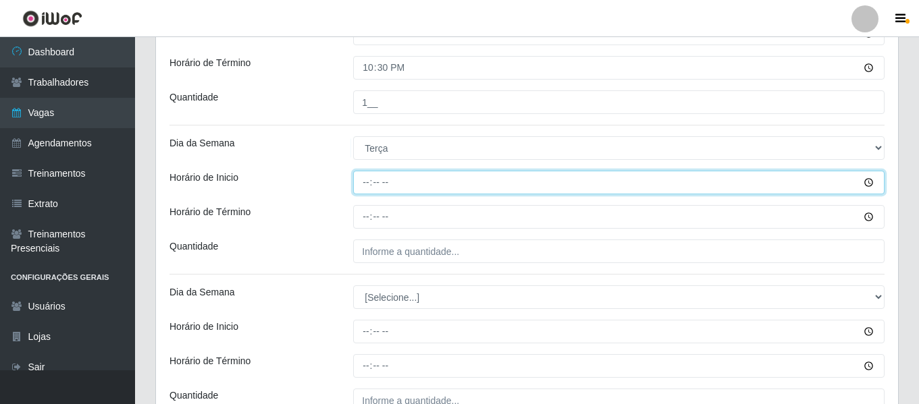
click at [369, 184] on input "Horário de Inicio" at bounding box center [618, 183] width 531 height 24
type input "10:30"
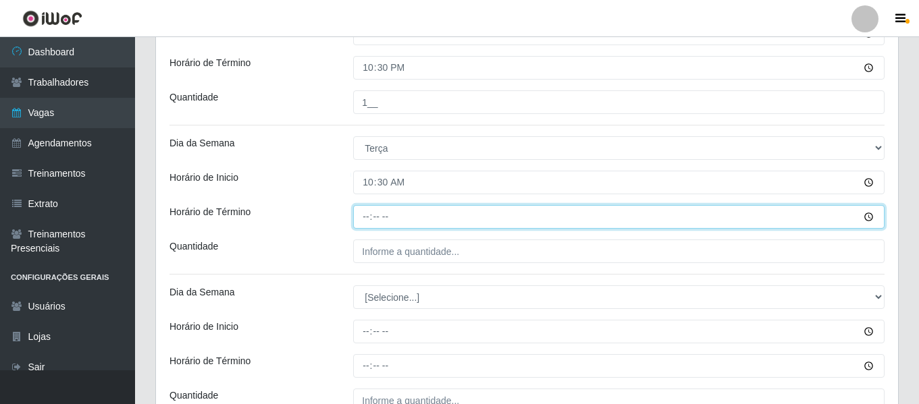
click at [361, 220] on input "Horário de Término" at bounding box center [618, 217] width 531 height 24
type input "16:30"
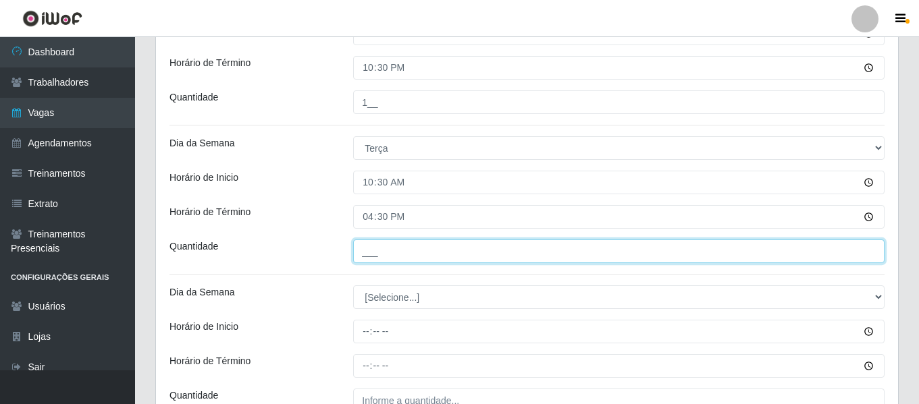
click at [425, 257] on input "___" at bounding box center [618, 252] width 531 height 24
type input "1__"
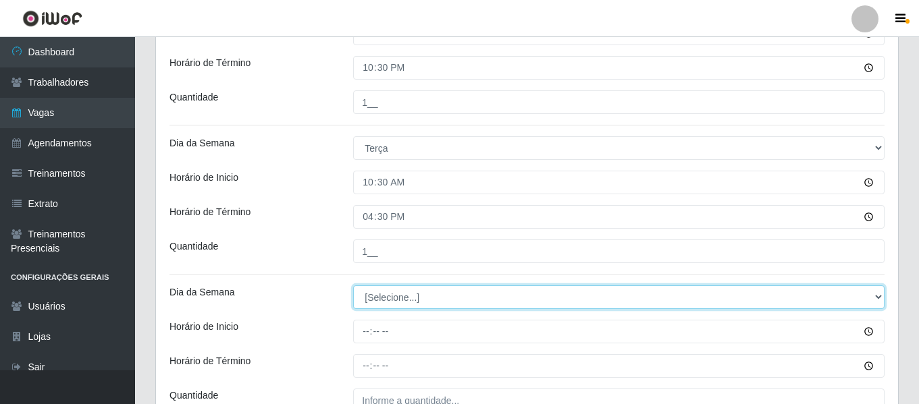
click at [400, 292] on select "[Selecione...] Segunda Terça Quarta Quinta Sexta Sábado Domingo" at bounding box center [618, 298] width 531 height 24
select select "2"
click at [353, 286] on select "[Selecione...] Segunda Terça Quarta Quinta Sexta Sábado Domingo" at bounding box center [618, 298] width 531 height 24
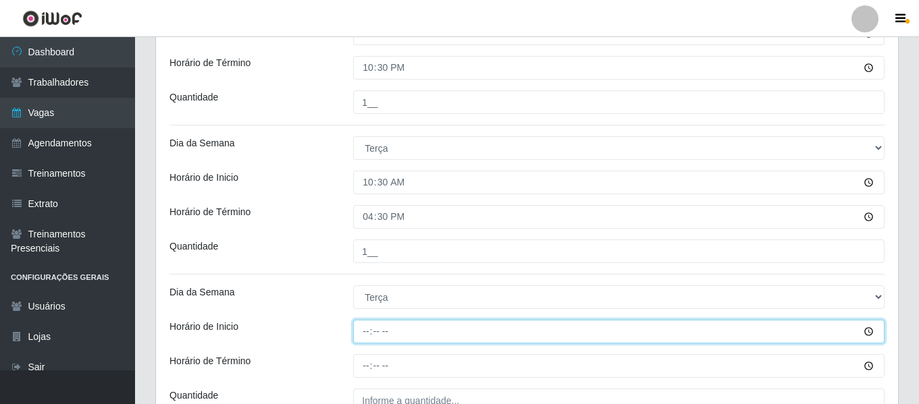
click at [354, 327] on input "Horário de Inicio" at bounding box center [618, 332] width 531 height 24
type input "16:30"
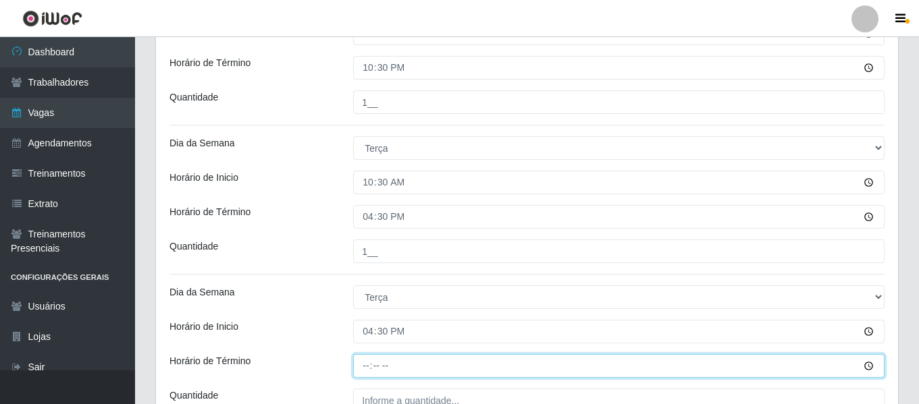
click at [368, 365] on input "Horário de Término" at bounding box center [618, 366] width 531 height 24
type input "22:30"
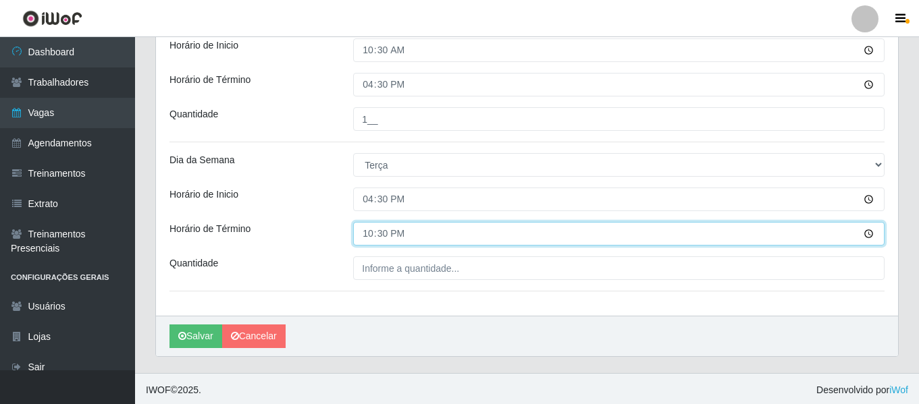
scroll to position [1547, 0]
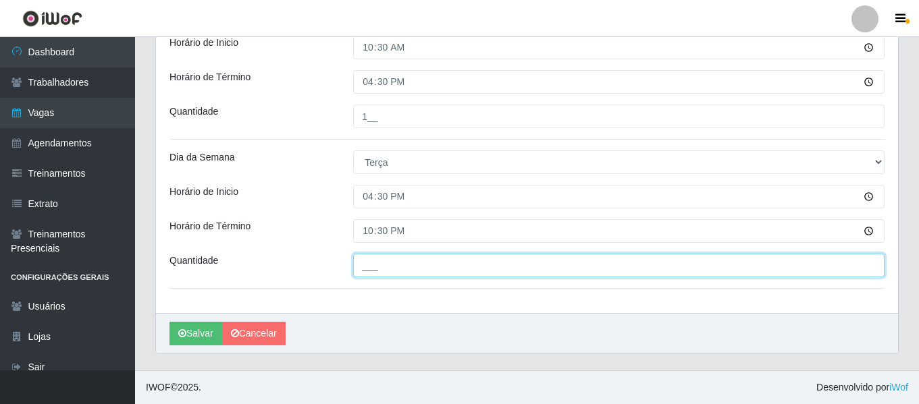
click at [438, 261] on input "___" at bounding box center [618, 266] width 531 height 24
type input "1__"
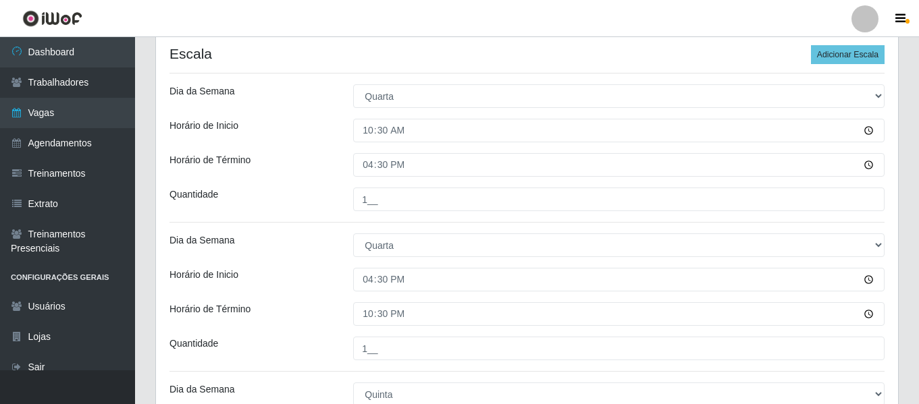
scroll to position [61, 0]
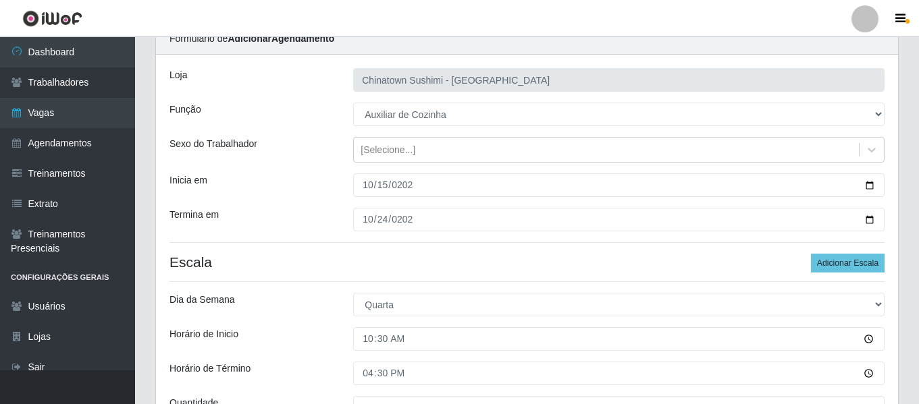
click at [286, 182] on div "Inicia em" at bounding box center [251, 186] width 184 height 24
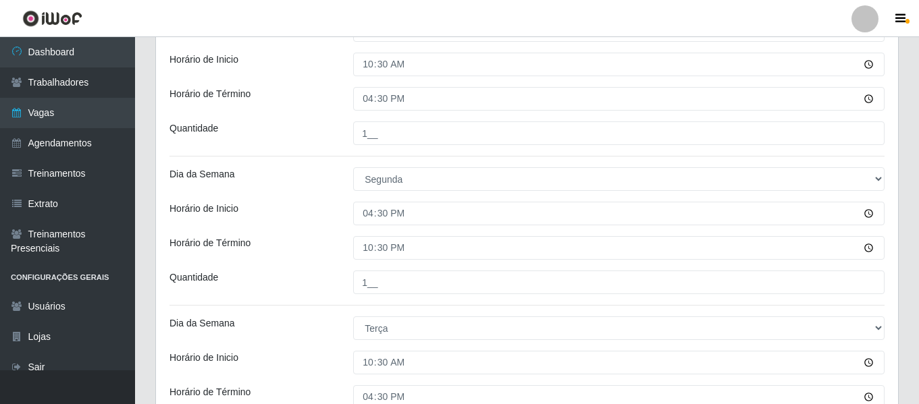
scroll to position [1547, 0]
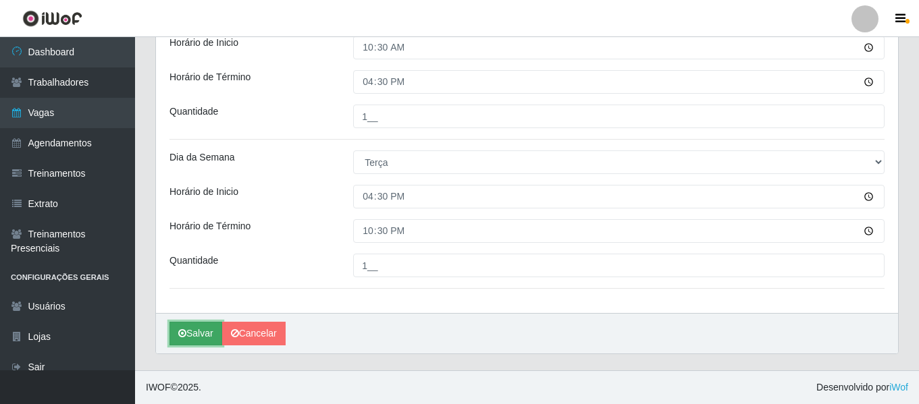
click at [208, 331] on button "Salvar" at bounding box center [195, 334] width 53 height 24
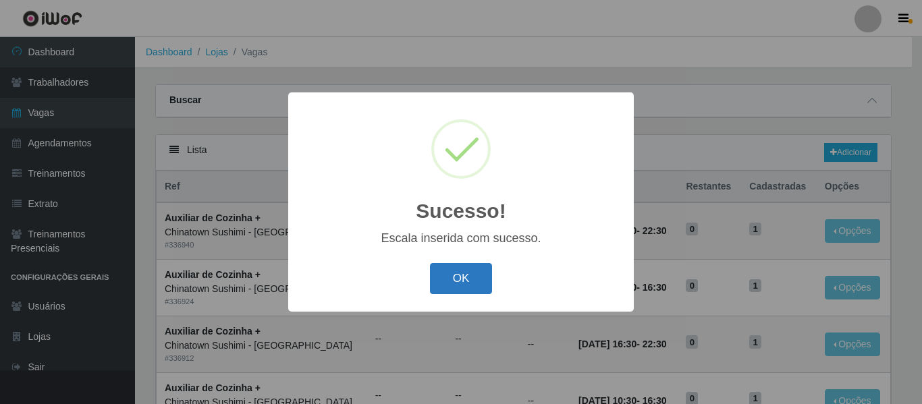
click at [485, 288] on button "OK" at bounding box center [461, 279] width 63 height 32
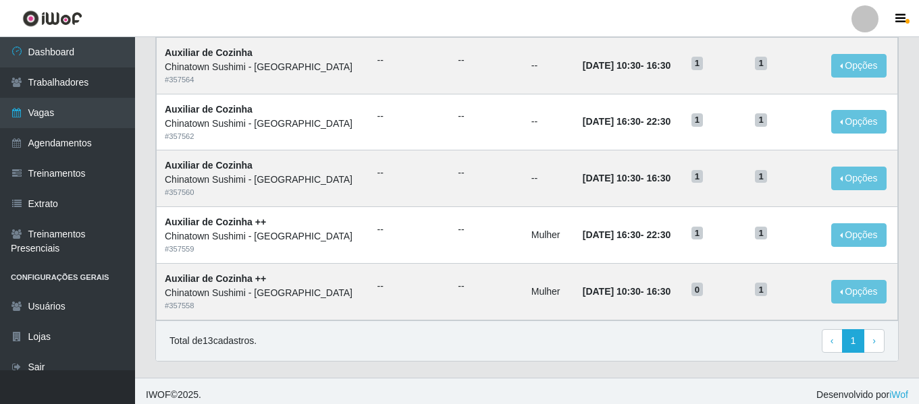
scroll to position [627, 0]
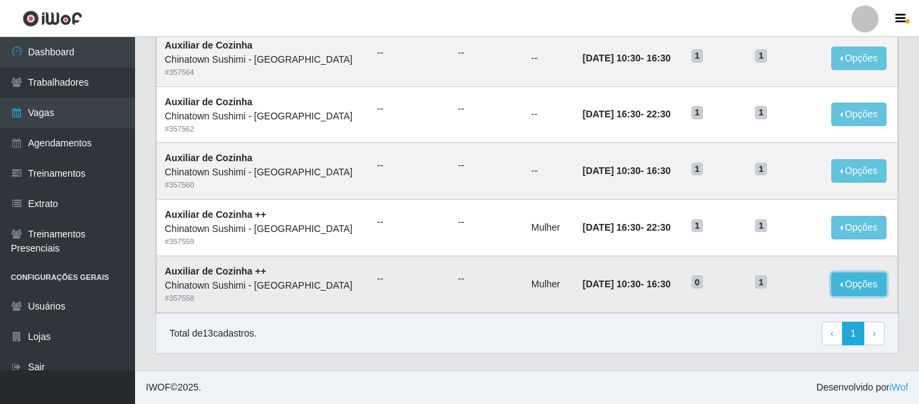
click at [870, 283] on button "Opções" at bounding box center [858, 285] width 55 height 24
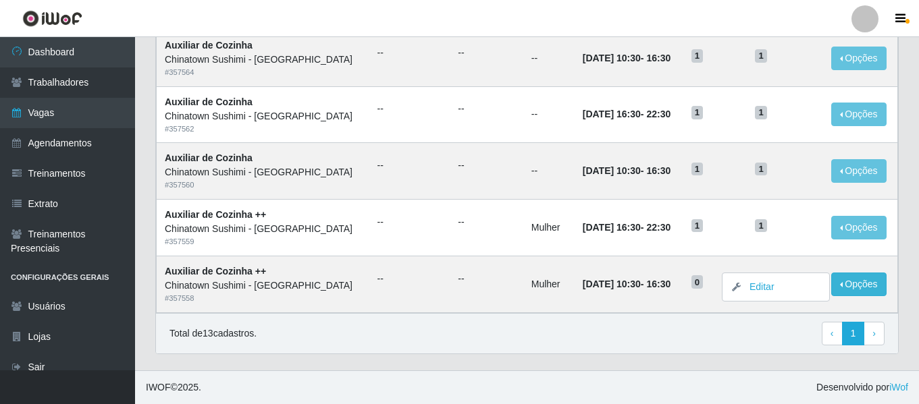
click at [682, 335] on div "Total de 13 cadastros. ‹ Previous 1 › Next" at bounding box center [526, 334] width 715 height 24
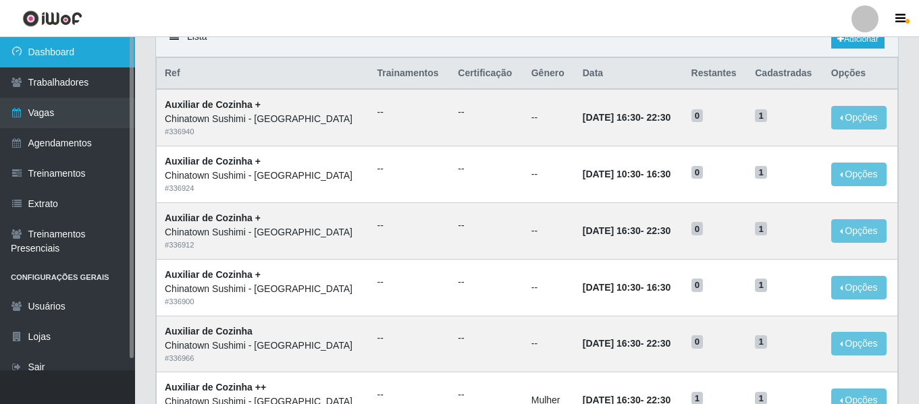
scroll to position [68, 0]
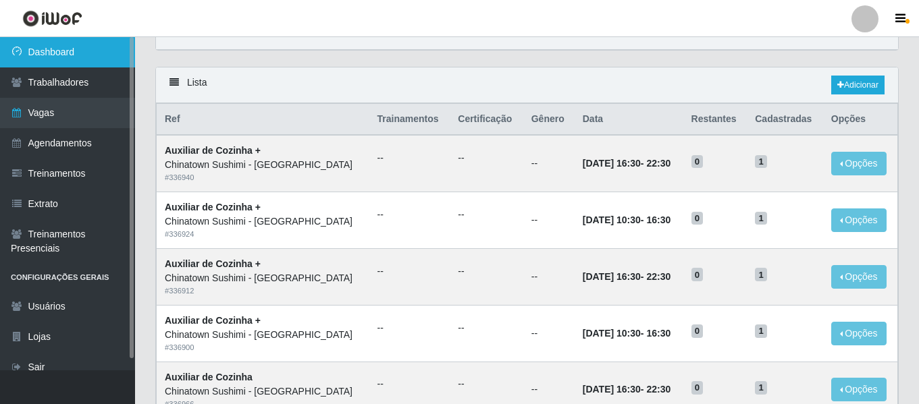
click at [98, 54] on link "Dashboard" at bounding box center [67, 52] width 135 height 30
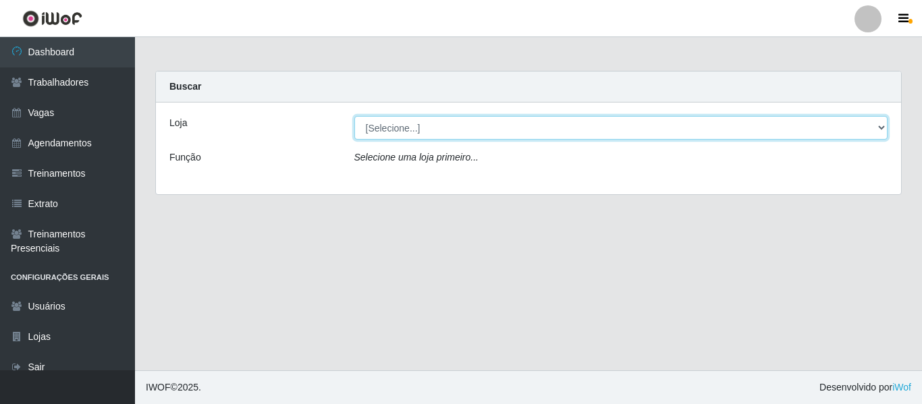
click at [383, 130] on select "[Selecione...] Chinatown Sushimi - [GEOGRAPHIC_DATA]" at bounding box center [621, 128] width 534 height 24
select select "357"
click at [354, 116] on select "[Selecione...] Chinatown Sushimi - [GEOGRAPHIC_DATA]" at bounding box center [621, 128] width 534 height 24
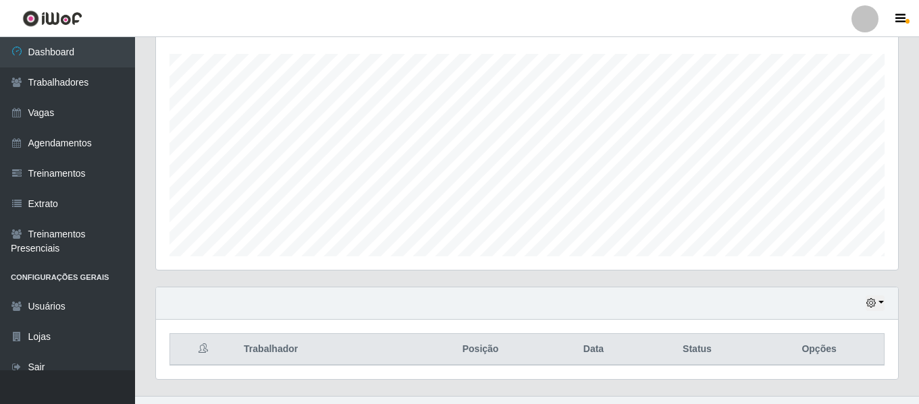
scroll to position [252, 0]
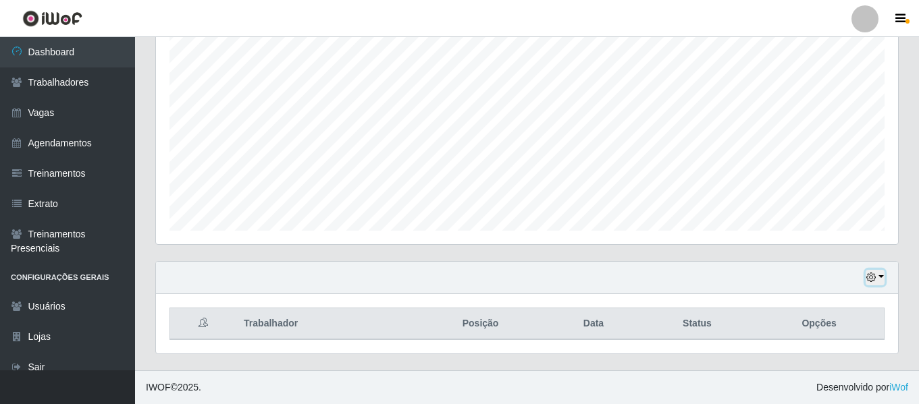
click at [876, 276] on button "button" at bounding box center [874, 278] width 19 height 16
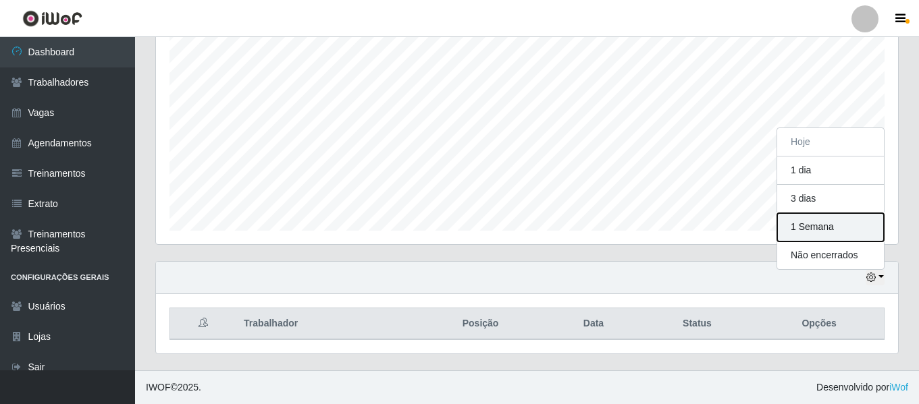
click at [820, 226] on button "1 Semana" at bounding box center [830, 227] width 107 height 28
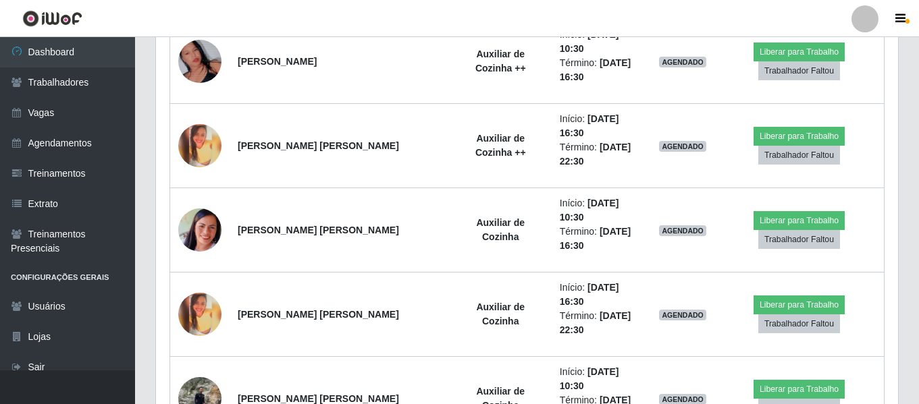
scroll to position [492, 0]
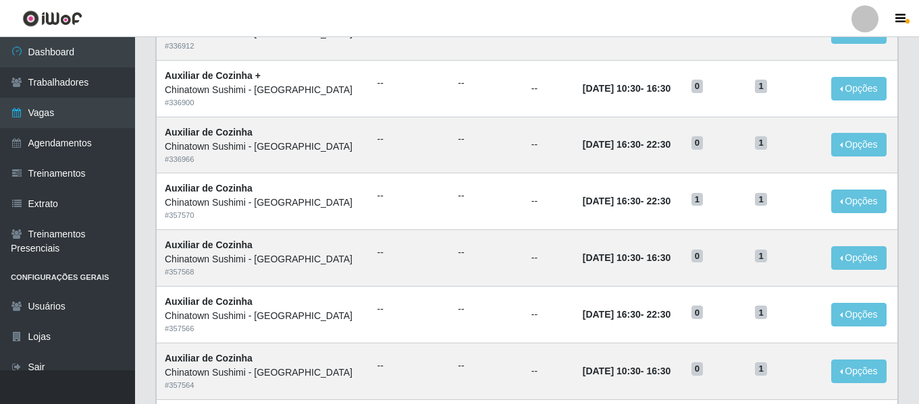
scroll to position [289, 0]
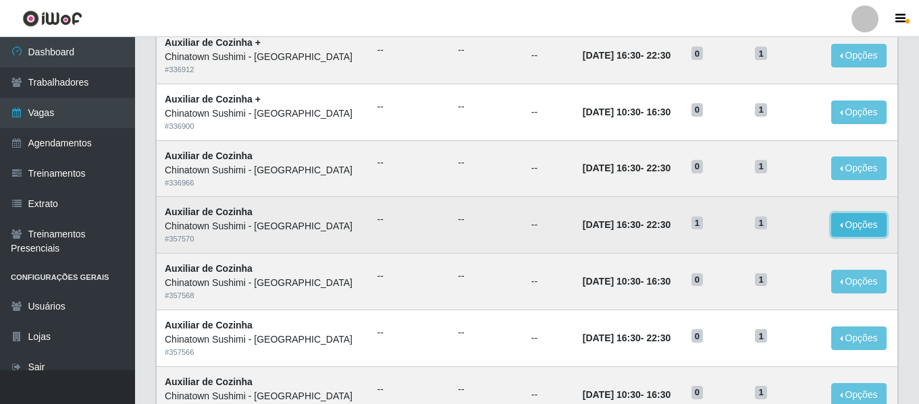
click at [866, 222] on button "Opções" at bounding box center [858, 225] width 55 height 24
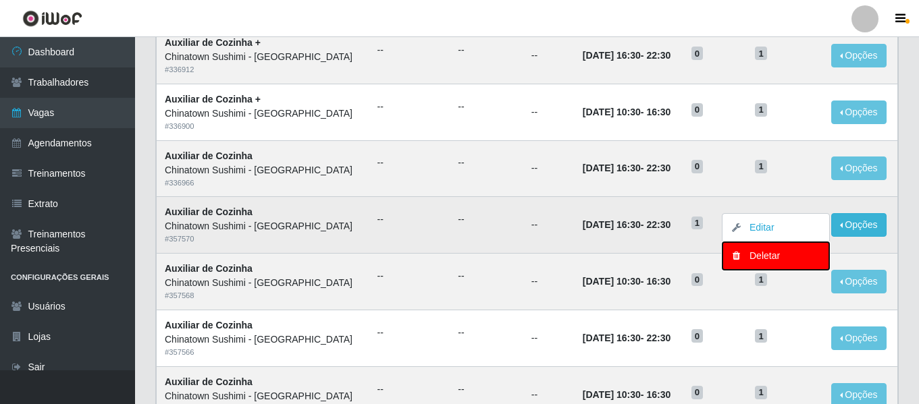
click at [763, 261] on div "Deletar" at bounding box center [776, 256] width 80 height 14
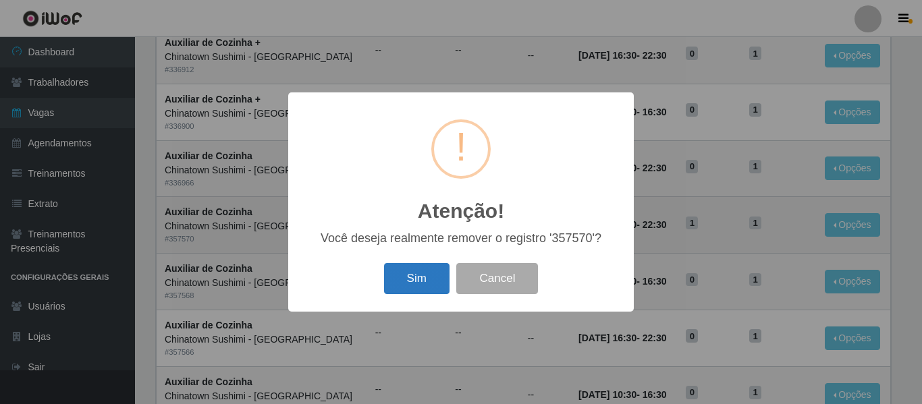
click at [402, 290] on button "Sim" at bounding box center [416, 279] width 65 height 32
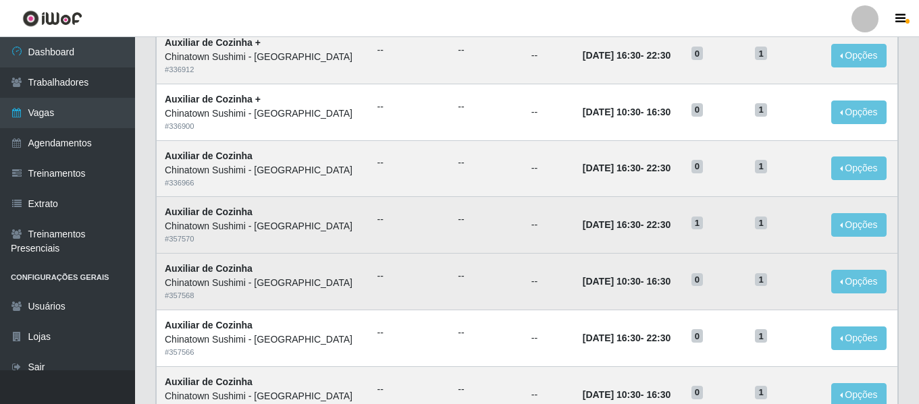
scroll to position [0, 0]
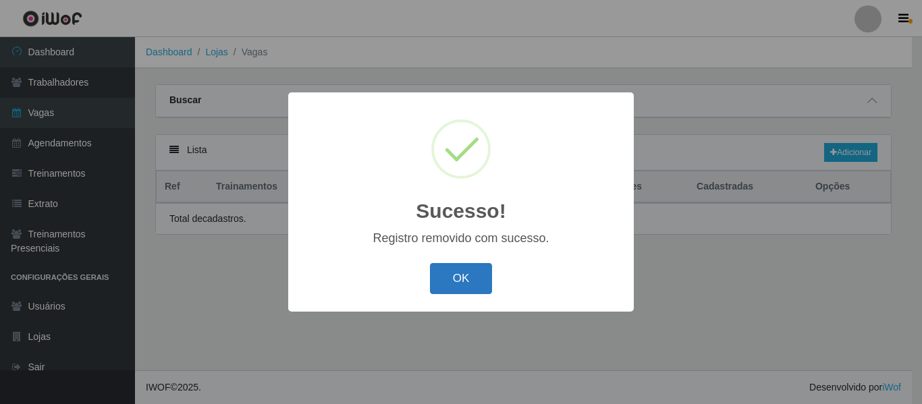
click at [467, 291] on button "OK" at bounding box center [461, 279] width 63 height 32
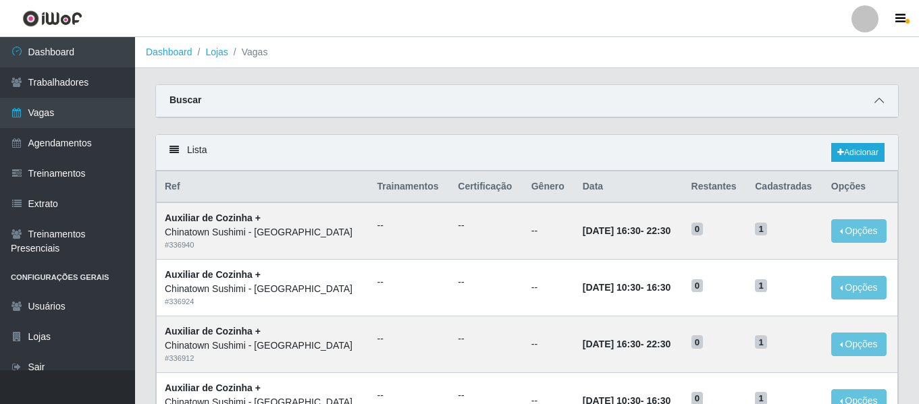
click at [874, 97] on span at bounding box center [879, 101] width 16 height 16
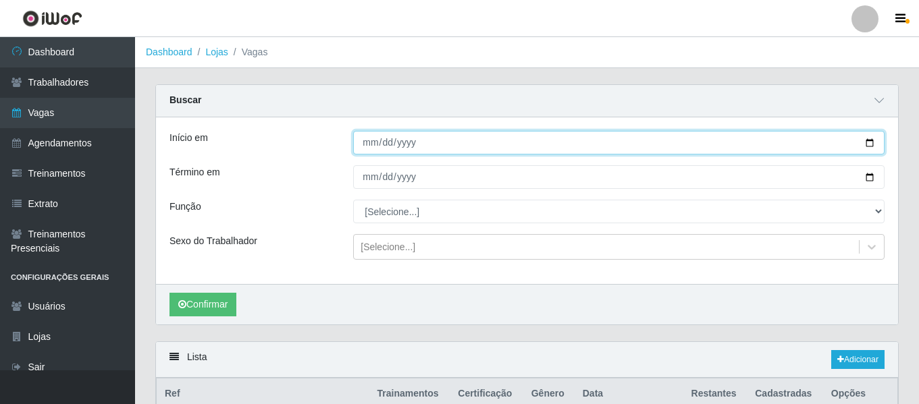
click at [372, 149] on input "2025-10-13" at bounding box center [618, 143] width 531 height 24
type input "2025-10-19"
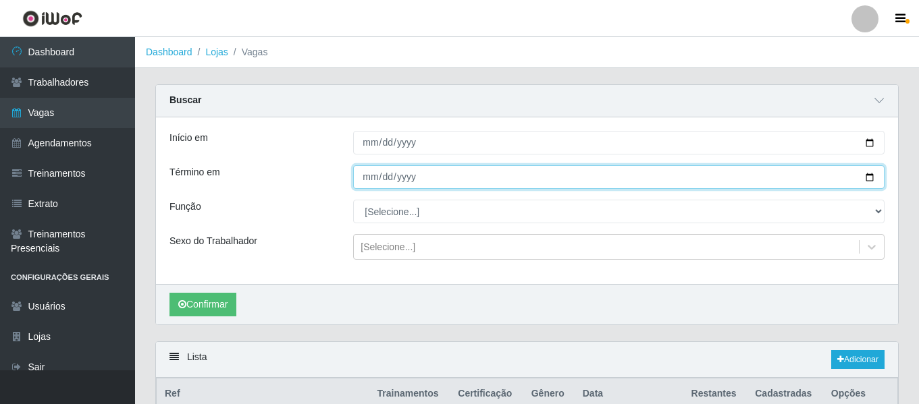
click at [362, 175] on input "2025-10-19" at bounding box center [618, 177] width 531 height 24
type input "[DATE]"
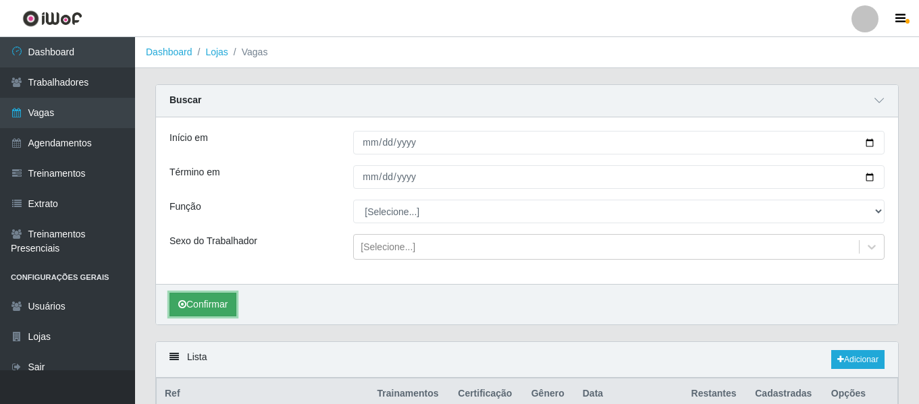
click at [205, 300] on button "Confirmar" at bounding box center [202, 305] width 67 height 24
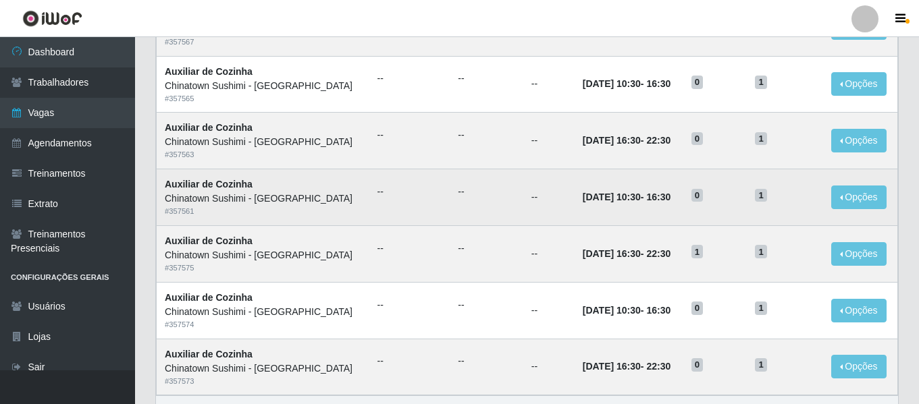
scroll to position [947, 0]
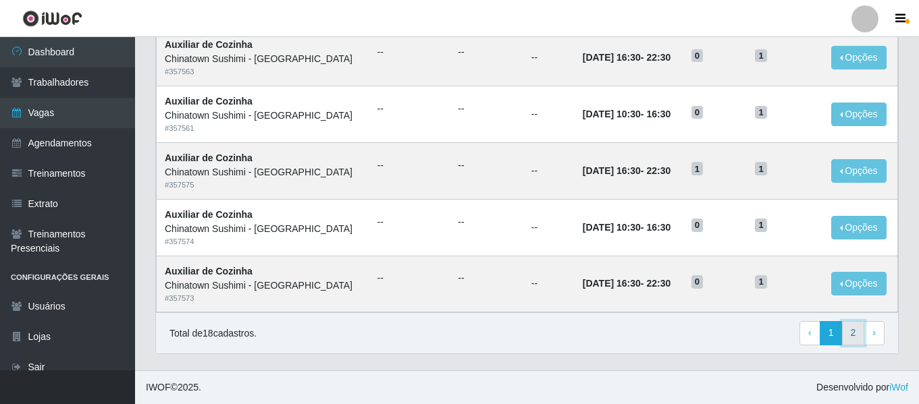
click at [858, 338] on link "2" at bounding box center [853, 333] width 23 height 24
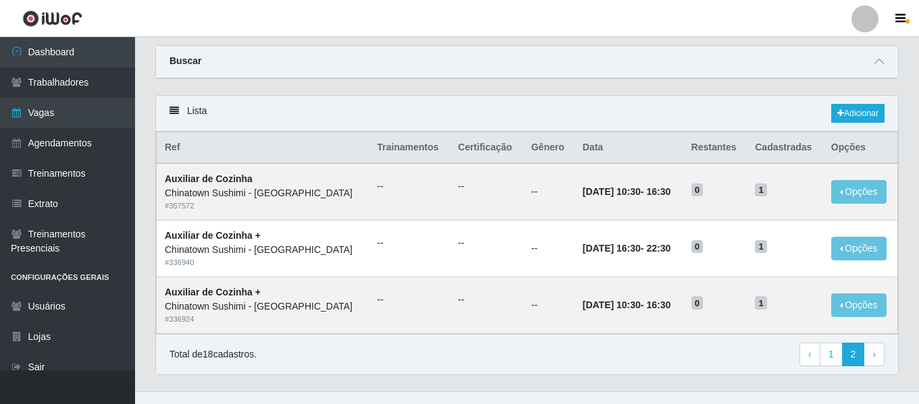
scroll to position [61, 0]
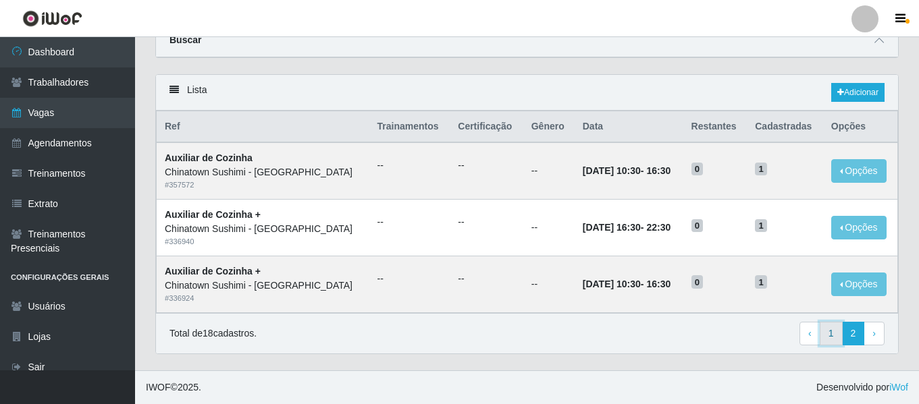
click at [833, 334] on link "1" at bounding box center [831, 334] width 23 height 24
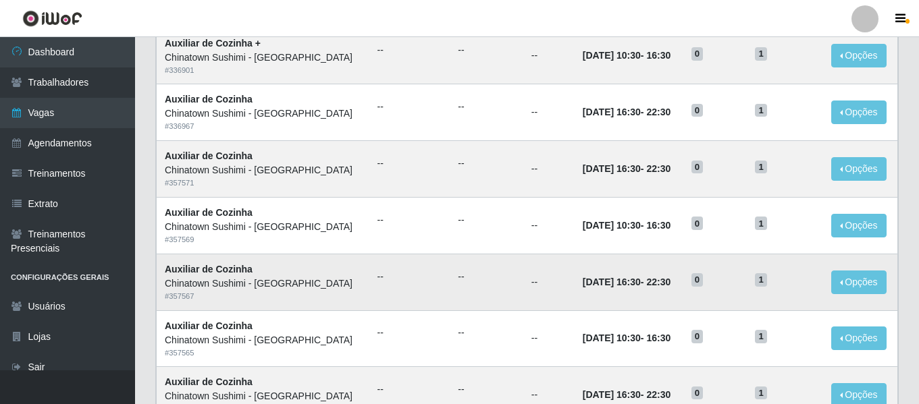
scroll to position [402, 0]
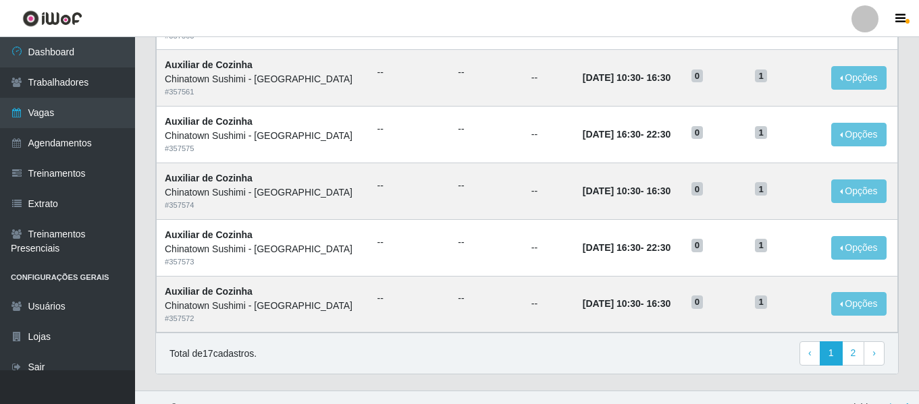
scroll to position [740, 0]
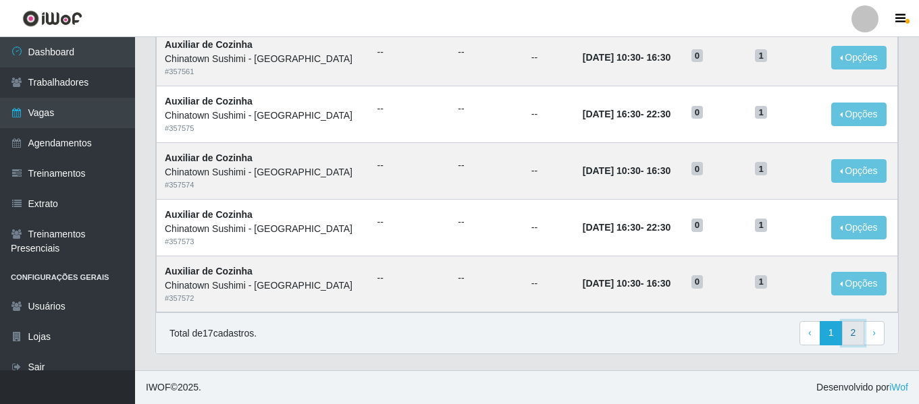
click at [852, 330] on link "2" at bounding box center [853, 333] width 23 height 24
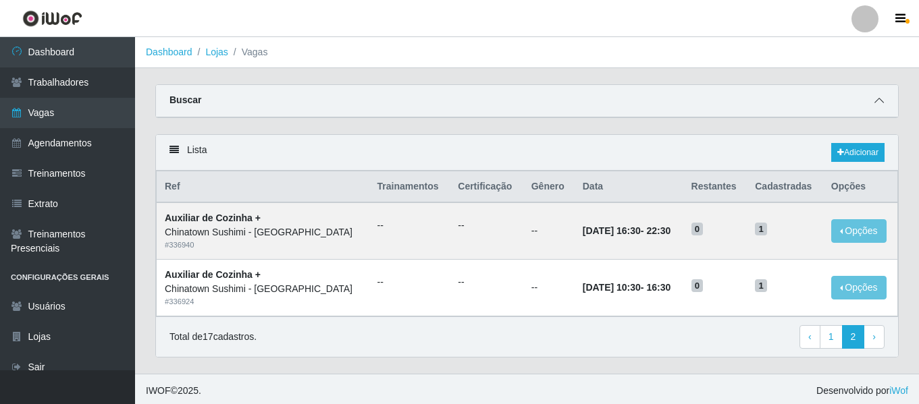
click at [875, 97] on icon at bounding box center [878, 100] width 9 height 9
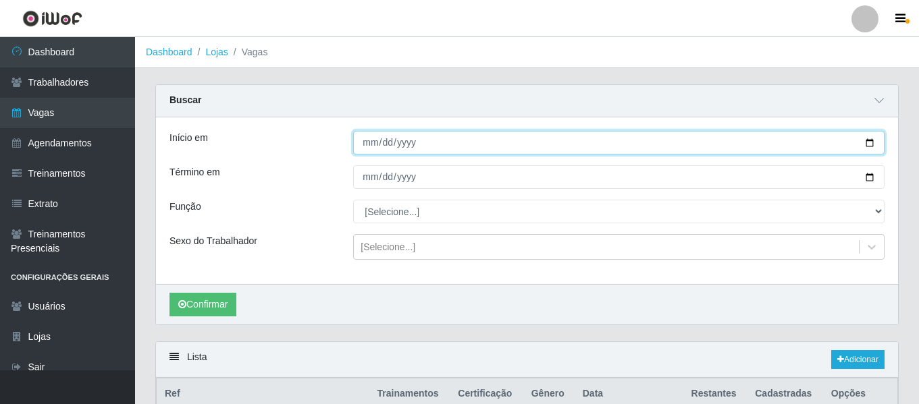
click at [362, 146] on input "[DATE]" at bounding box center [618, 143] width 531 height 24
type input "[DATE]"
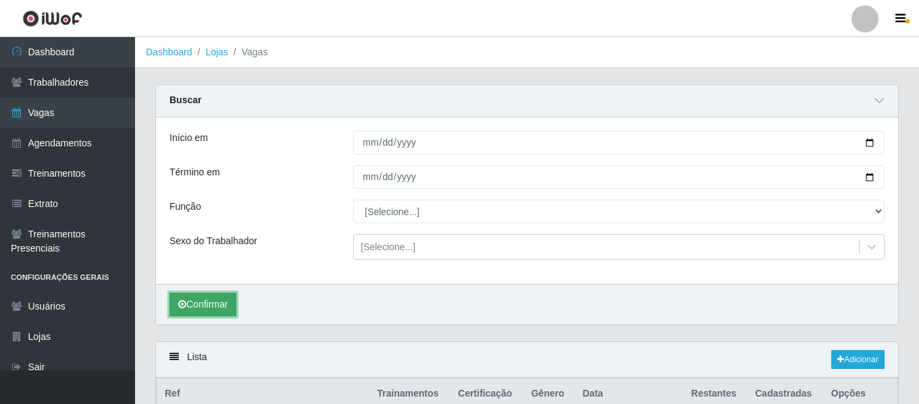
click at [213, 297] on button "Confirmar" at bounding box center [202, 305] width 67 height 24
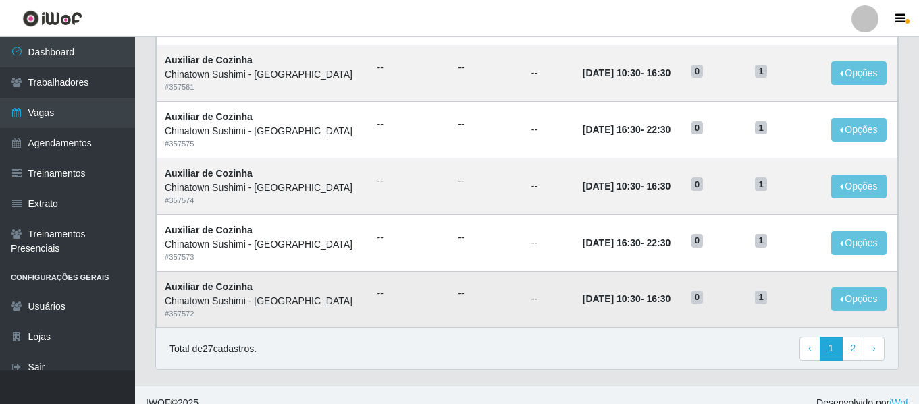
scroll to position [947, 0]
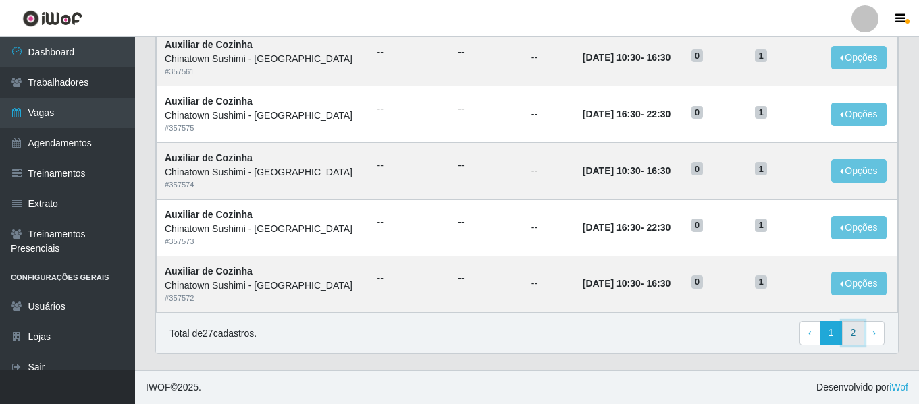
click at [861, 340] on link "2" at bounding box center [853, 333] width 23 height 24
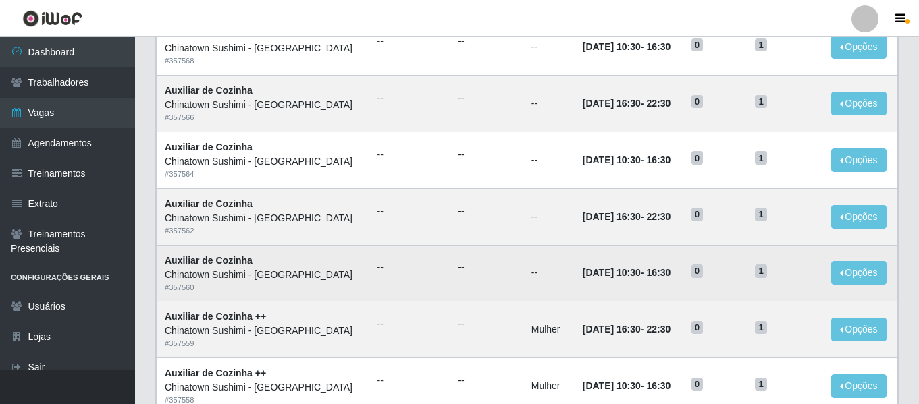
scroll to position [435, 0]
